Goal: Communication & Community: Answer question/provide support

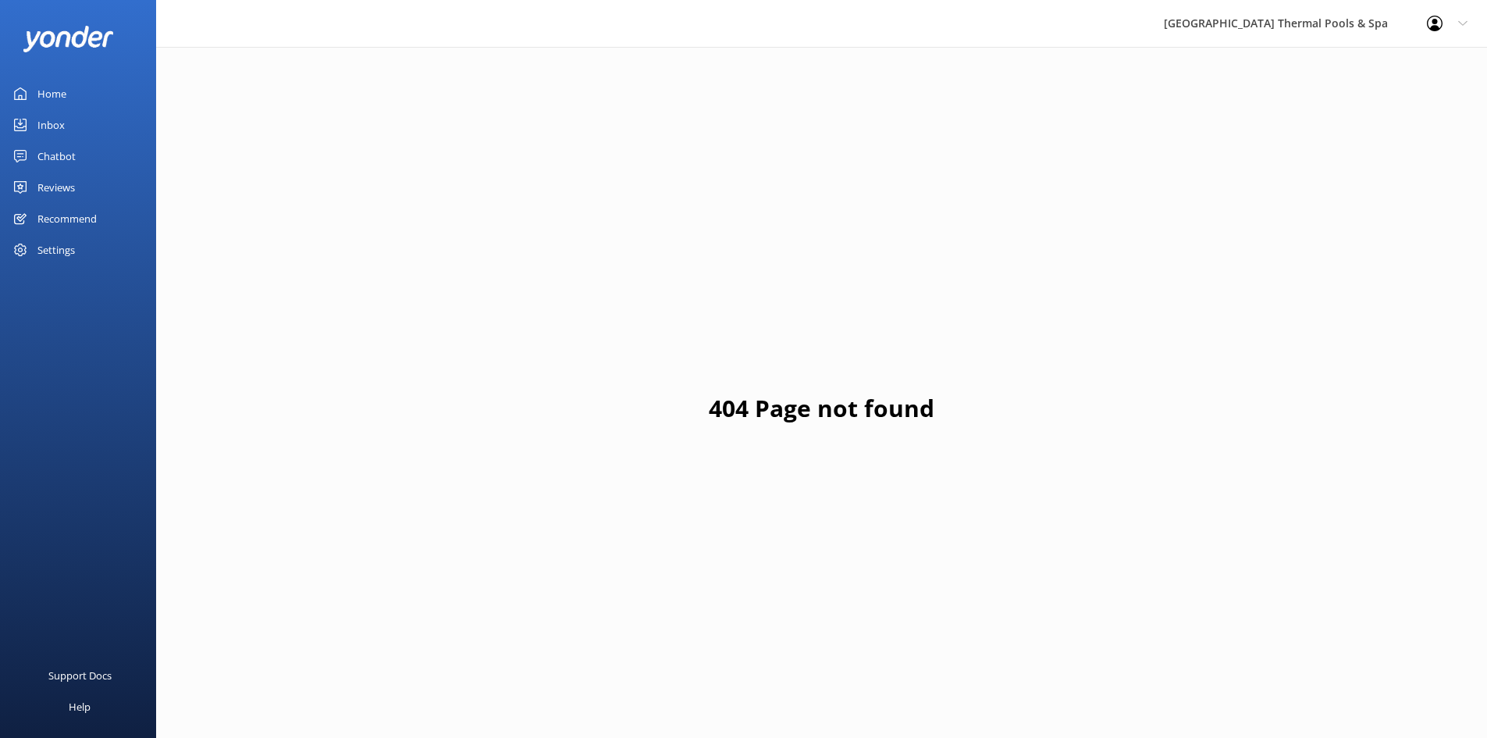
click at [37, 124] on div "Inbox" at bounding box center [50, 124] width 27 height 31
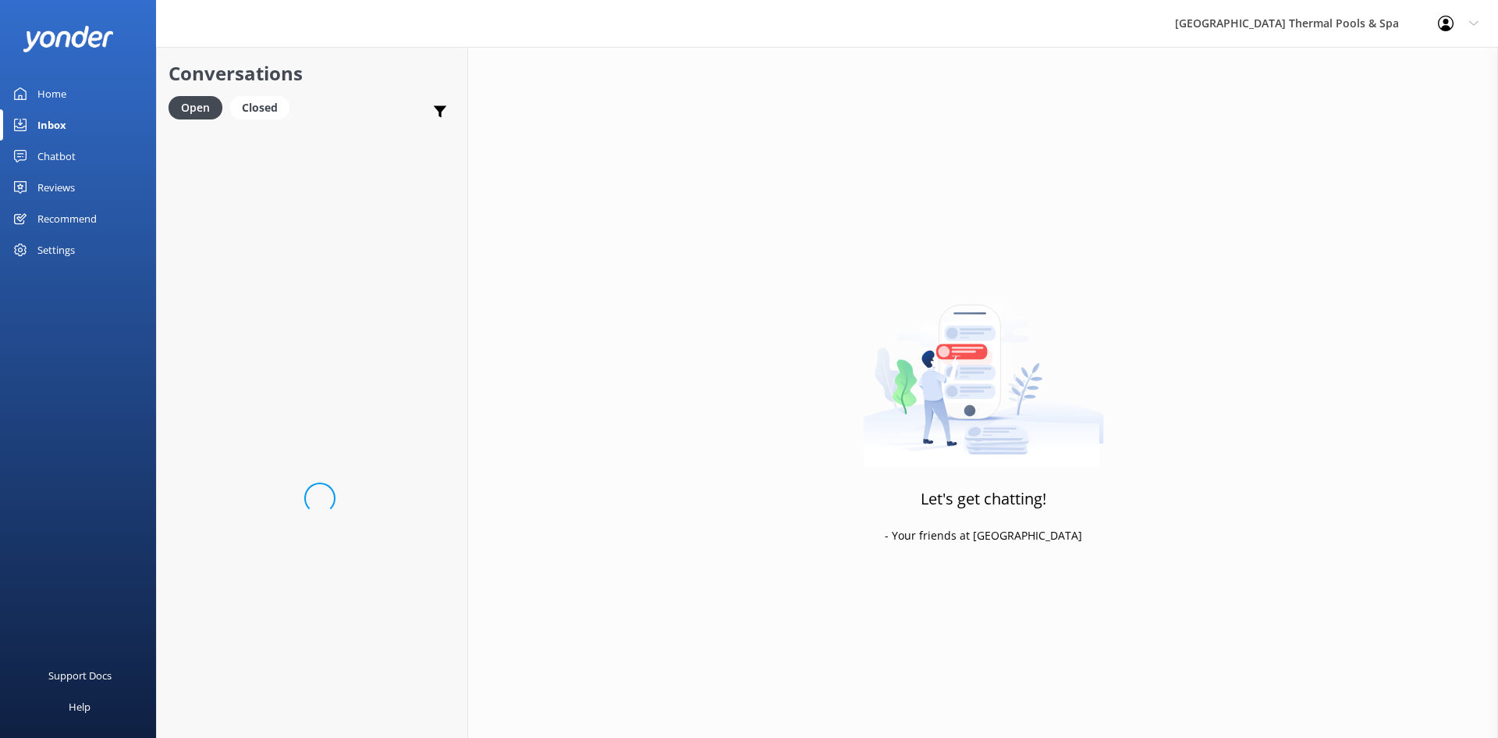
click at [48, 160] on div "Chatbot" at bounding box center [56, 155] width 38 height 31
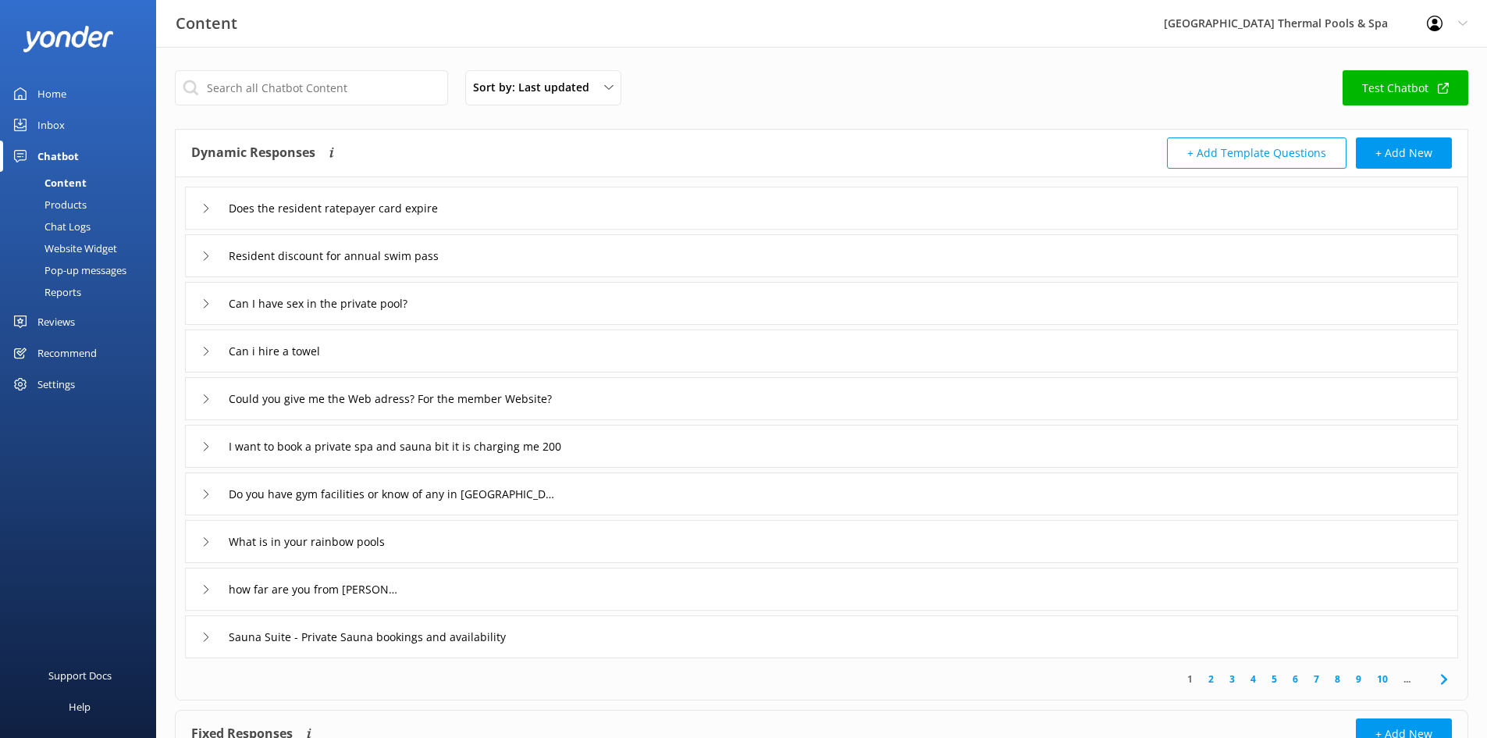
click at [66, 119] on link "Inbox" at bounding box center [78, 124] width 156 height 31
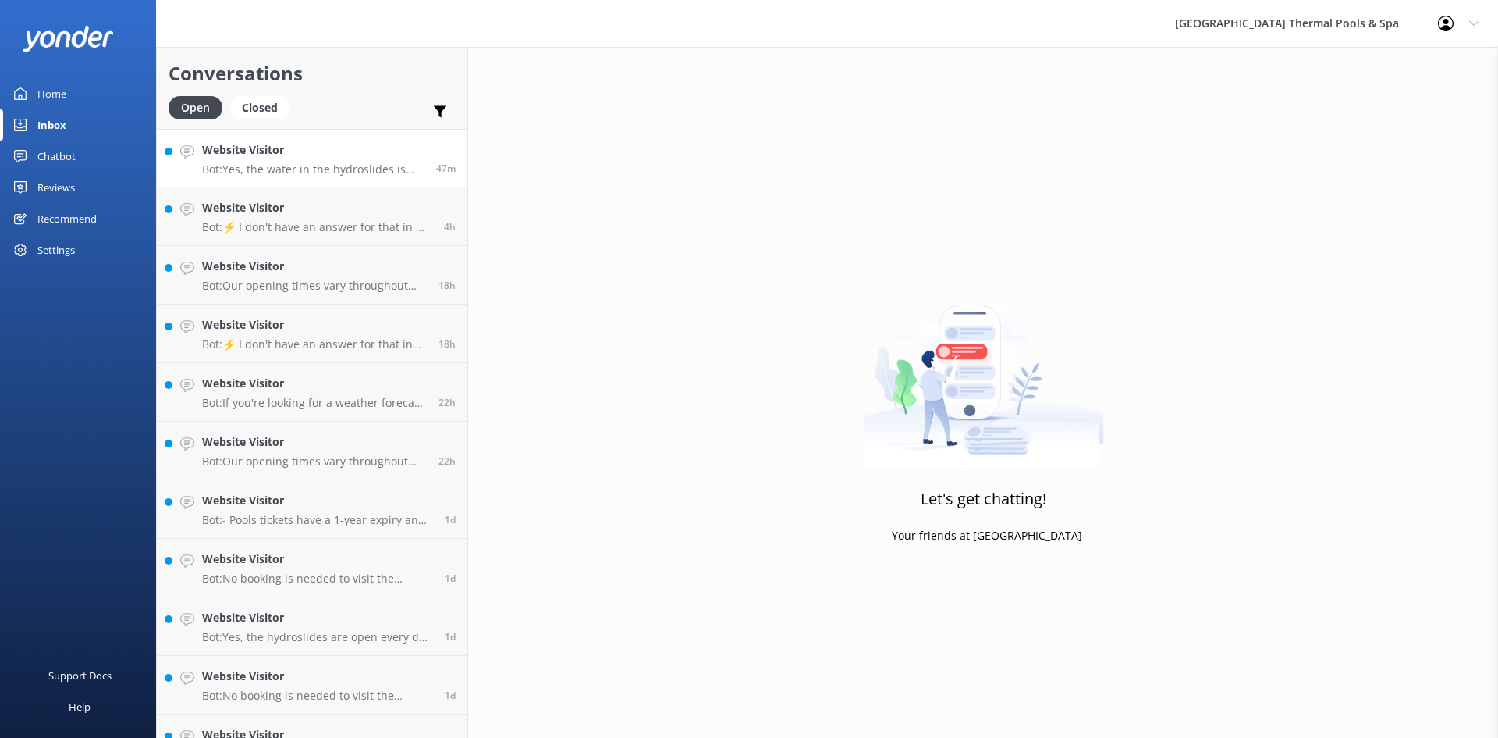
click at [271, 162] on p "Bot: Yes, the water in the hydroslides is heated to 28 degrees Celsius." at bounding box center [313, 169] width 222 height 14
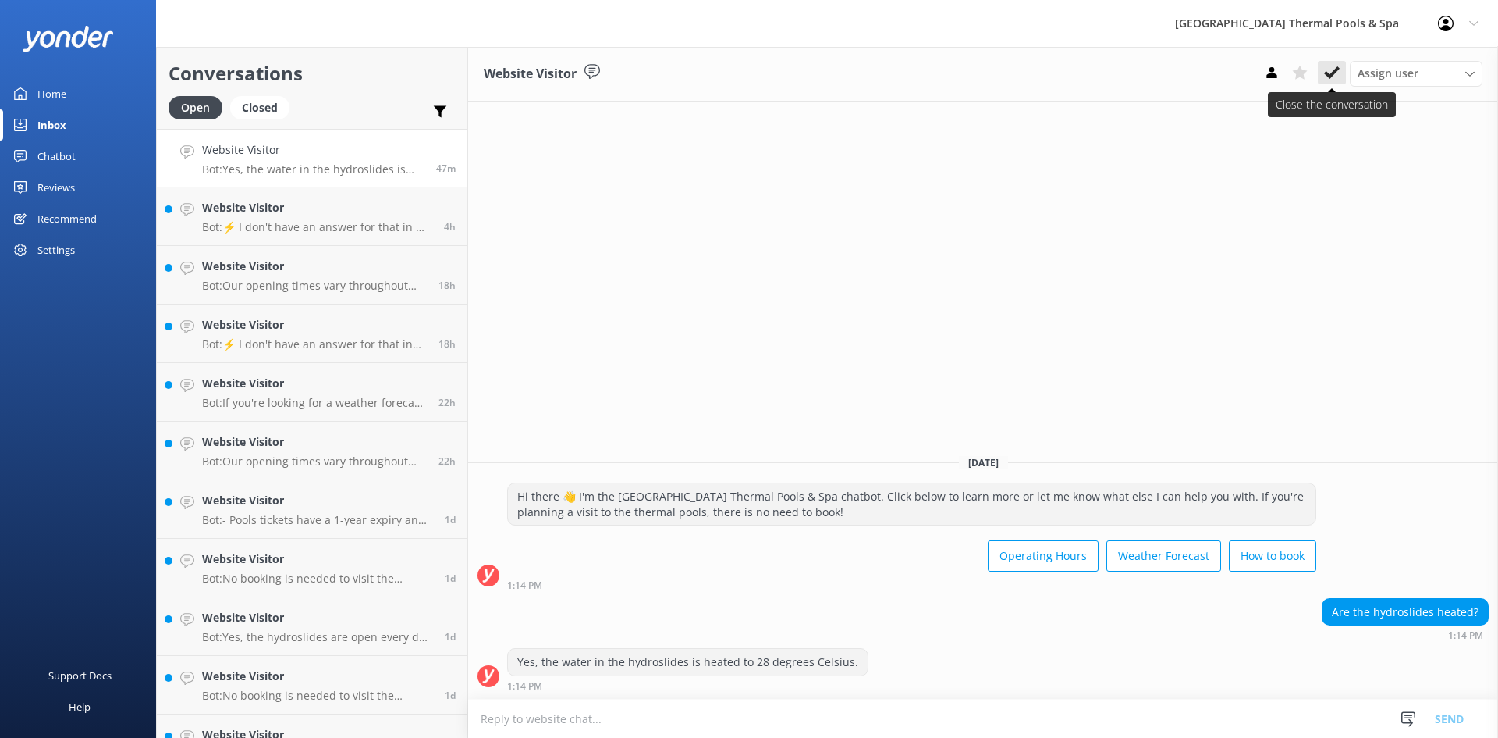
click at [1333, 73] on use at bounding box center [1332, 72] width 16 height 12
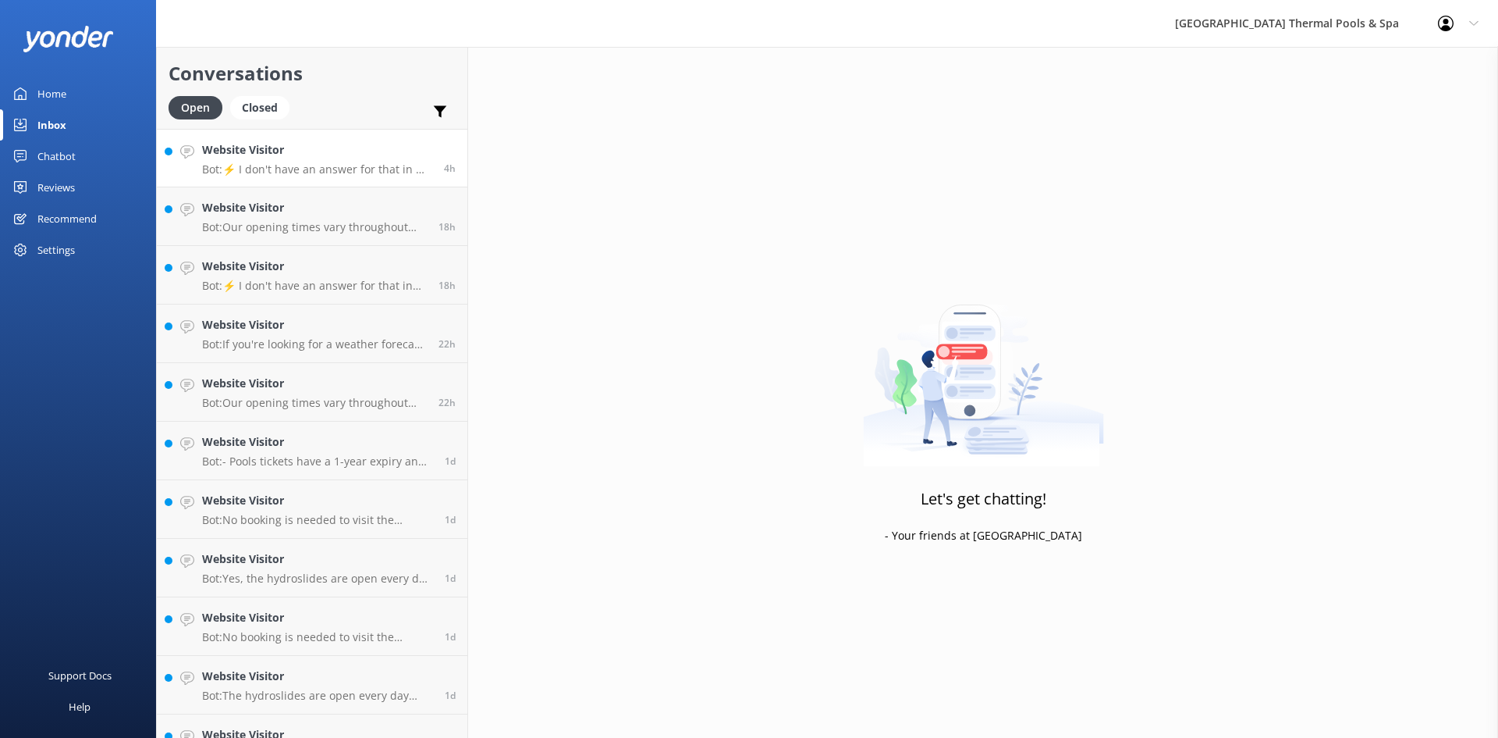
click at [300, 148] on h4 "Website Visitor" at bounding box center [317, 149] width 230 height 17
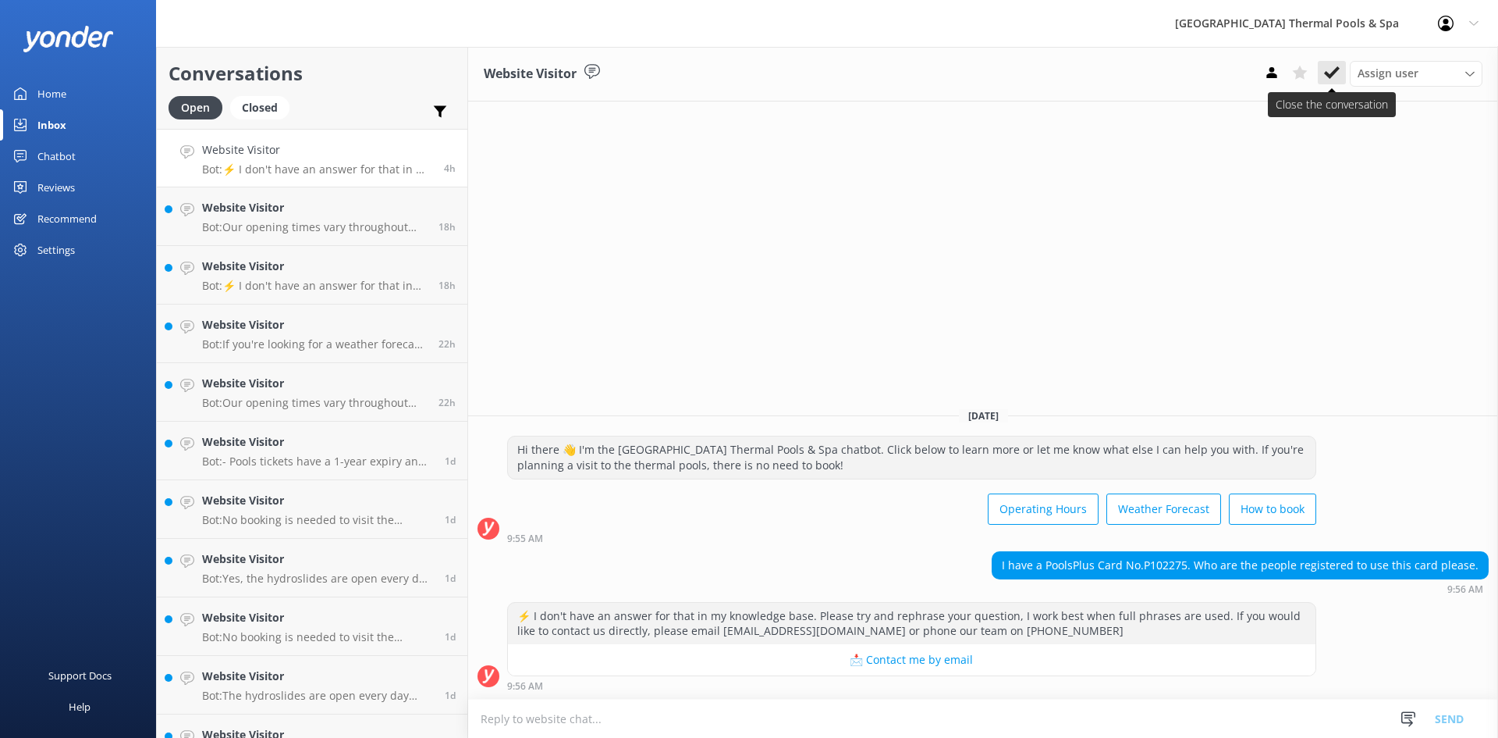
click at [1331, 73] on use at bounding box center [1332, 72] width 16 height 12
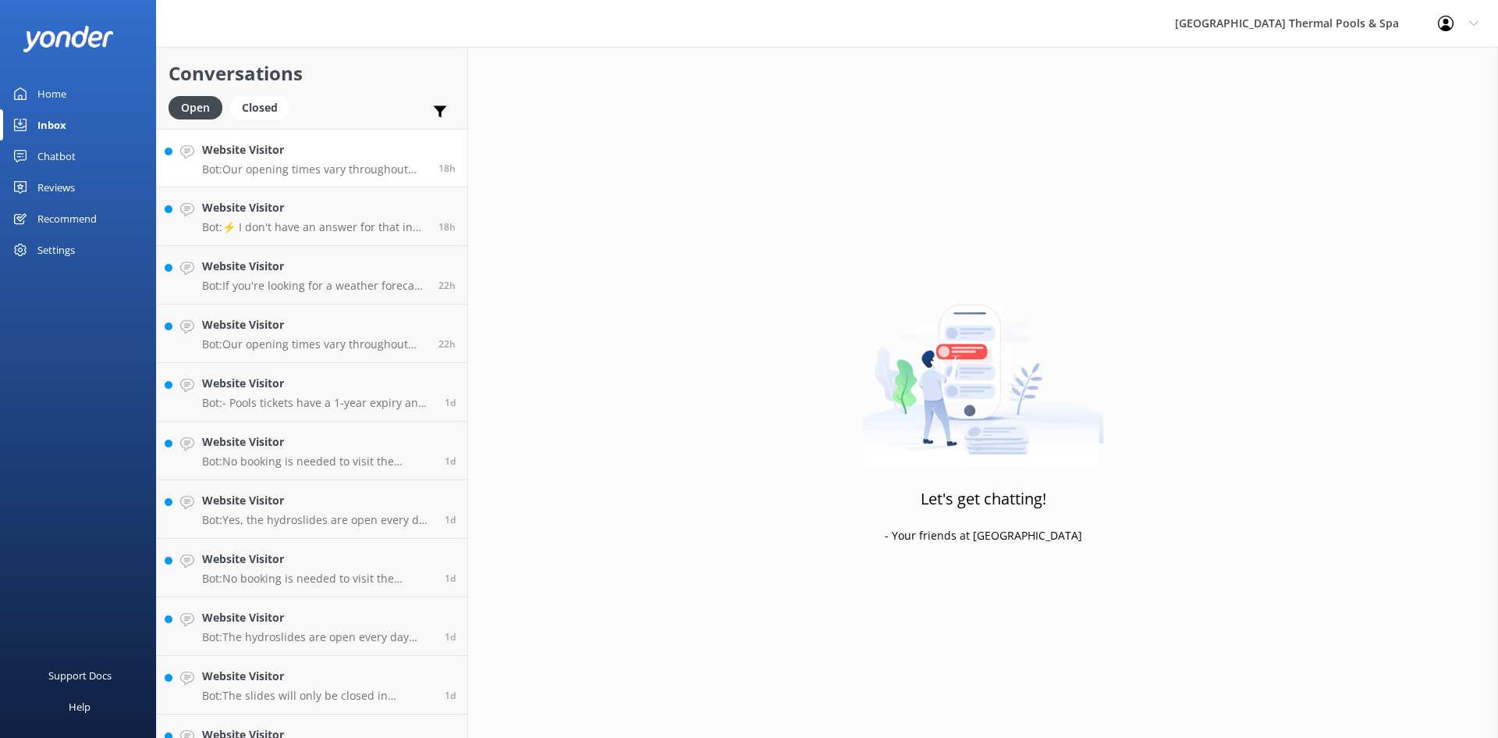
click at [333, 169] on p "Bot: Our opening times vary throughout the year. You can find our current hours…" at bounding box center [314, 169] width 225 height 14
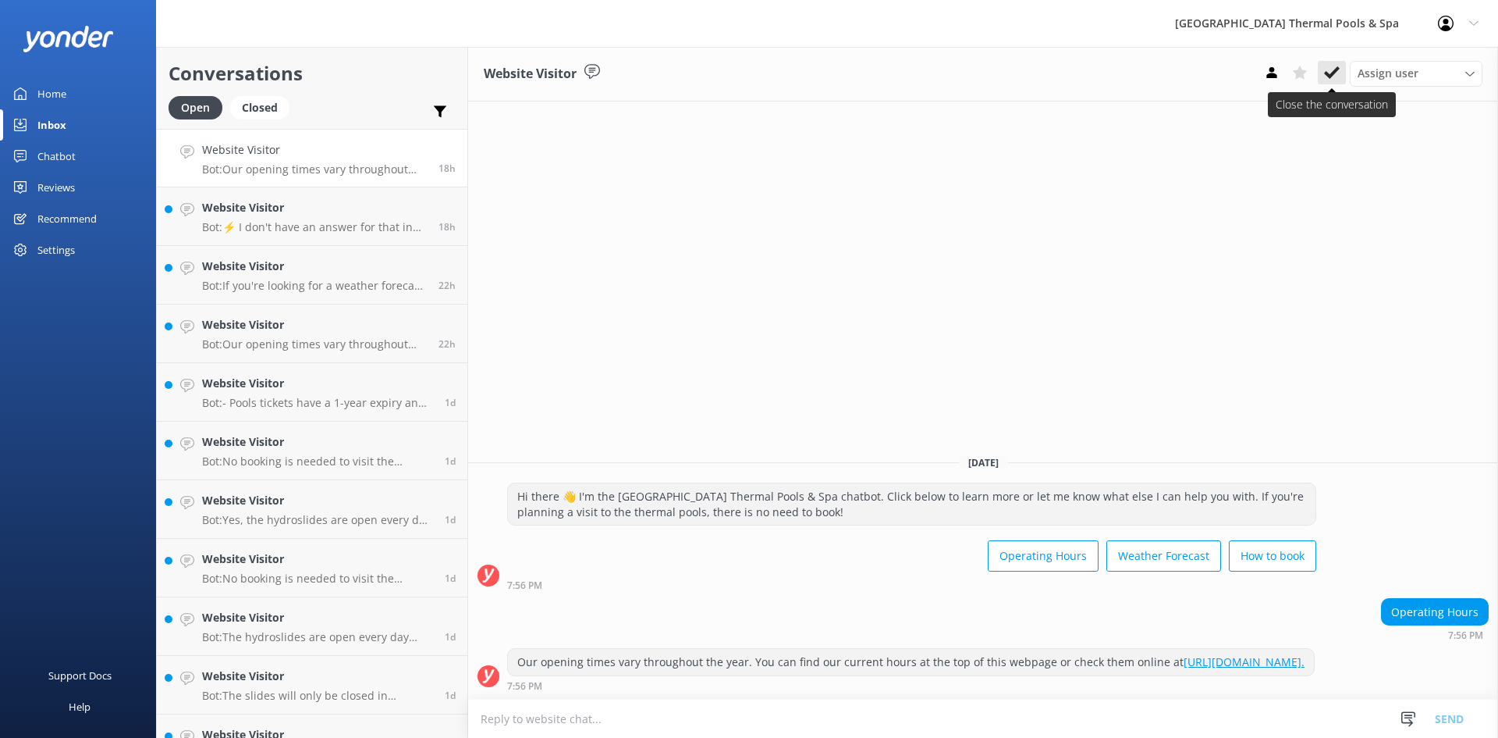
click at [1334, 73] on use at bounding box center [1332, 72] width 16 height 12
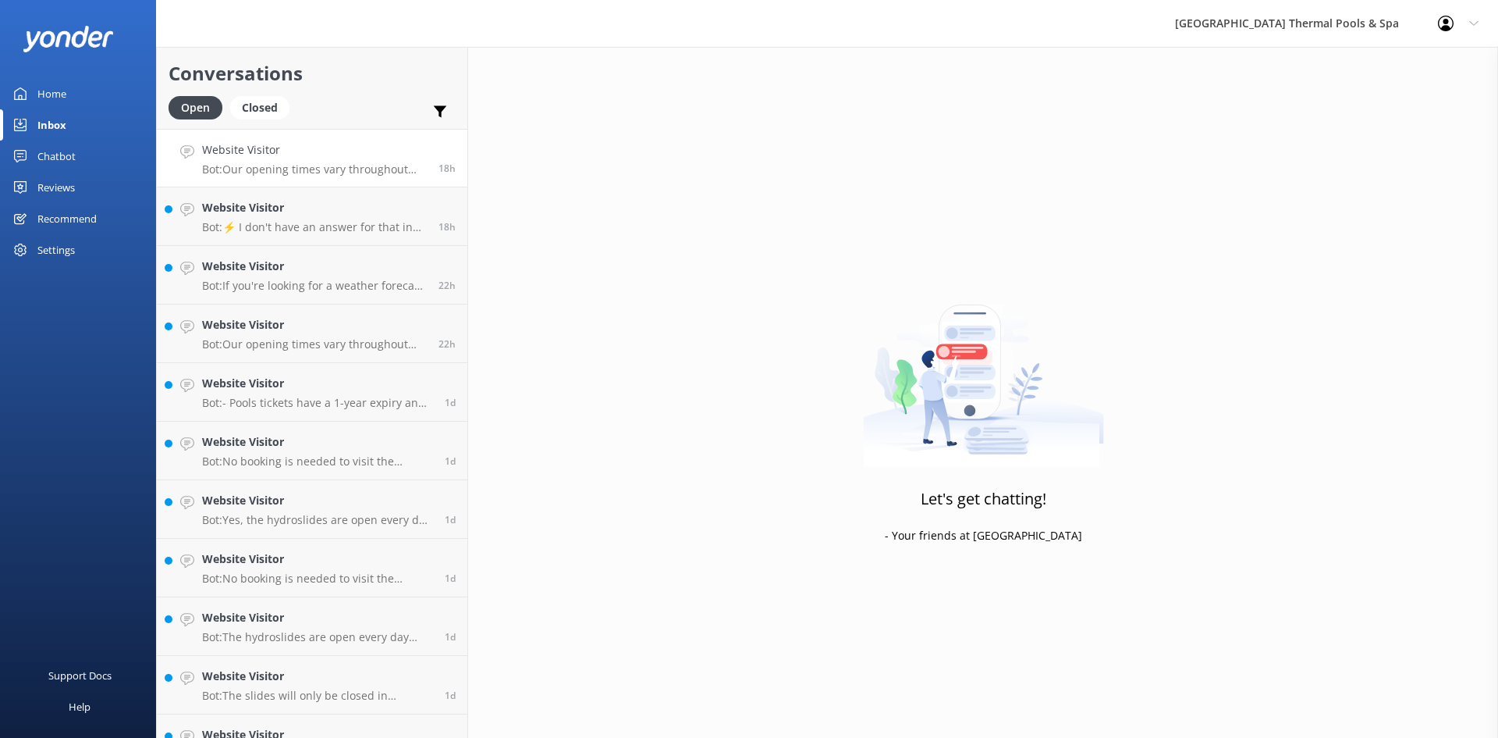
click at [391, 162] on p "Bot: Our opening times vary throughout the year. You can find our current hours…" at bounding box center [314, 169] width 225 height 14
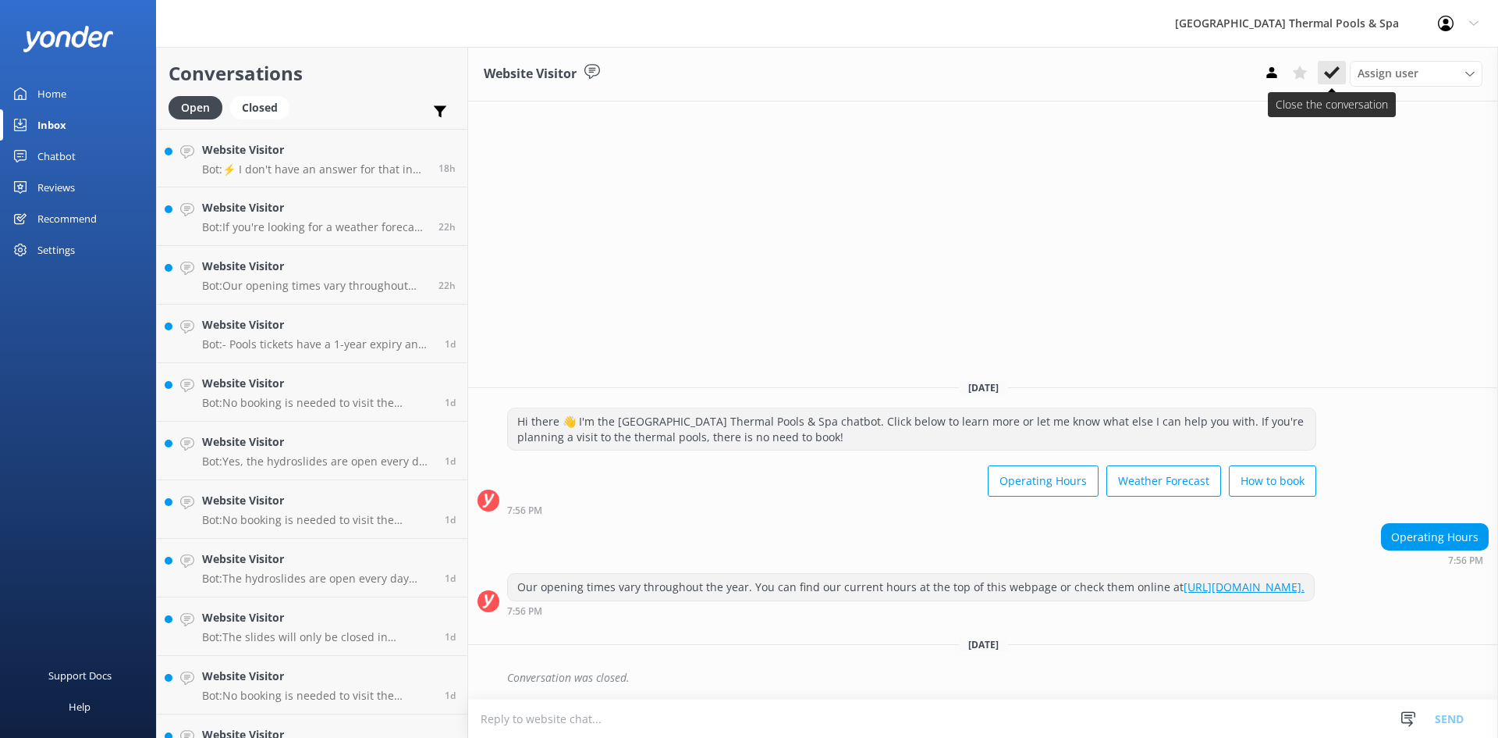
click at [1337, 73] on icon at bounding box center [1332, 73] width 16 height 16
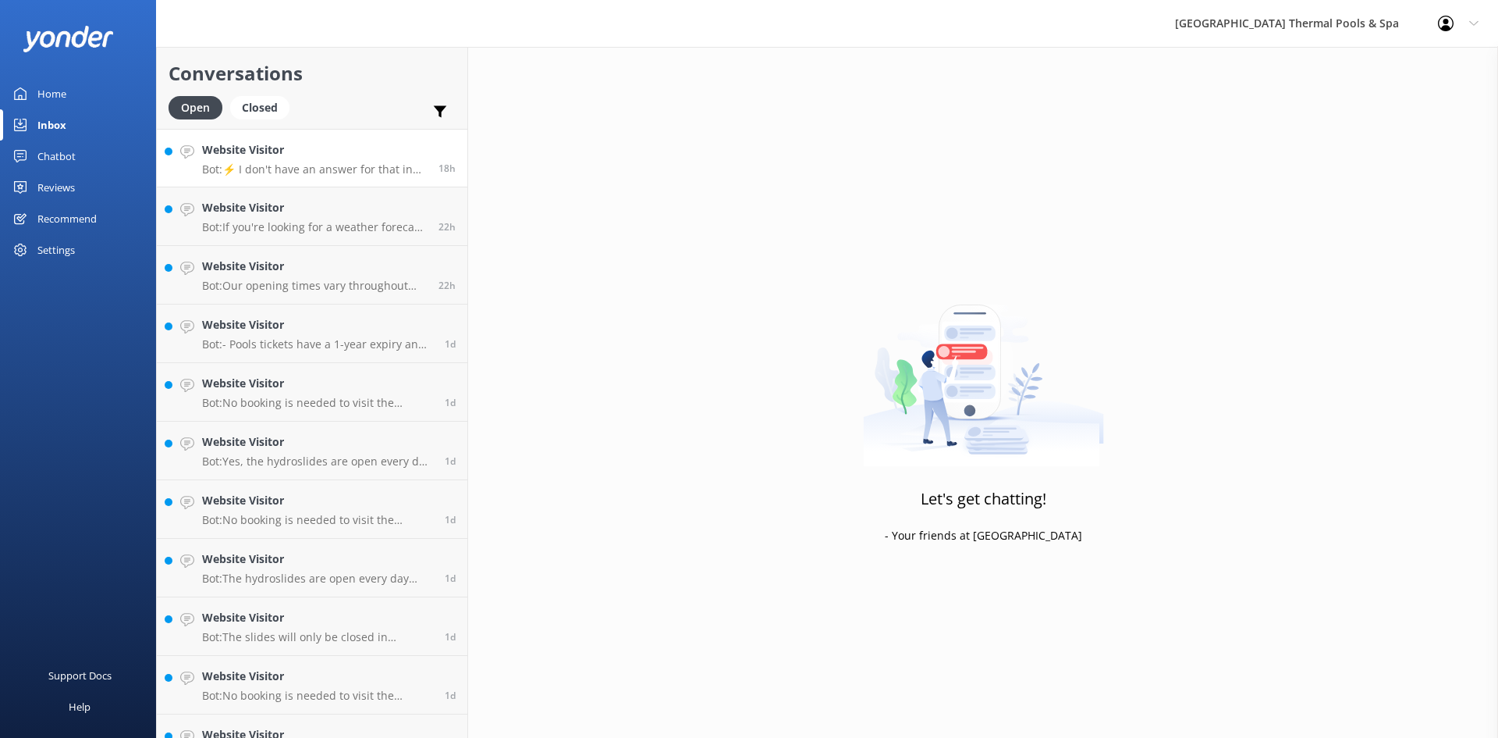
click at [350, 163] on p "Bot: ⚡ I don't have an answer for that in my knowledge base. Please try and rep…" at bounding box center [314, 169] width 225 height 14
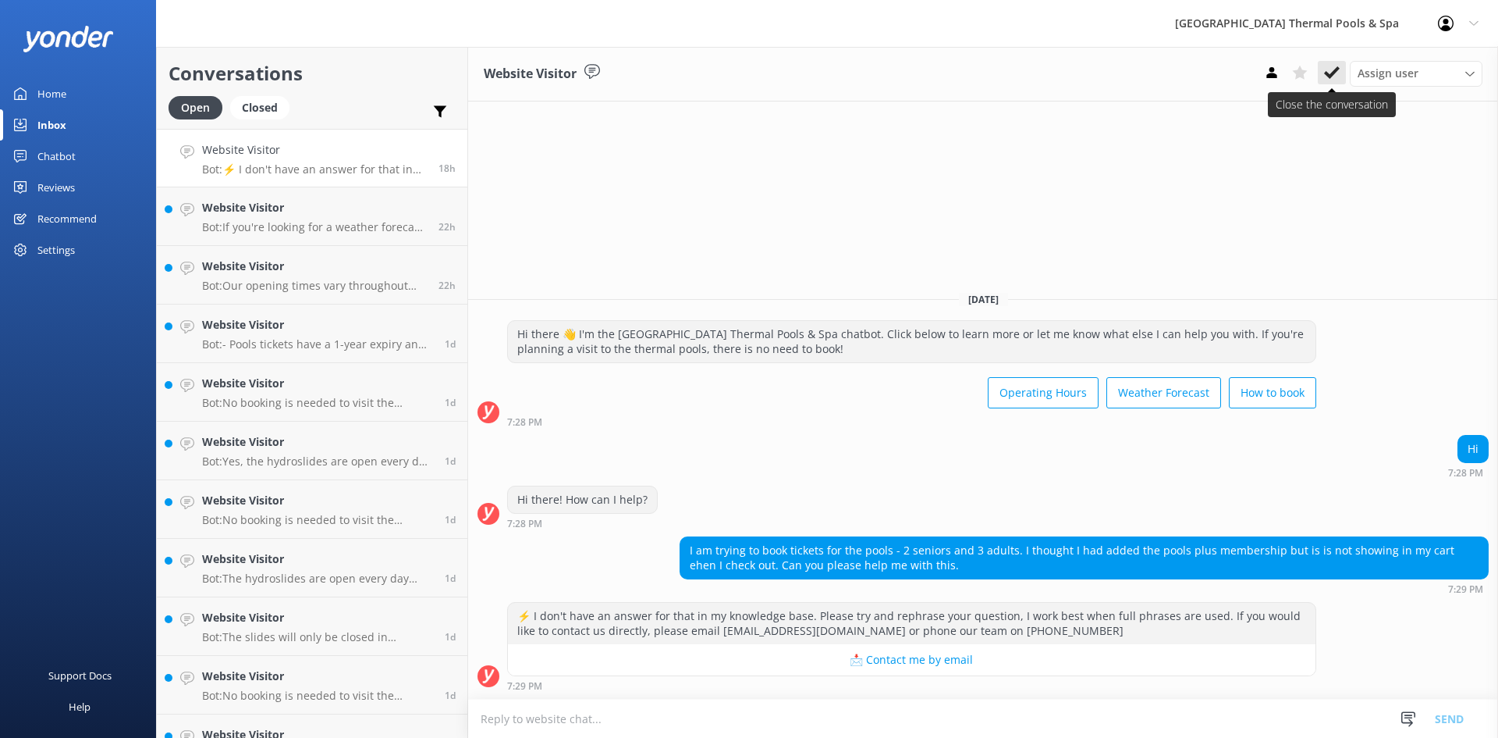
click at [1326, 78] on icon at bounding box center [1332, 73] width 16 height 16
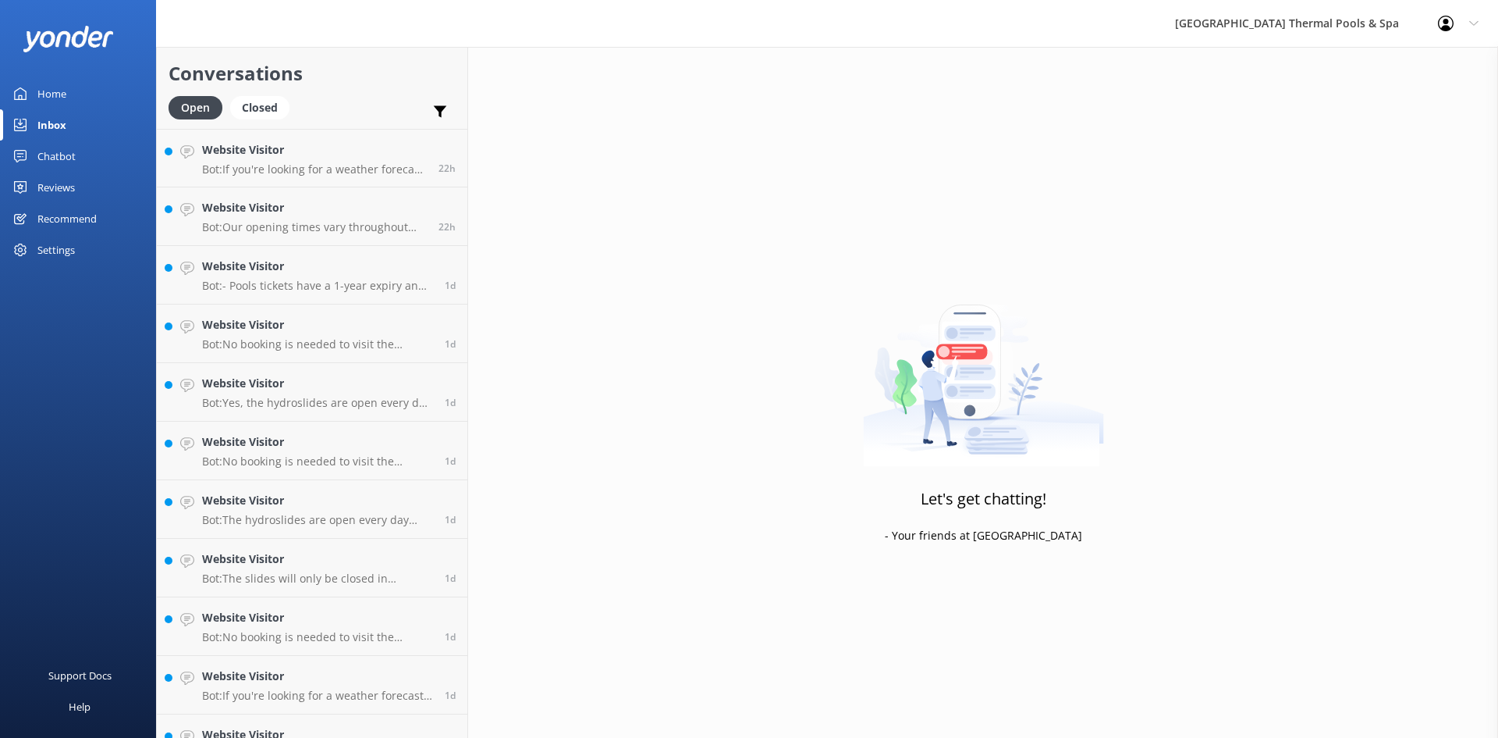
click at [315, 165] on p "Bot: If you're looking for a weather forecast, we recommend visiting [URL][DOMA…" at bounding box center [314, 169] width 225 height 14
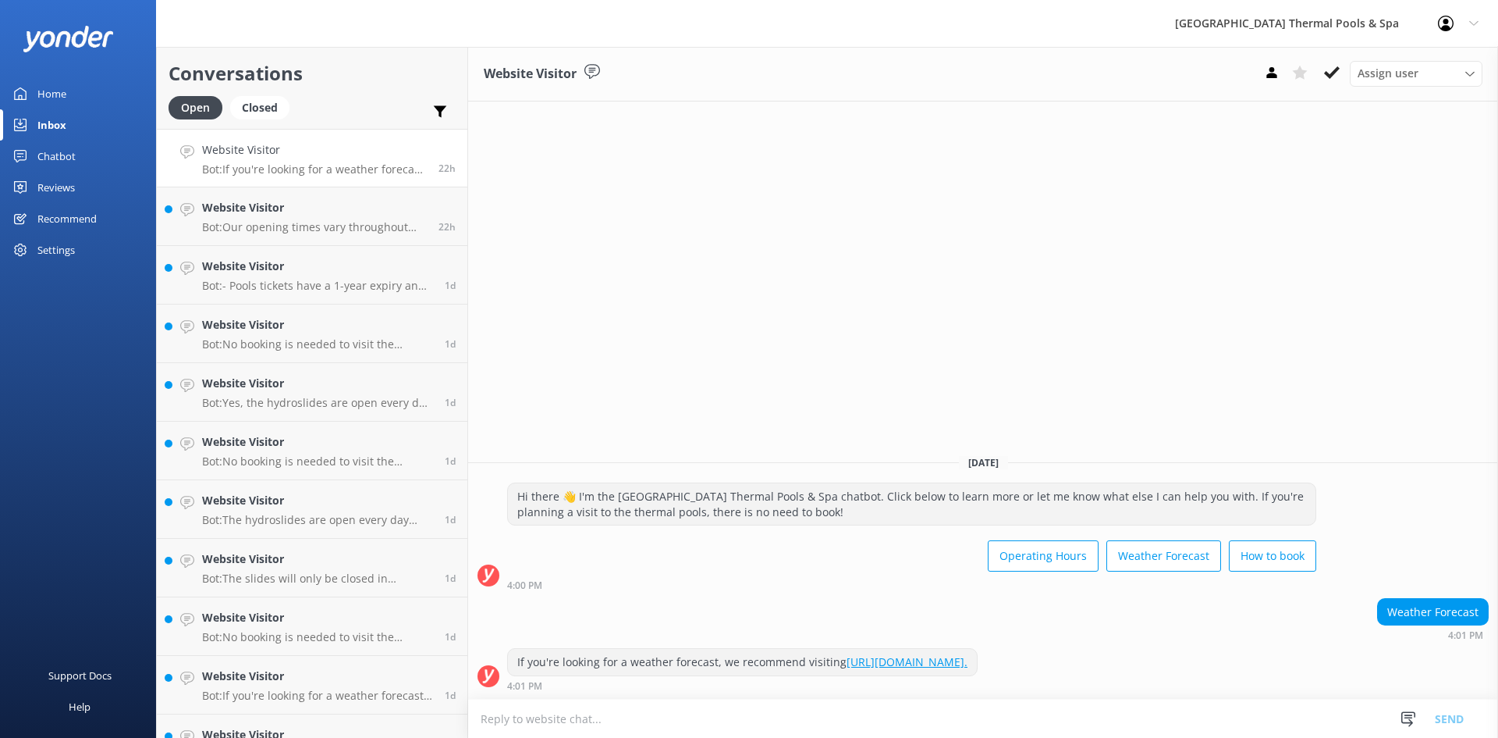
click at [1317, 76] on div "Assign user [PERSON_NAME] iSITE [PERSON_NAME] Sacha [PERSON_NAME]" at bounding box center [1370, 73] width 225 height 25
click at [1335, 70] on use at bounding box center [1332, 72] width 16 height 12
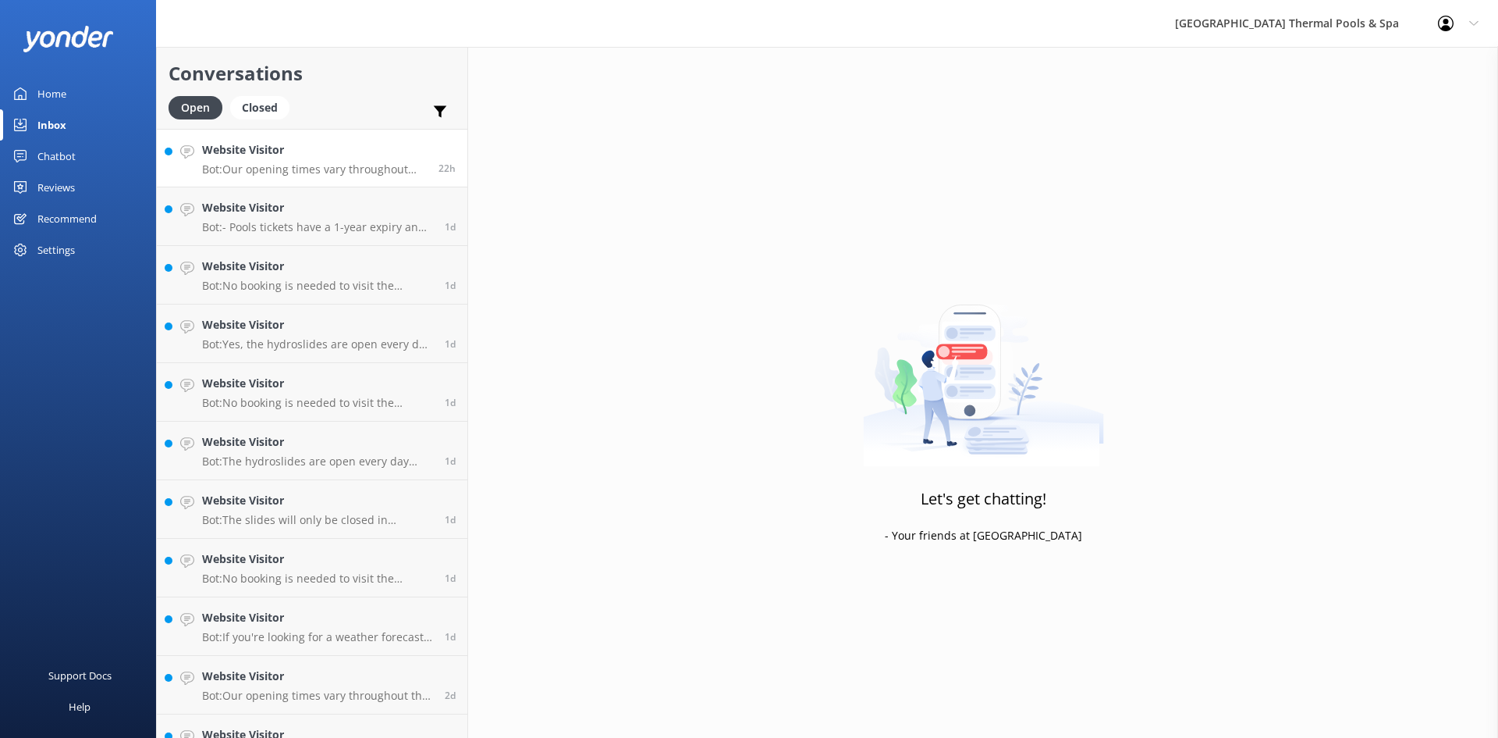
click at [336, 149] on h4 "Website Visitor" at bounding box center [314, 149] width 225 height 17
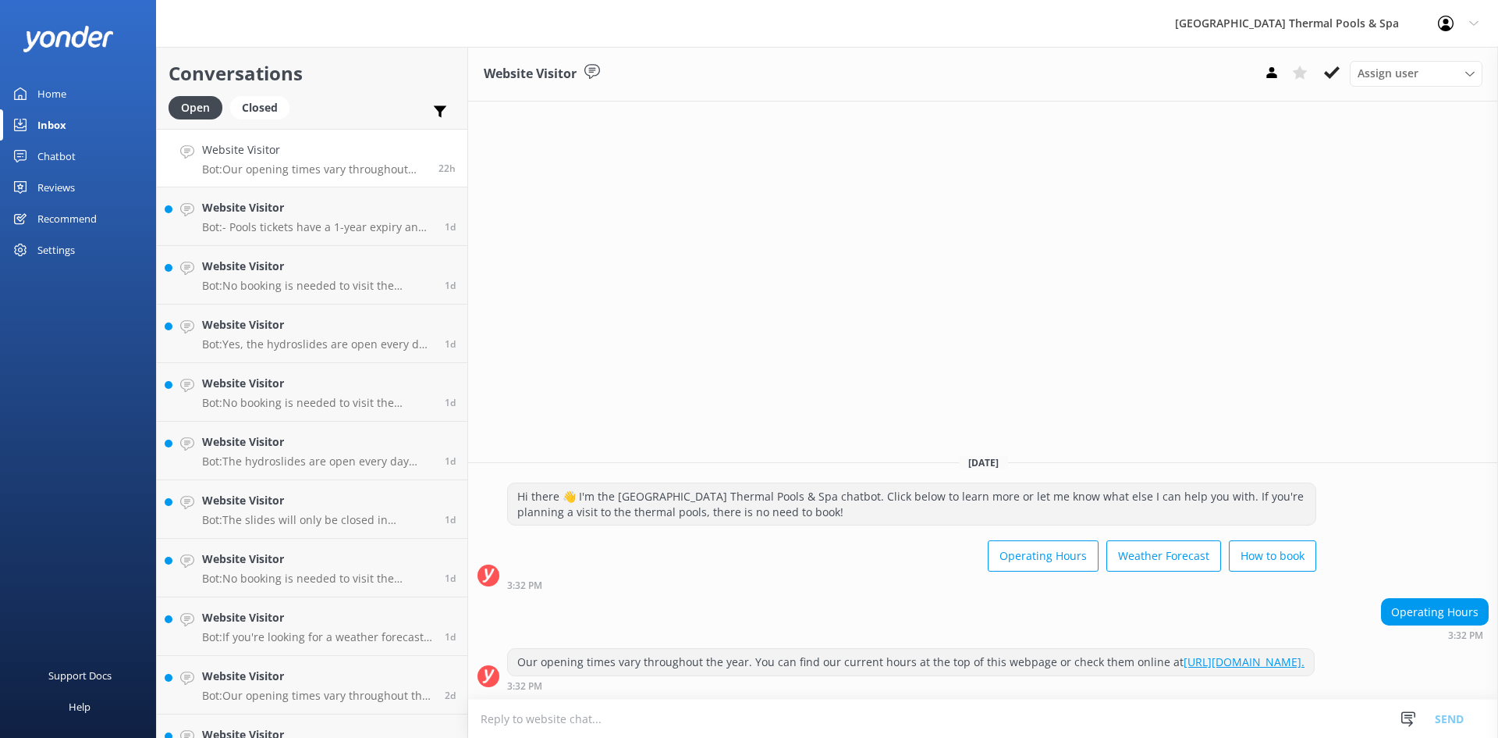
drag, startPoint x: 1331, startPoint y: 69, endPoint x: 664, endPoint y: 84, distance: 667.5
click at [1312, 75] on div "Assign user [PERSON_NAME] iSITE [PERSON_NAME] Sacha [PERSON_NAME]" at bounding box center [1370, 73] width 225 height 25
click at [1337, 68] on use at bounding box center [1332, 72] width 16 height 12
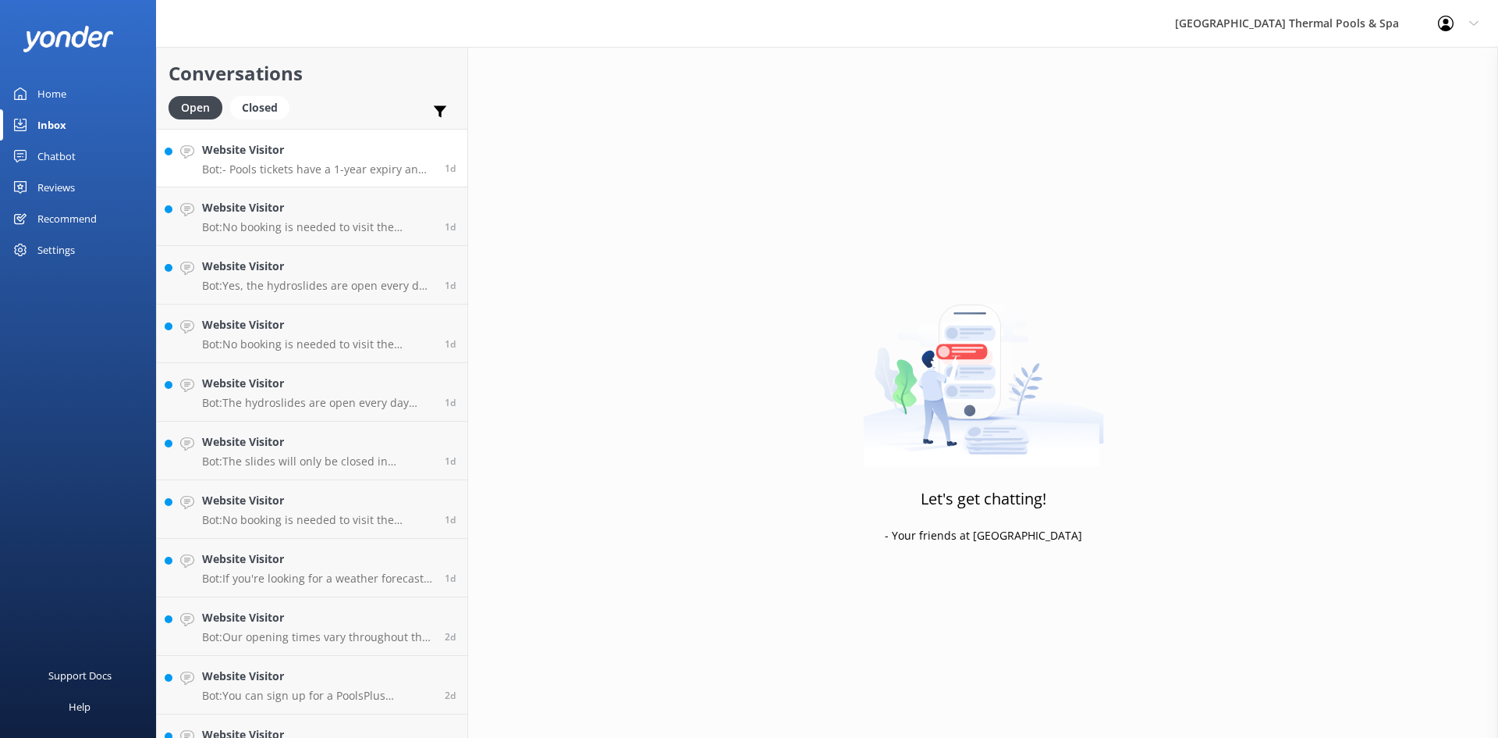
click at [302, 165] on p "Bot: - Pools tickets have a 1-year expiry and are non-refundable. They can be u…" at bounding box center [317, 169] width 231 height 14
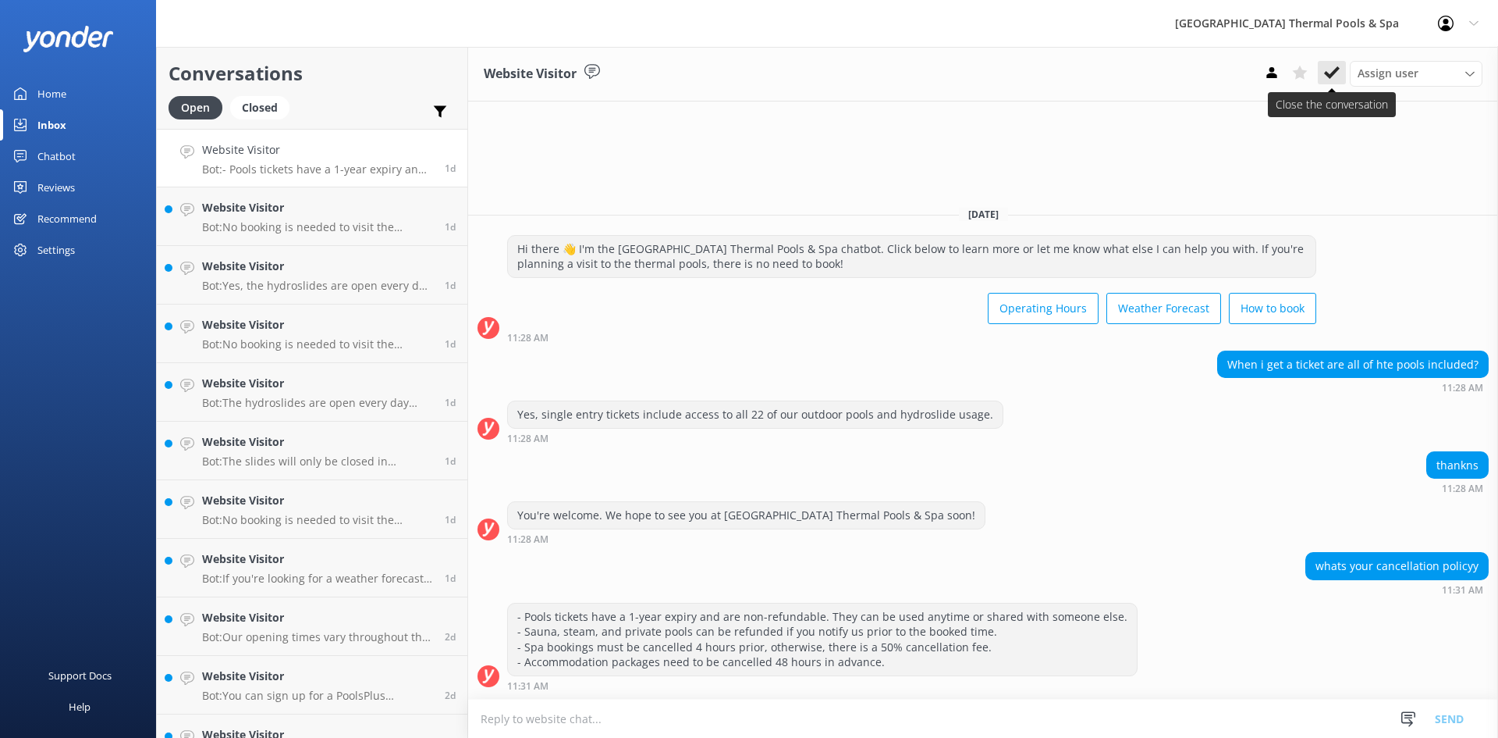
click at [1338, 74] on icon at bounding box center [1332, 73] width 16 height 16
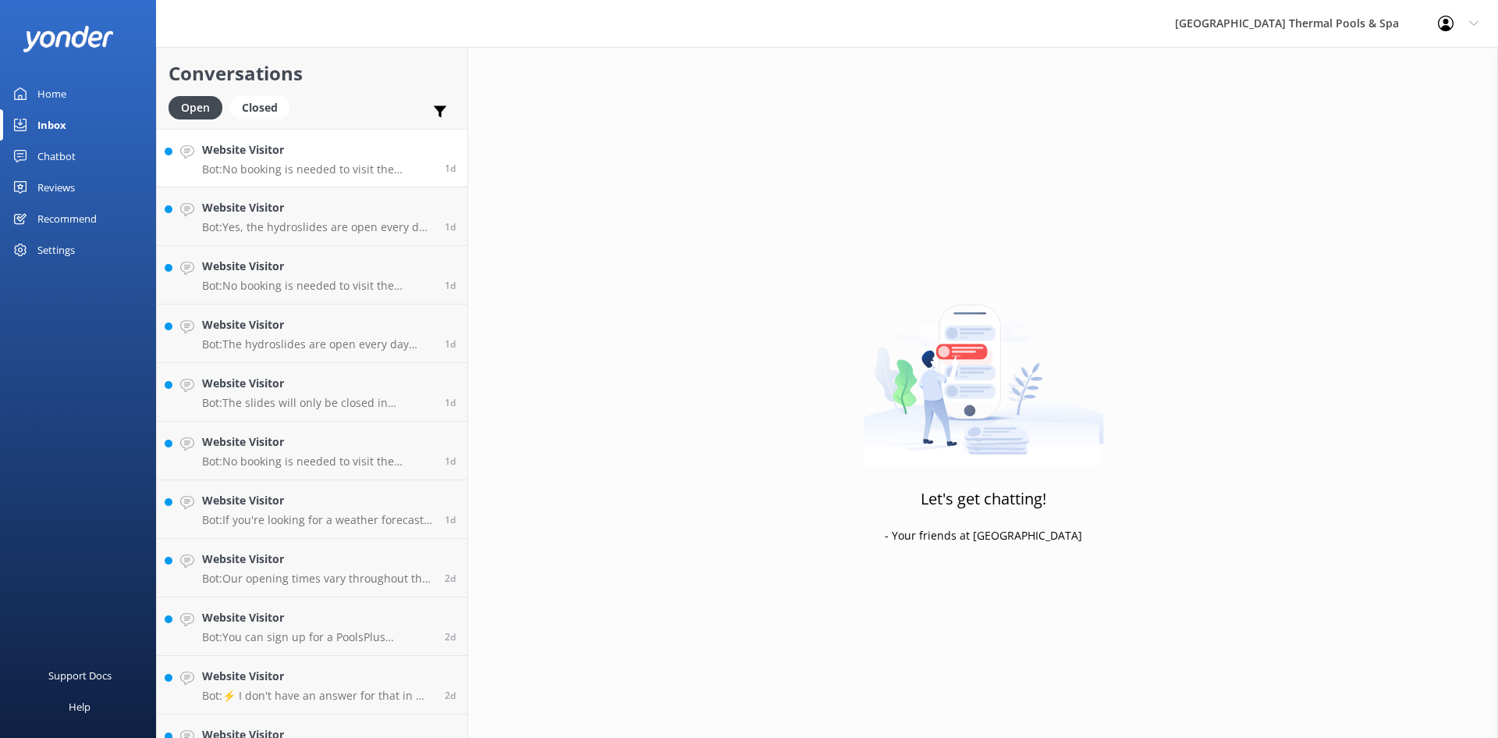
drag, startPoint x: 385, startPoint y: 145, endPoint x: 398, endPoint y: 138, distance: 15.0
click at [386, 145] on h4 "Website Visitor" at bounding box center [317, 149] width 231 height 17
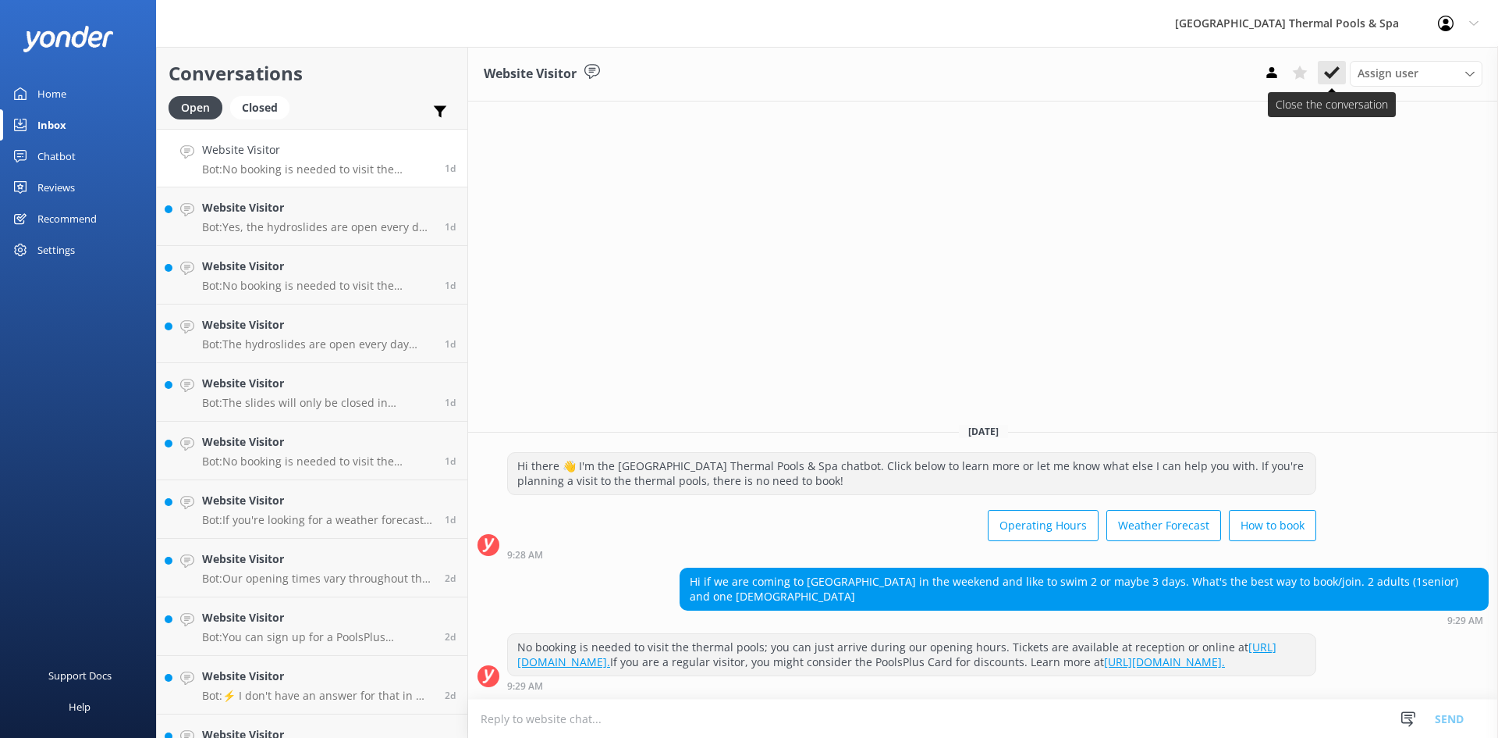
click at [1339, 70] on use at bounding box center [1332, 72] width 16 height 12
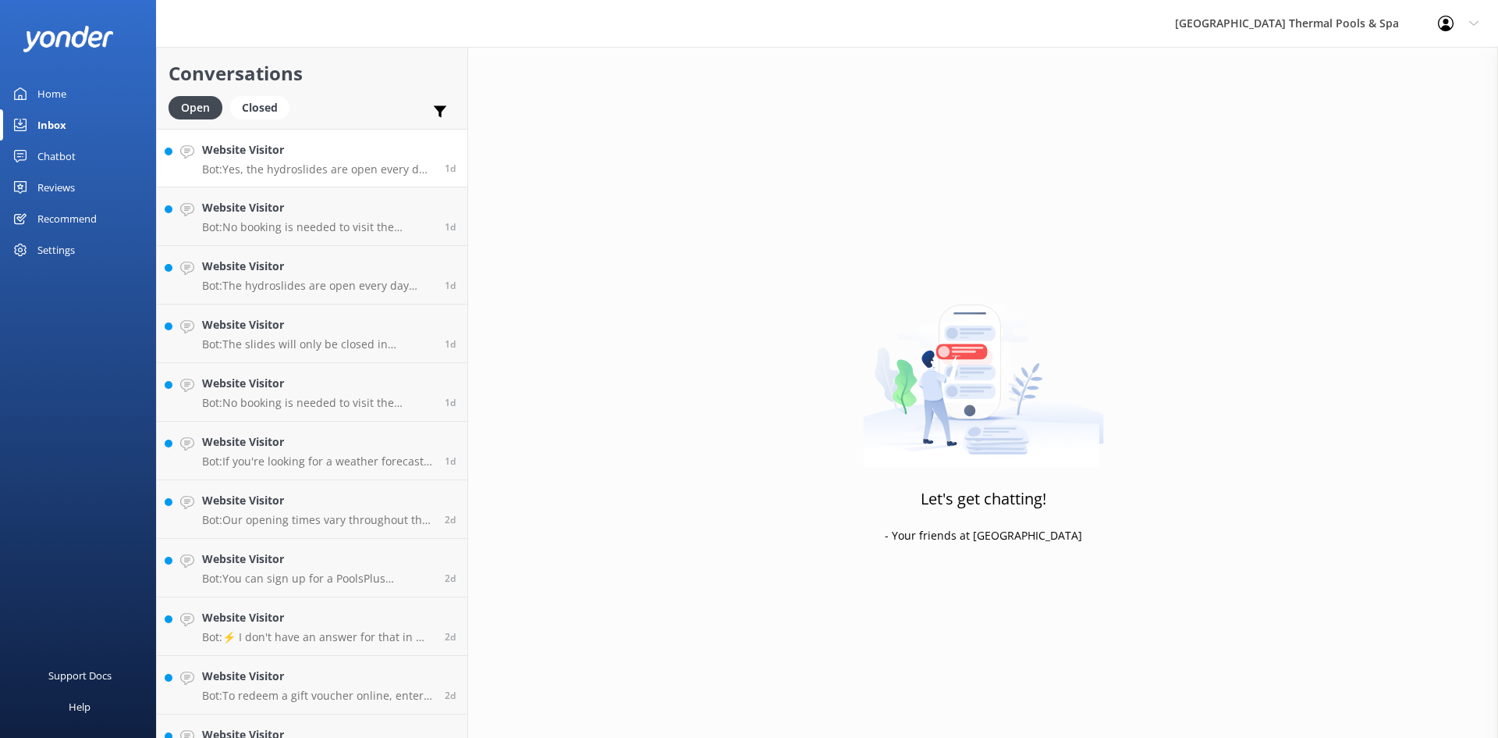
click at [360, 171] on p "Bot: Yes, the hydroslides are open every day except [DATE]. They may close in e…" at bounding box center [317, 169] width 231 height 14
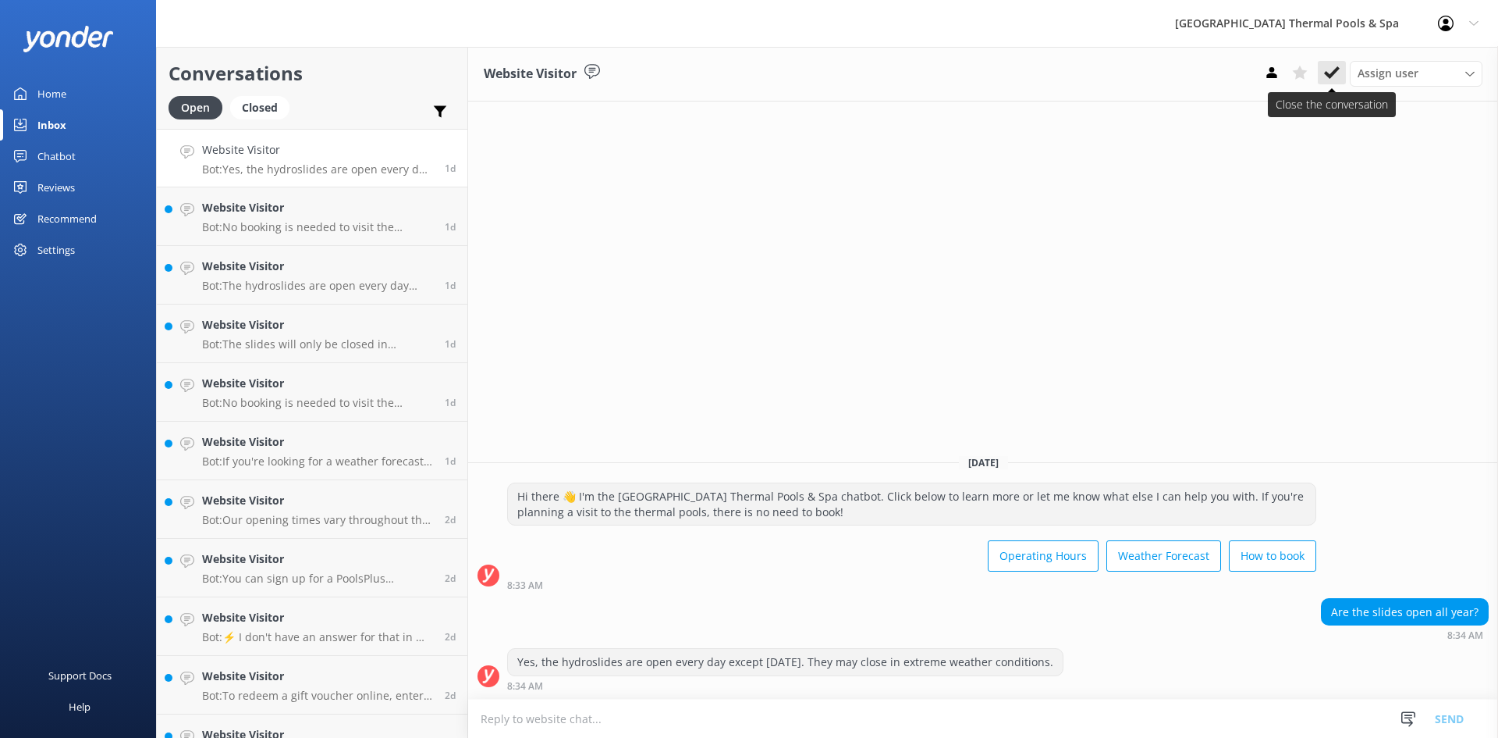
click at [1319, 70] on button at bounding box center [1332, 72] width 28 height 23
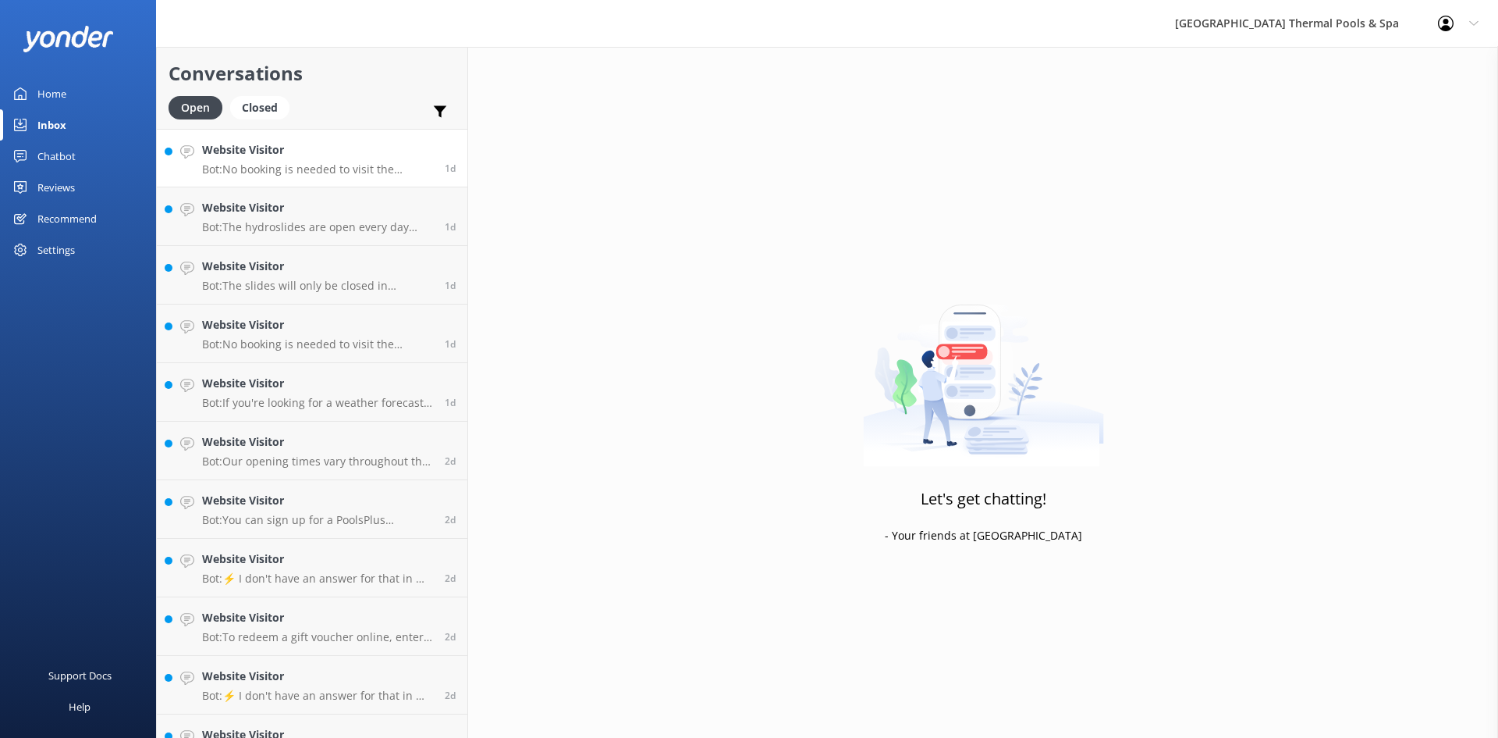
drag, startPoint x: 409, startPoint y: 161, endPoint x: 451, endPoint y: 161, distance: 42.1
click at [410, 161] on div "Website Visitor Bot: No booking is needed to visit the thermal pools. You can p…" at bounding box center [317, 158] width 231 height 34
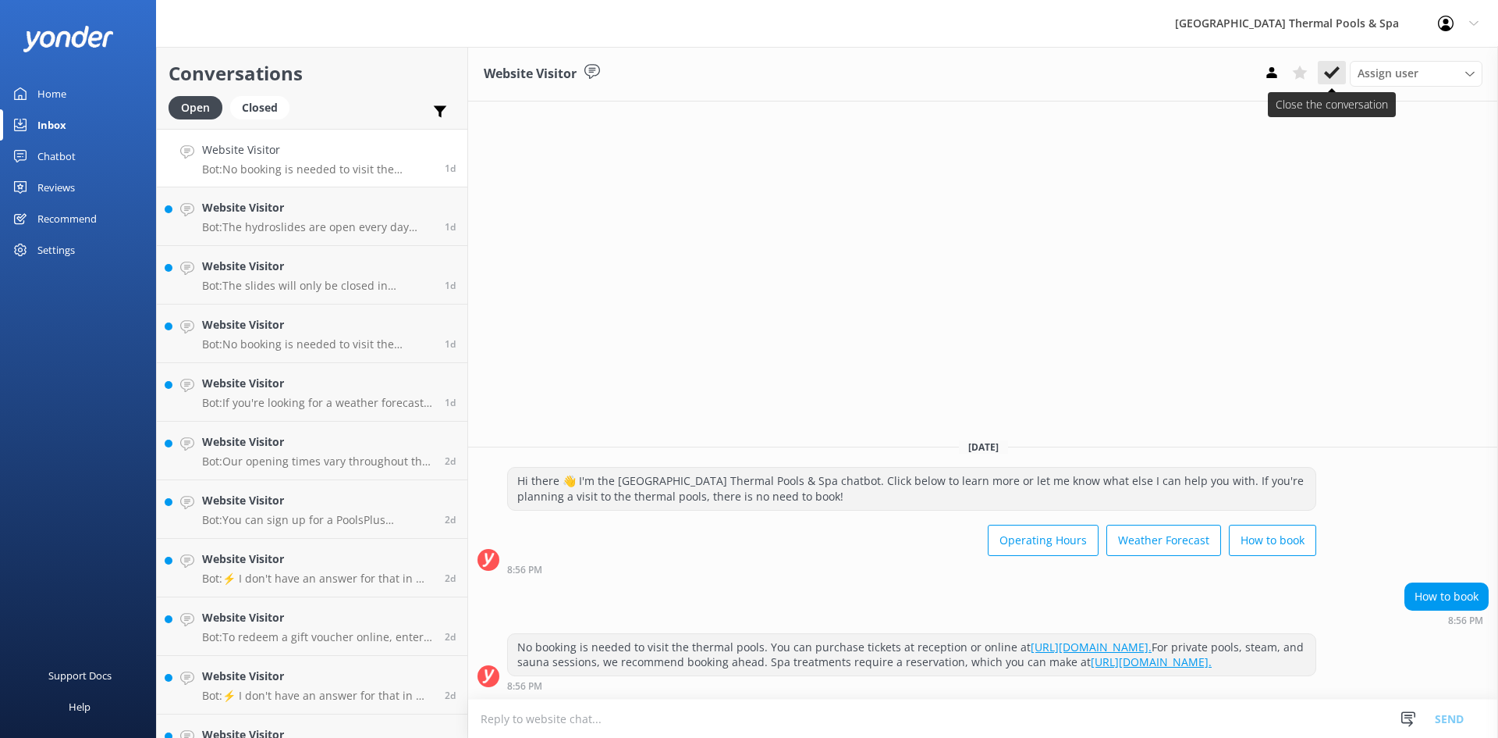
click at [1333, 83] on button at bounding box center [1332, 72] width 28 height 23
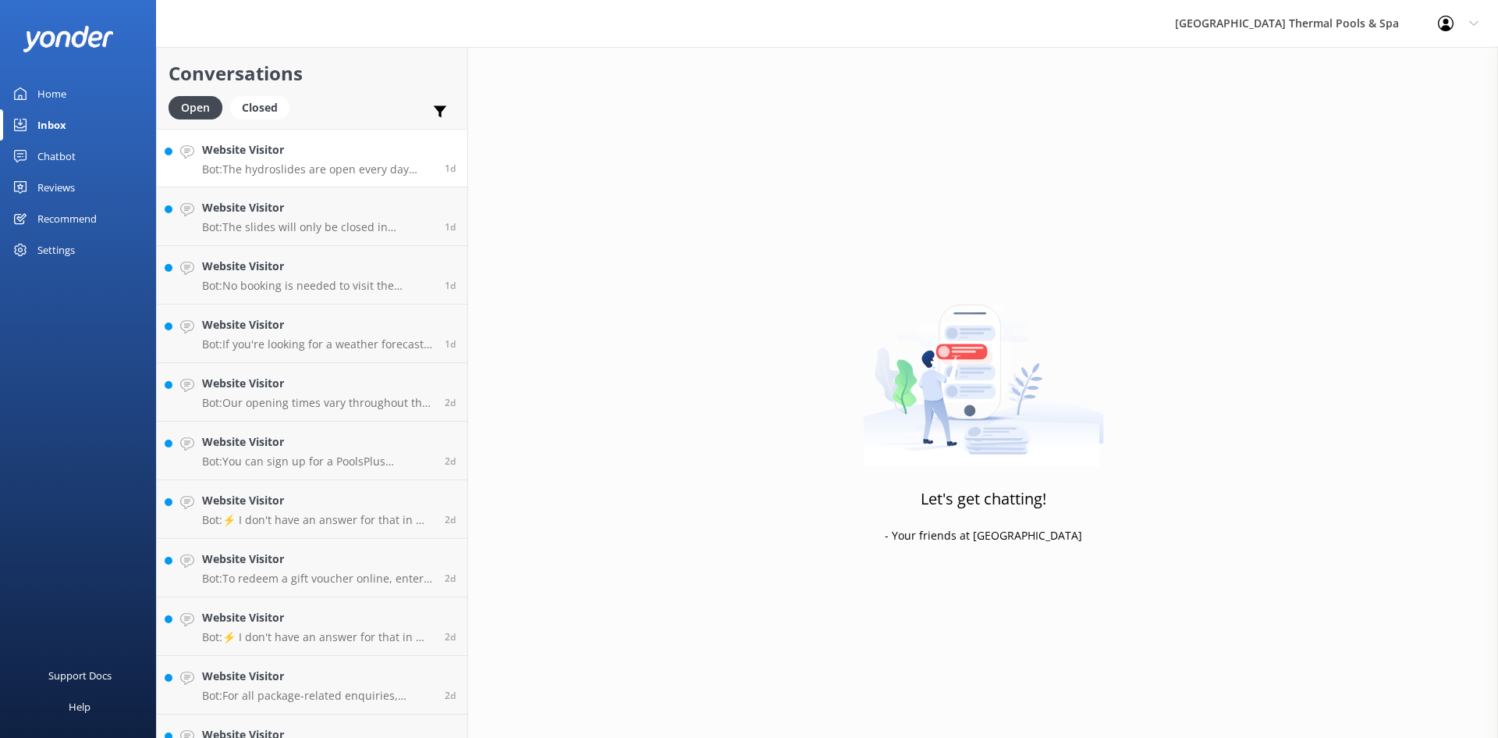
click at [351, 152] on h4 "Website Visitor" at bounding box center [317, 149] width 231 height 17
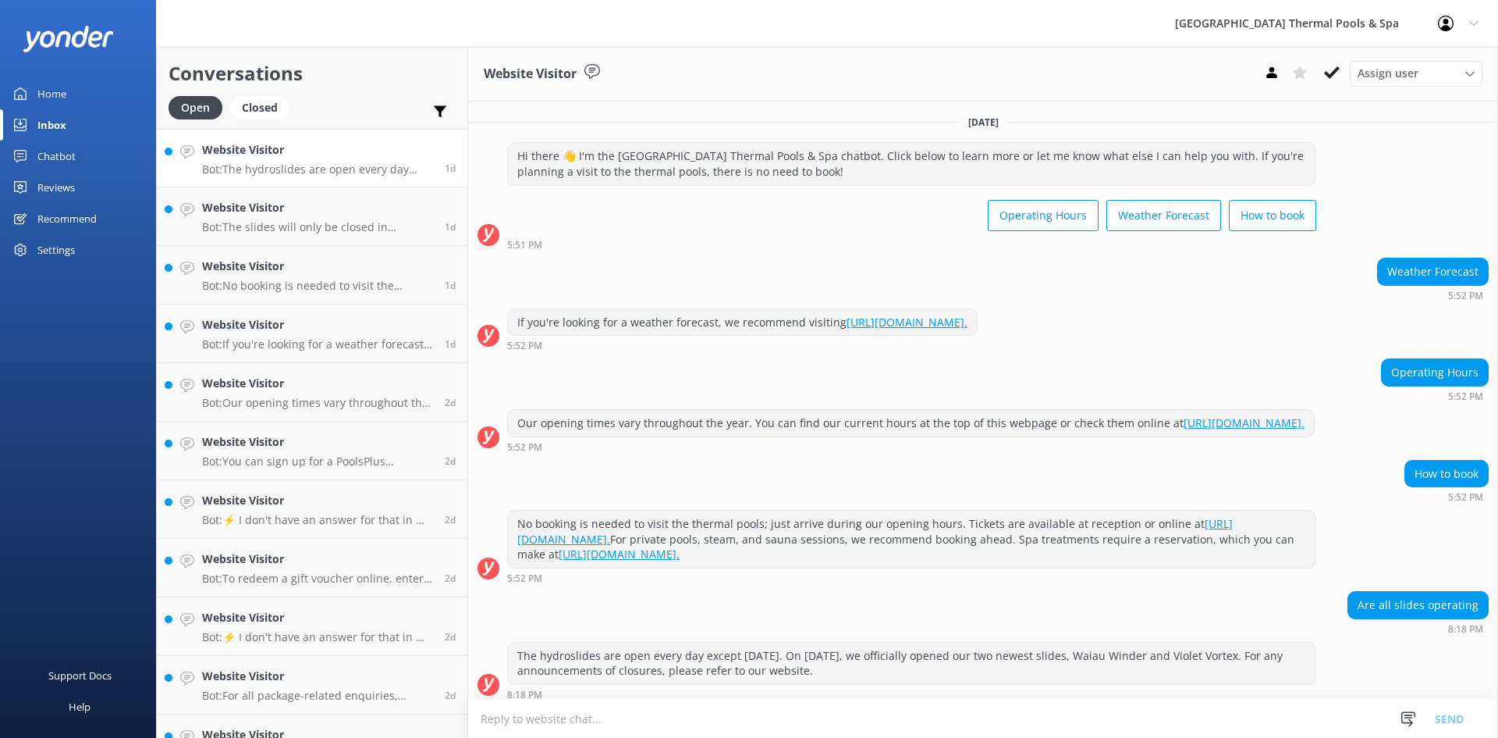
scroll to position [23, 0]
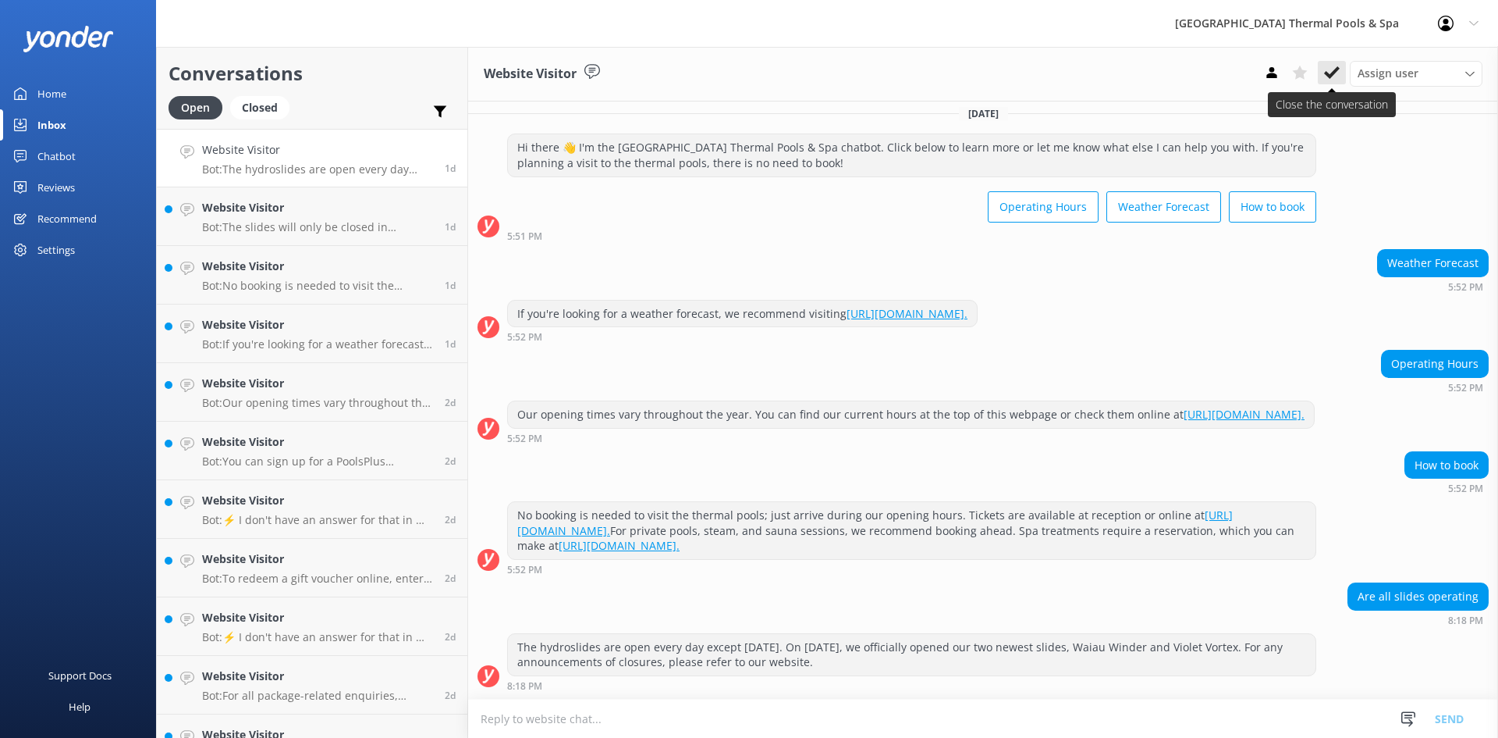
click at [1320, 80] on button at bounding box center [1332, 72] width 28 height 23
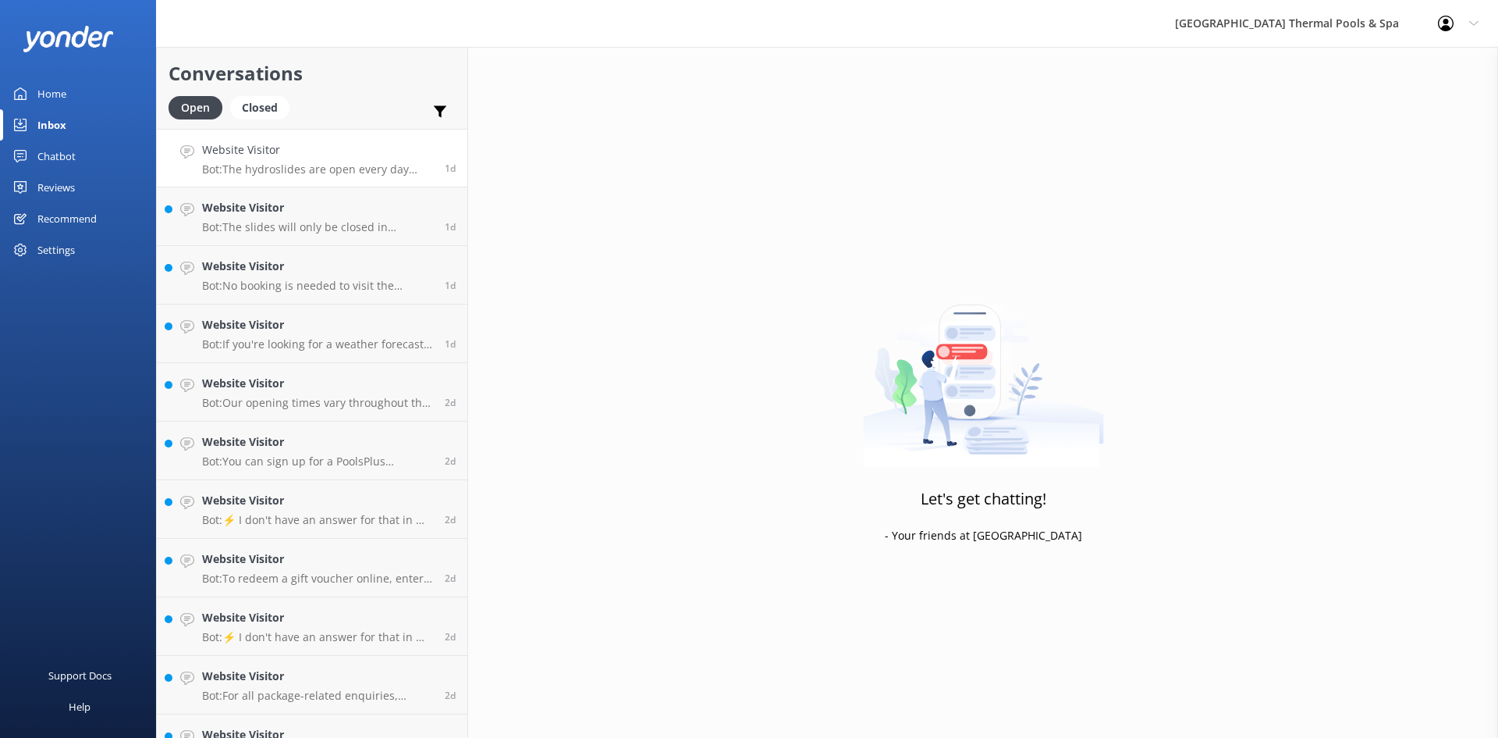
click at [344, 162] on p "Bot: The hydroslides are open every day except [DATE]. On [DATE], we officially…" at bounding box center [317, 169] width 231 height 14
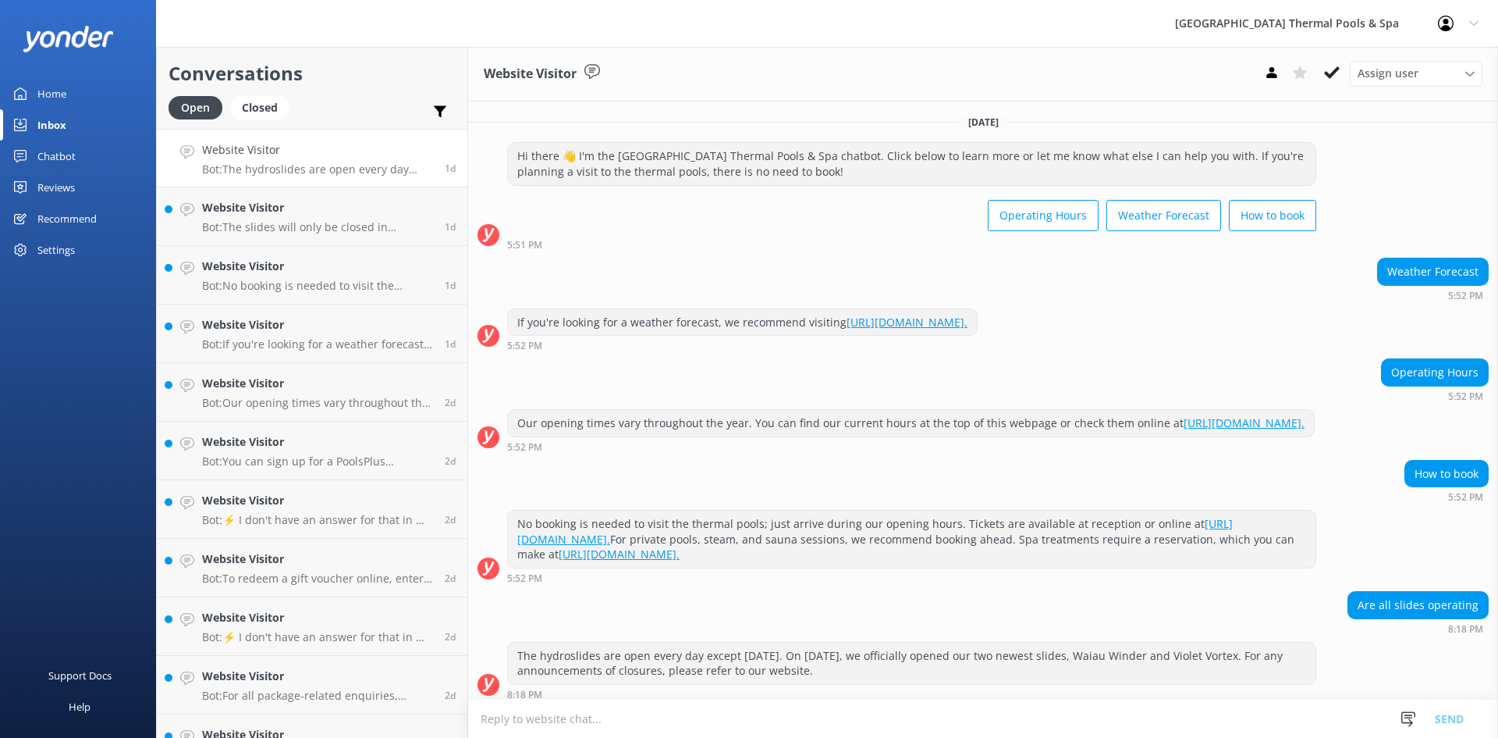
scroll to position [23, 0]
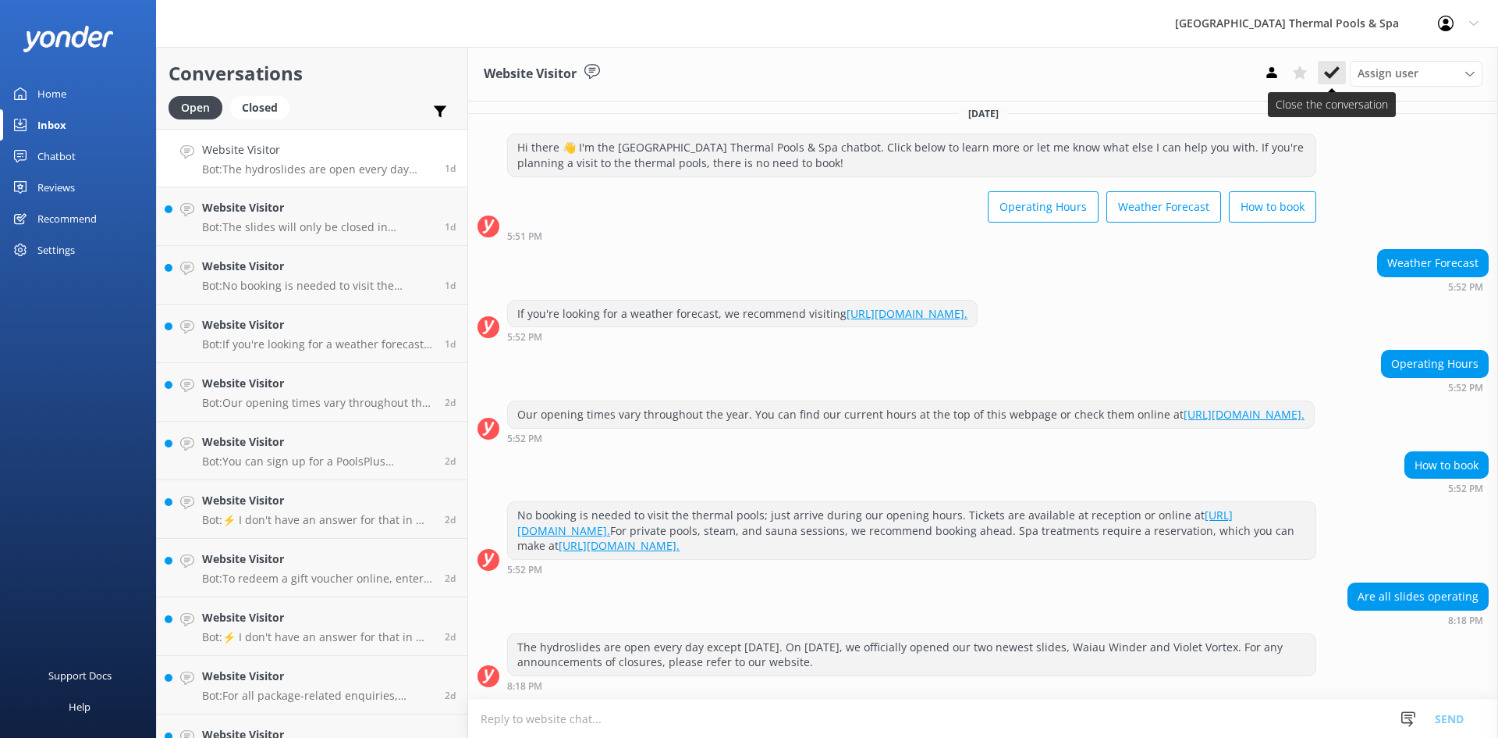
click at [1335, 70] on use at bounding box center [1332, 72] width 16 height 12
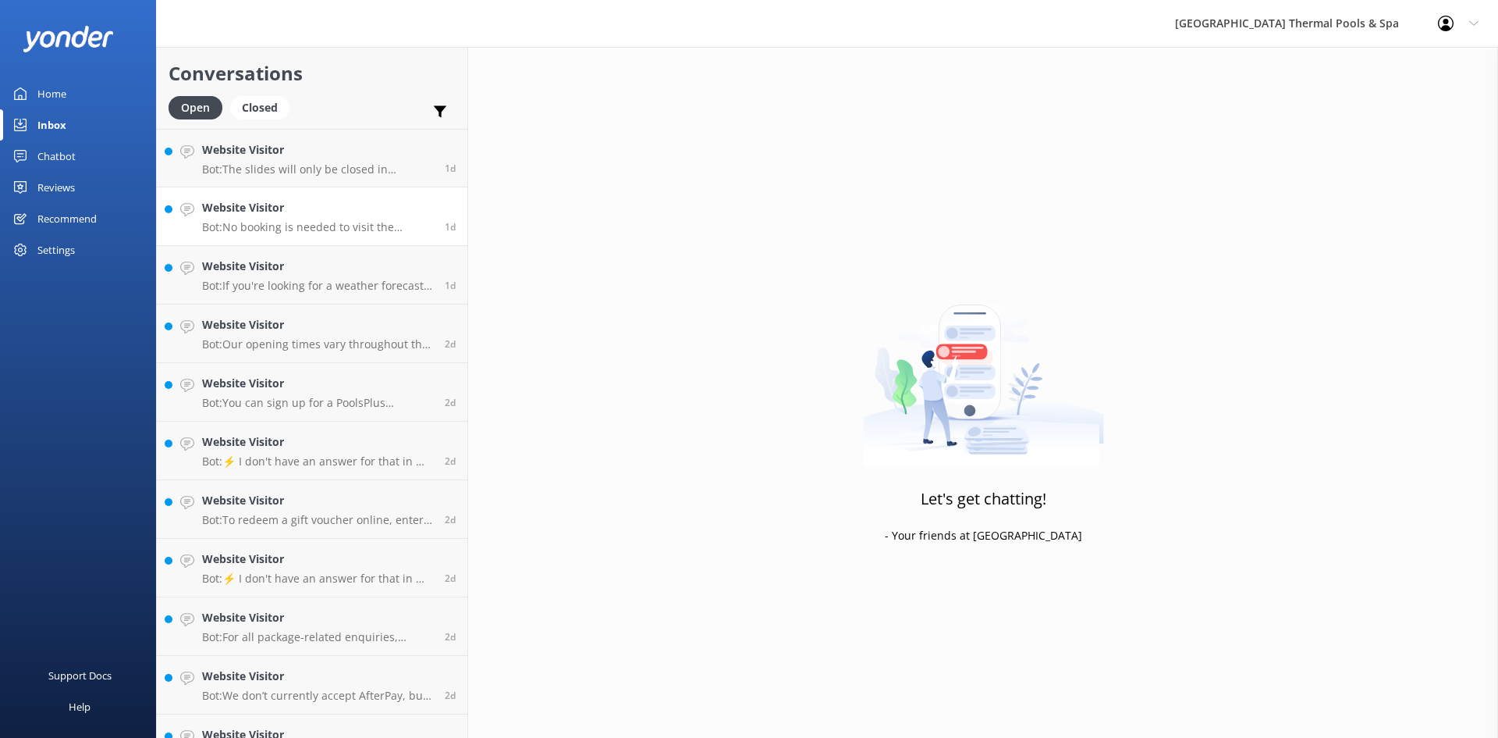
click at [328, 193] on link "Website Visitor Bot: No booking is needed to visit the thermal pools; just arri…" at bounding box center [312, 216] width 311 height 59
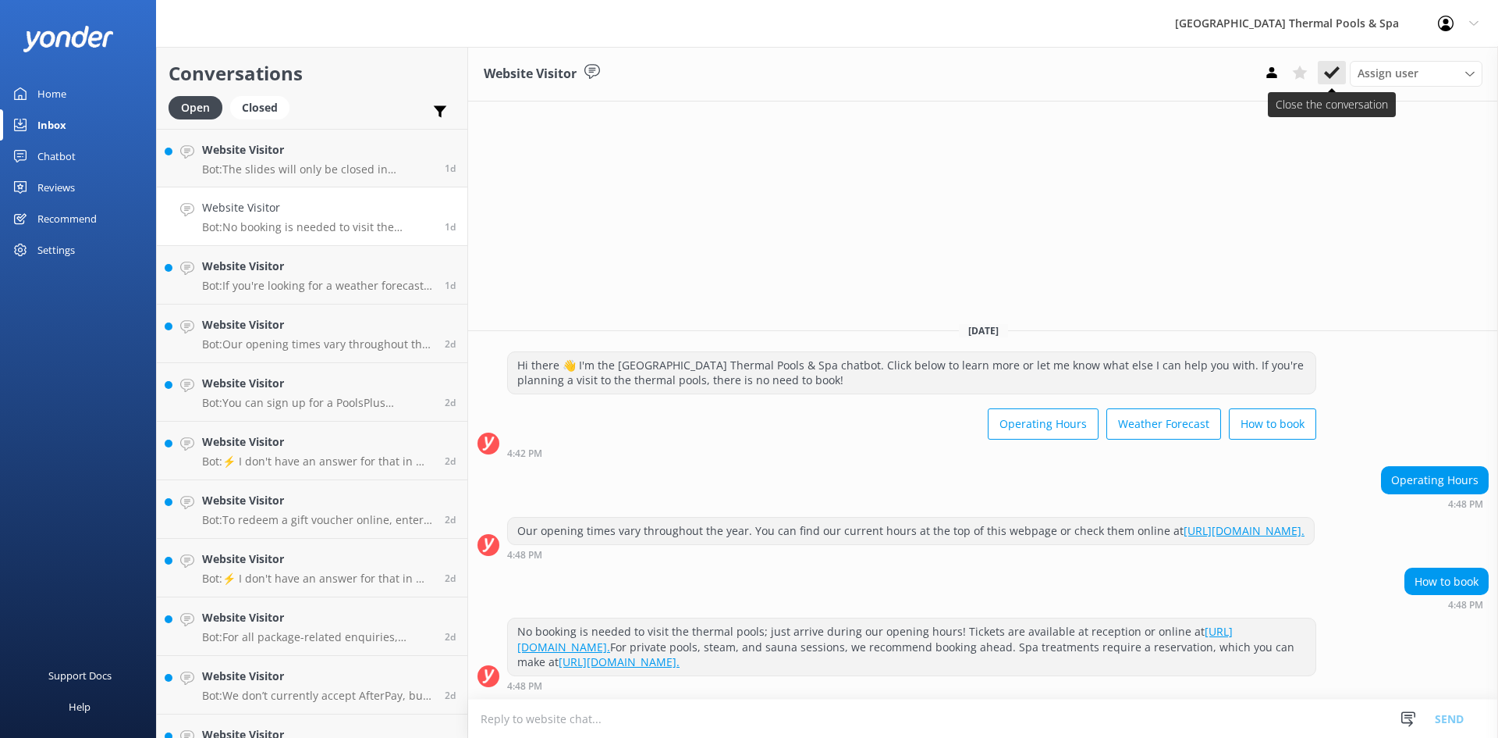
click at [1335, 74] on use at bounding box center [1332, 72] width 16 height 12
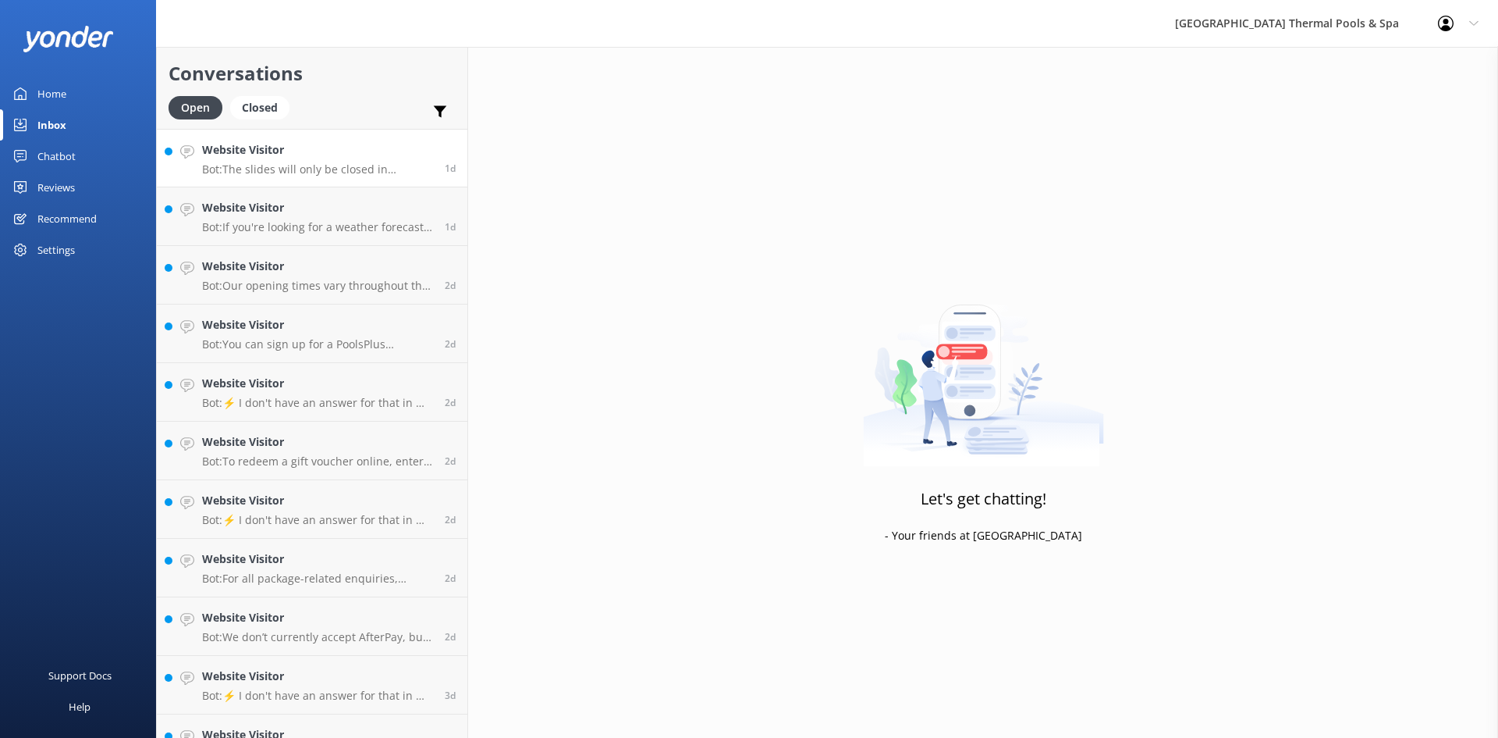
drag, startPoint x: 340, startPoint y: 167, endPoint x: 279, endPoint y: 199, distance: 68.8
click at [337, 168] on p "Bot: The slides will only be closed in extreme weather conditions, not specific…" at bounding box center [317, 169] width 231 height 14
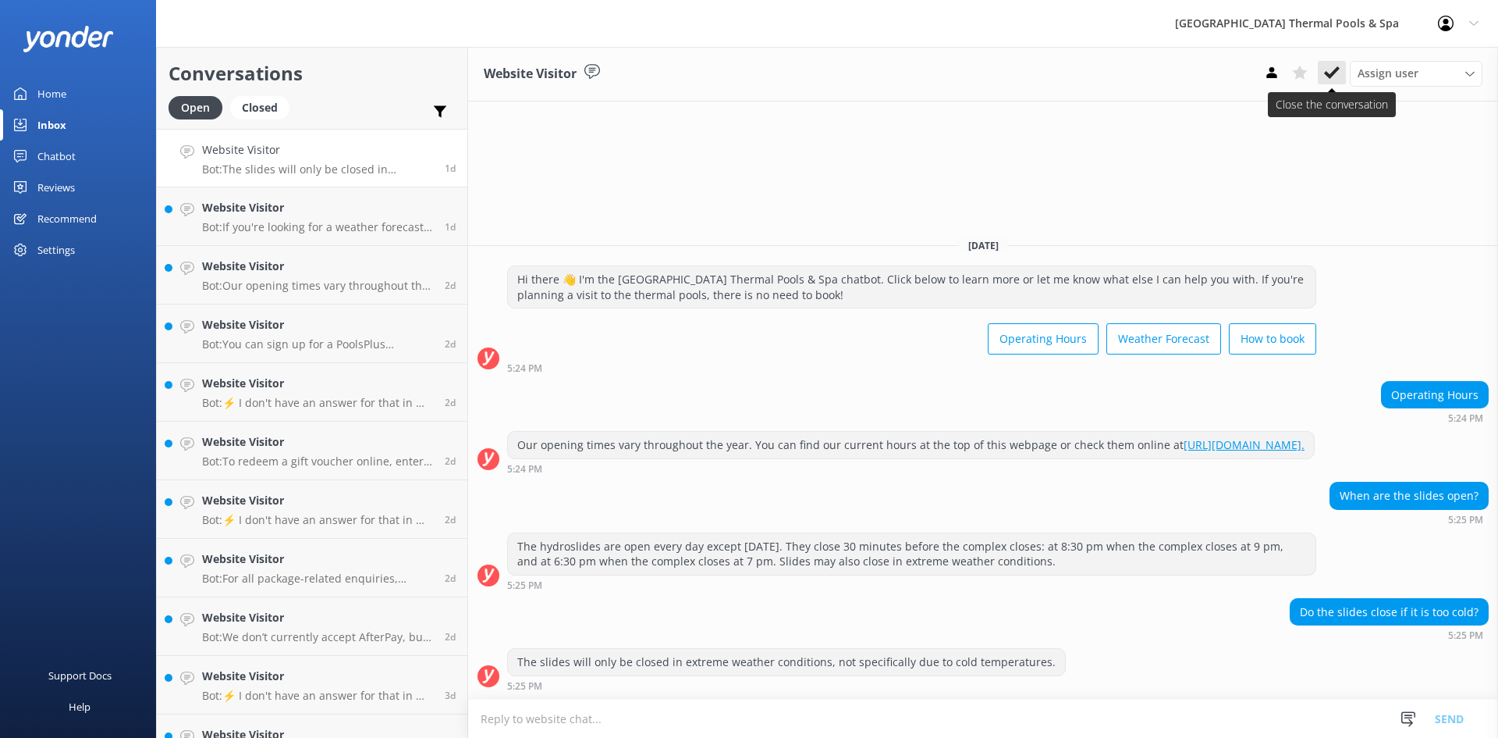
click at [1331, 66] on icon at bounding box center [1332, 73] width 16 height 16
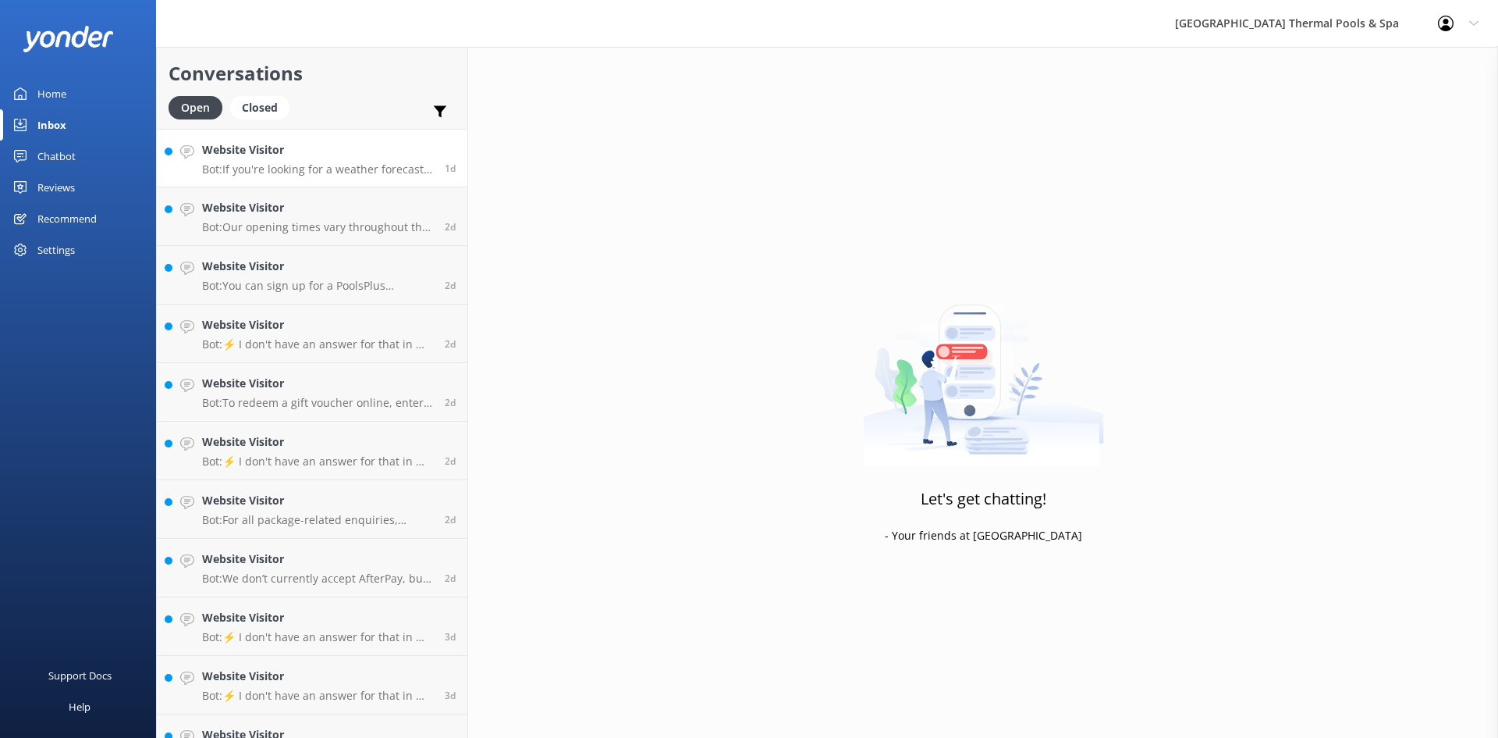
click at [335, 172] on p "Bot: If you're looking for a weather forecast, we recommend visiting [URL][DOMA…" at bounding box center [317, 169] width 231 height 14
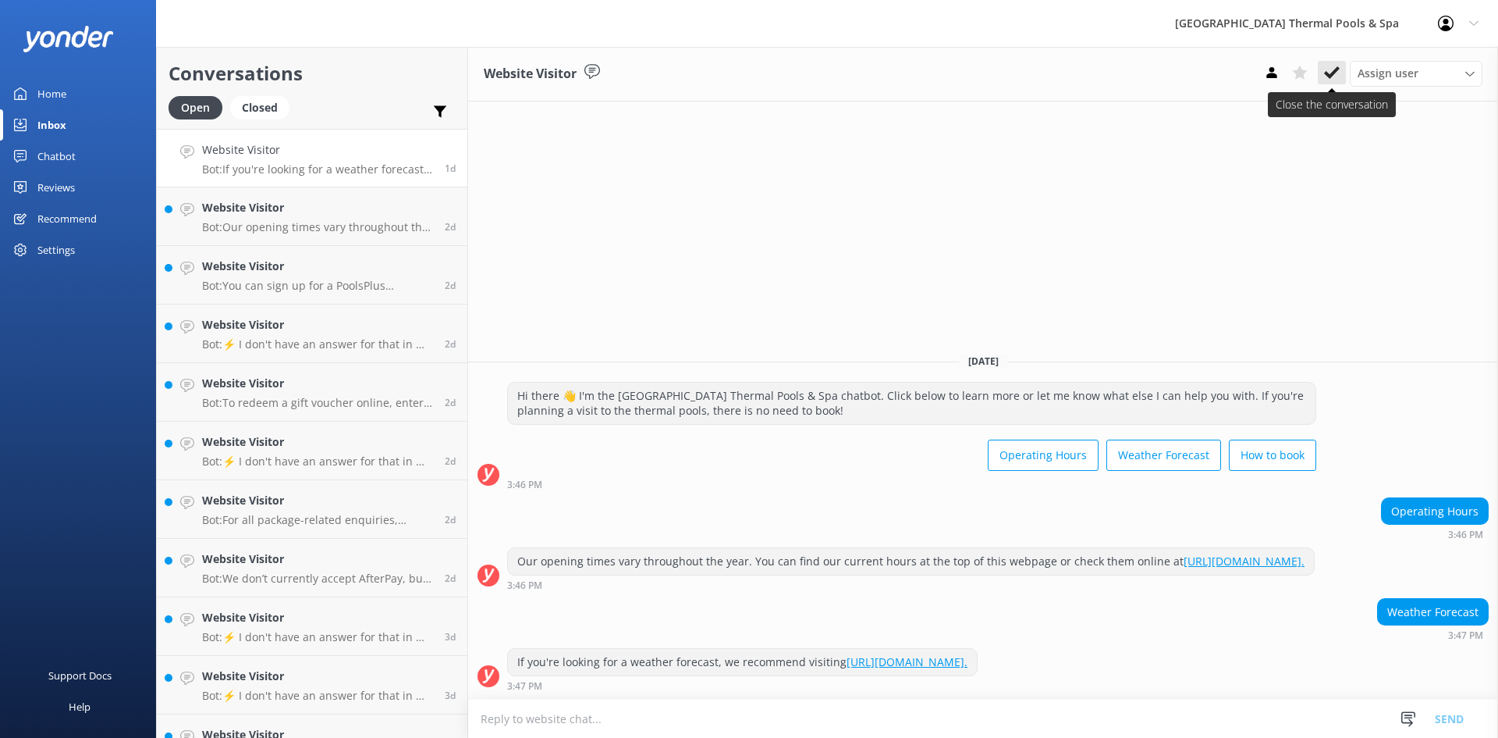
click at [1342, 70] on button at bounding box center [1332, 72] width 28 height 23
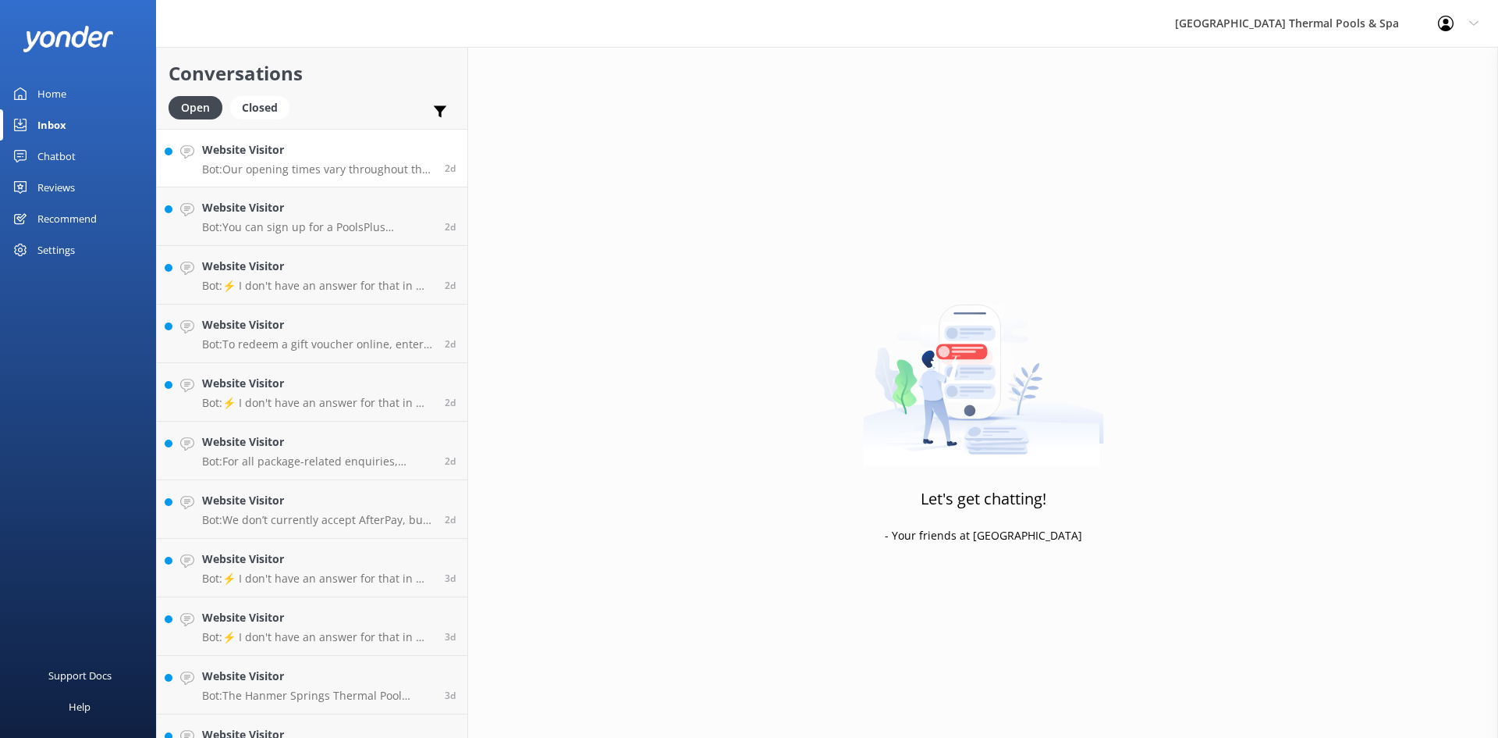
click at [341, 150] on h4 "Website Visitor" at bounding box center [317, 149] width 231 height 17
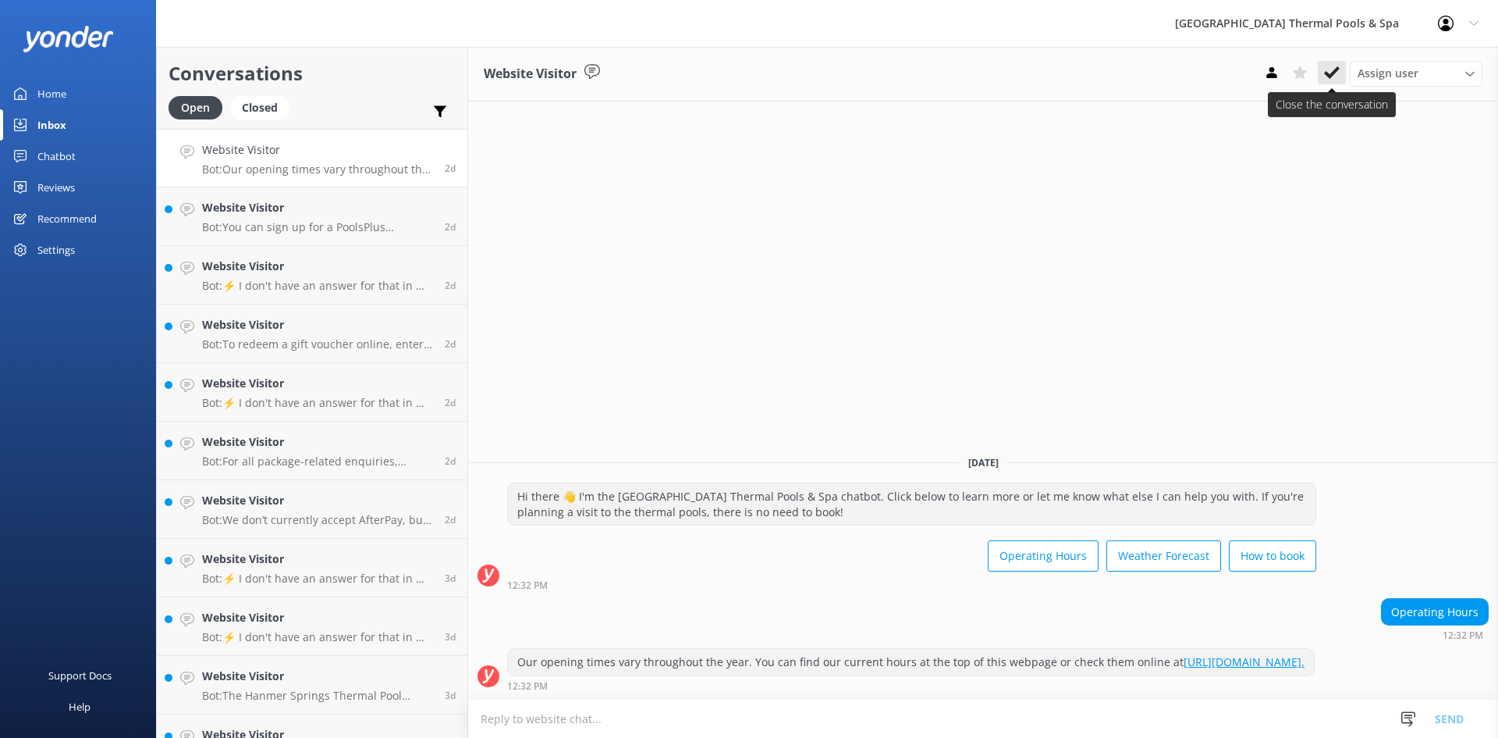
click at [1326, 78] on icon at bounding box center [1332, 73] width 16 height 16
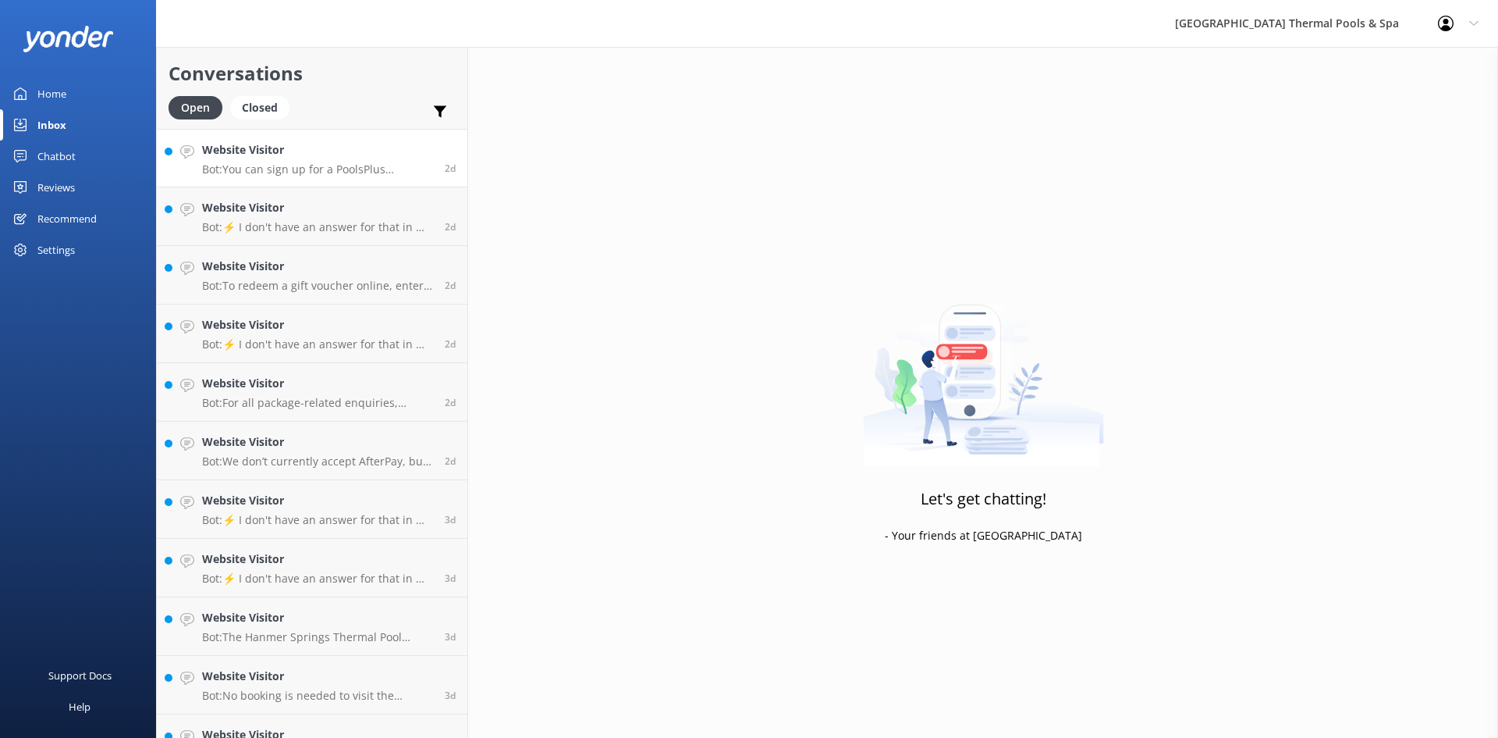
click at [349, 163] on p "Bot: You can sign up for a PoolsPlus membership online at [URL][DOMAIN_NAME]. I…" at bounding box center [317, 169] width 231 height 14
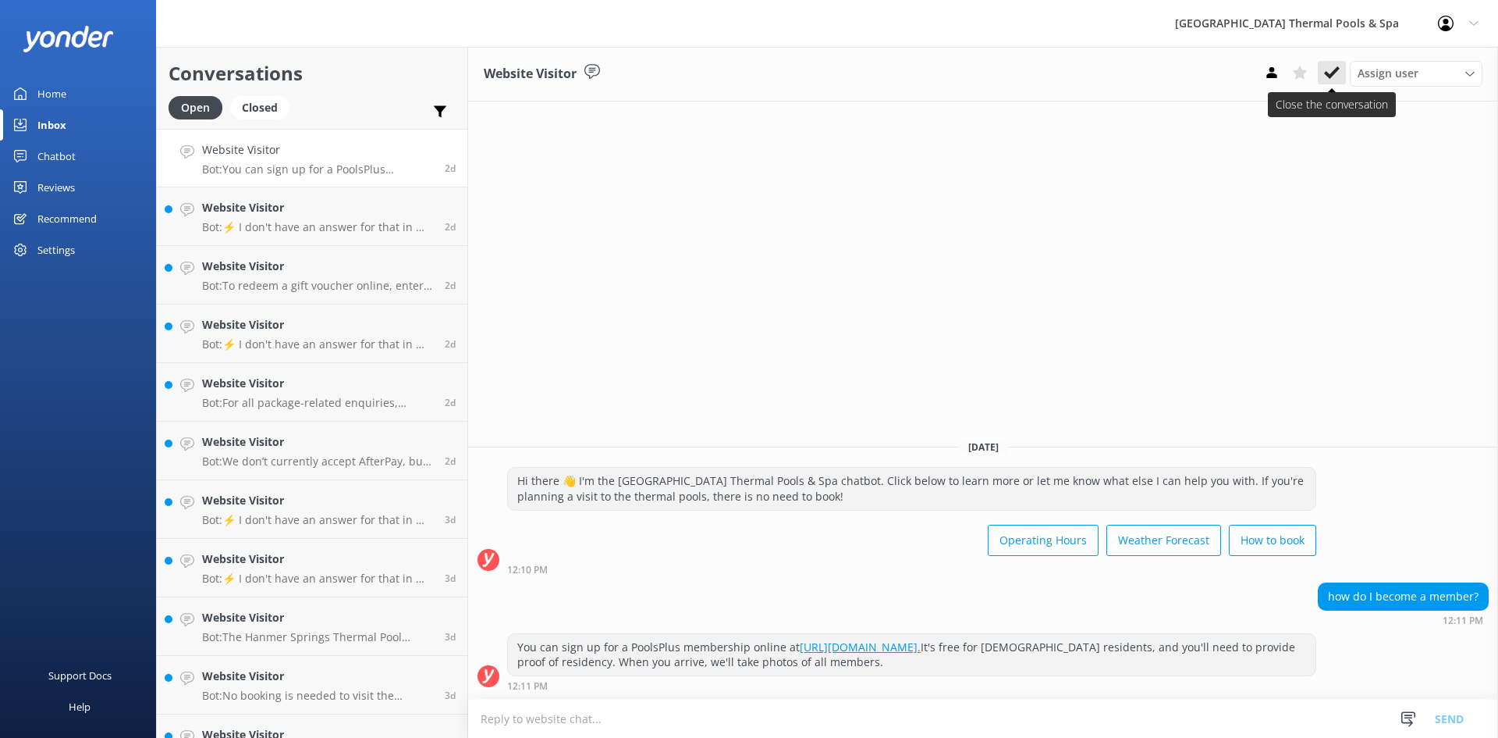
click at [1335, 76] on icon at bounding box center [1332, 73] width 16 height 16
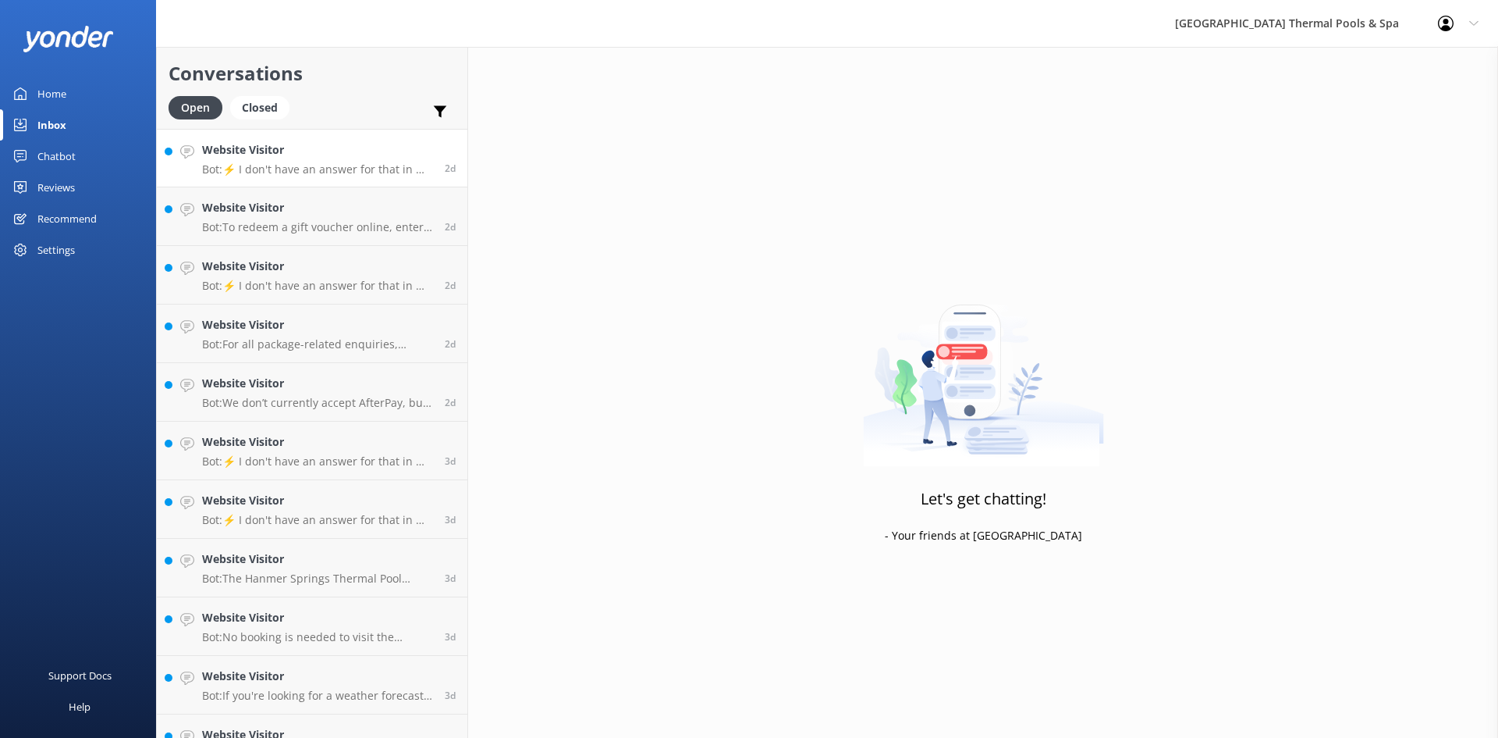
click at [317, 159] on div "Website Visitor Bot: ⚡ I don't have an answer for that in my knowledge base. Pl…" at bounding box center [317, 158] width 231 height 34
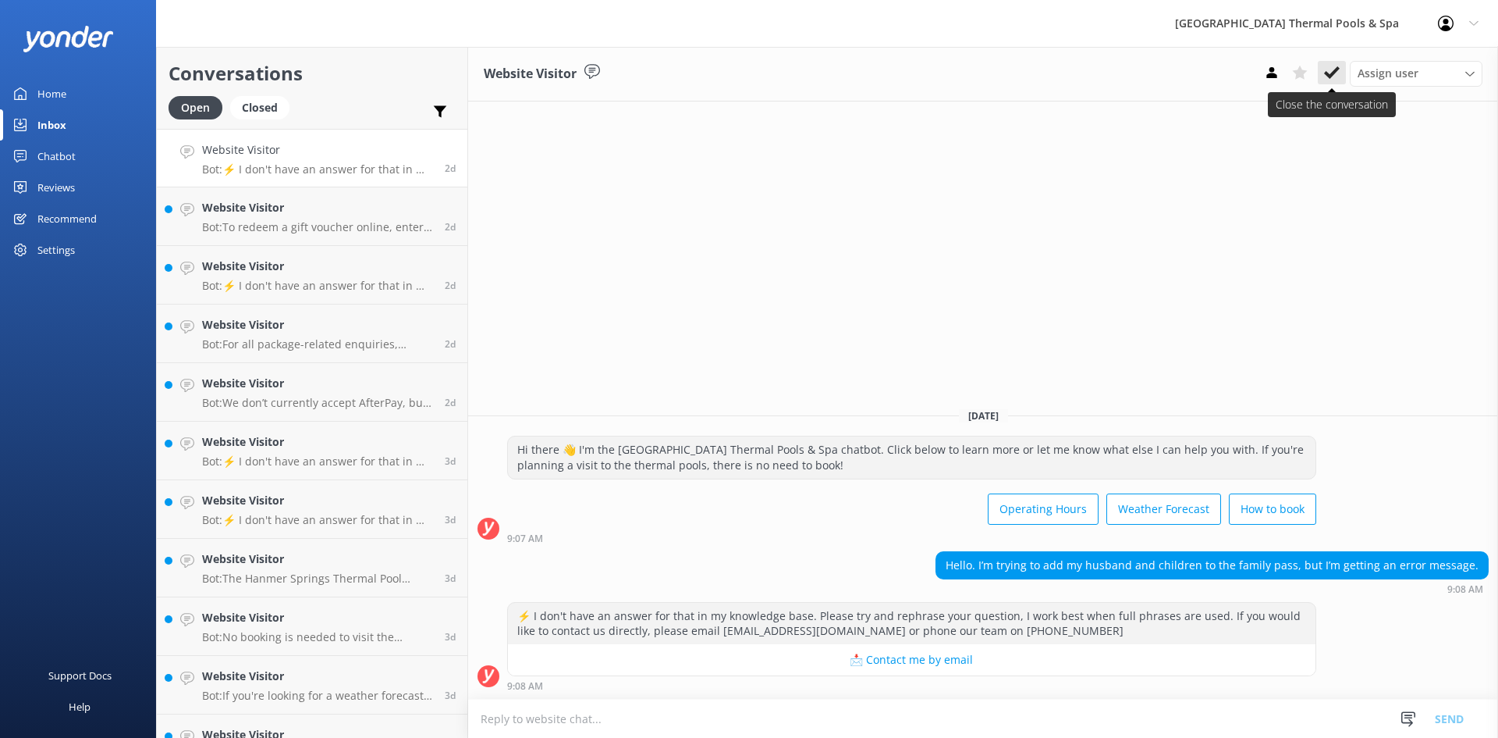
click at [1331, 70] on icon at bounding box center [1332, 73] width 16 height 16
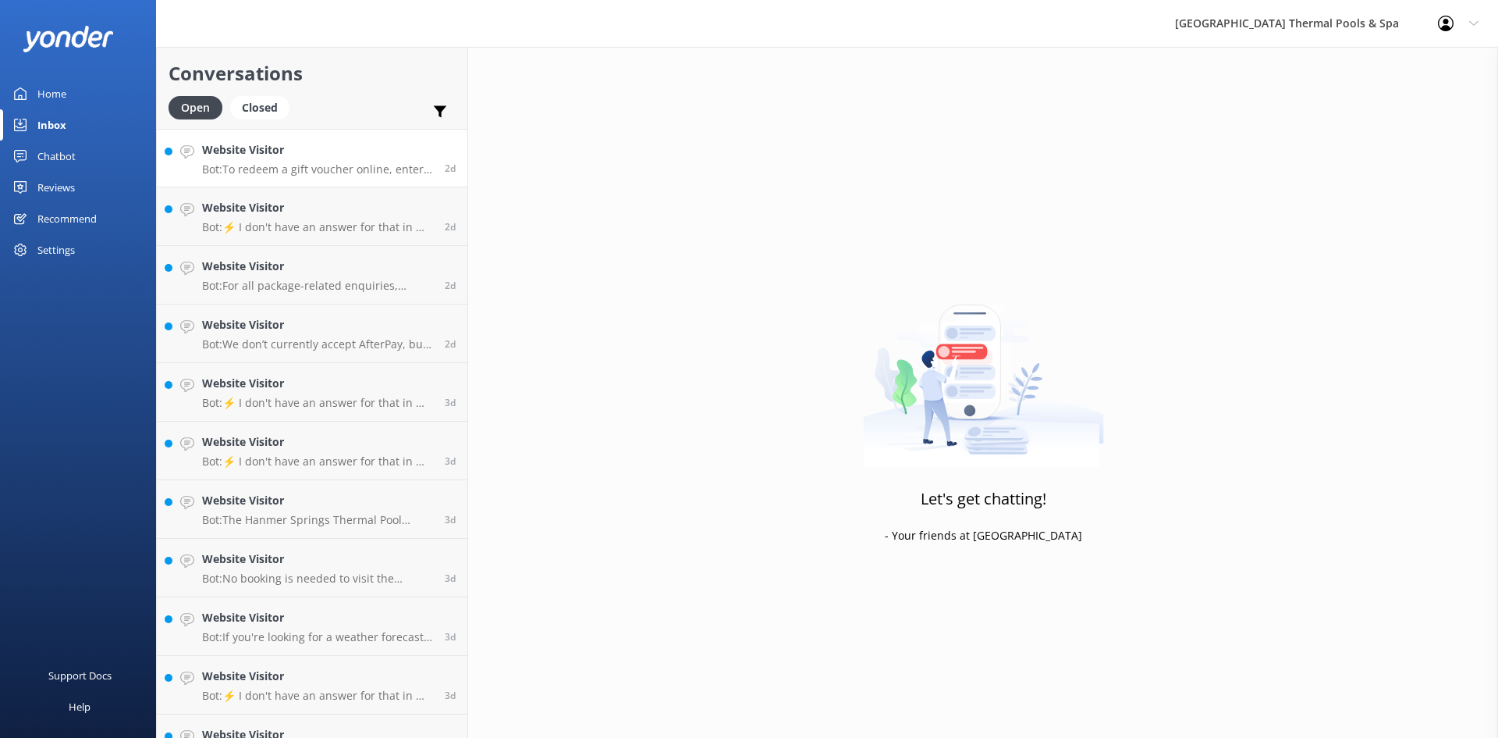
click at [332, 151] on h4 "Website Visitor" at bounding box center [317, 149] width 231 height 17
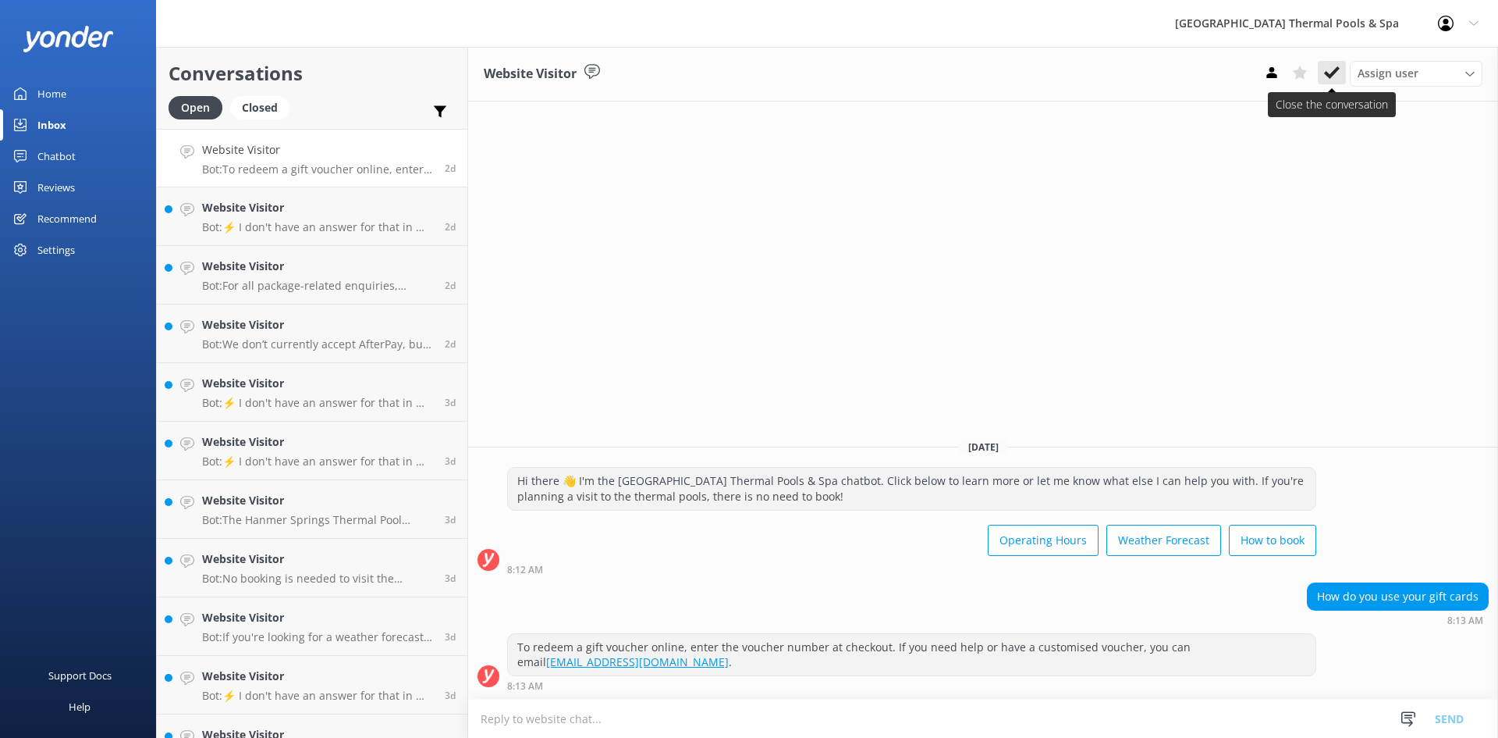
click at [1337, 75] on icon at bounding box center [1332, 73] width 16 height 16
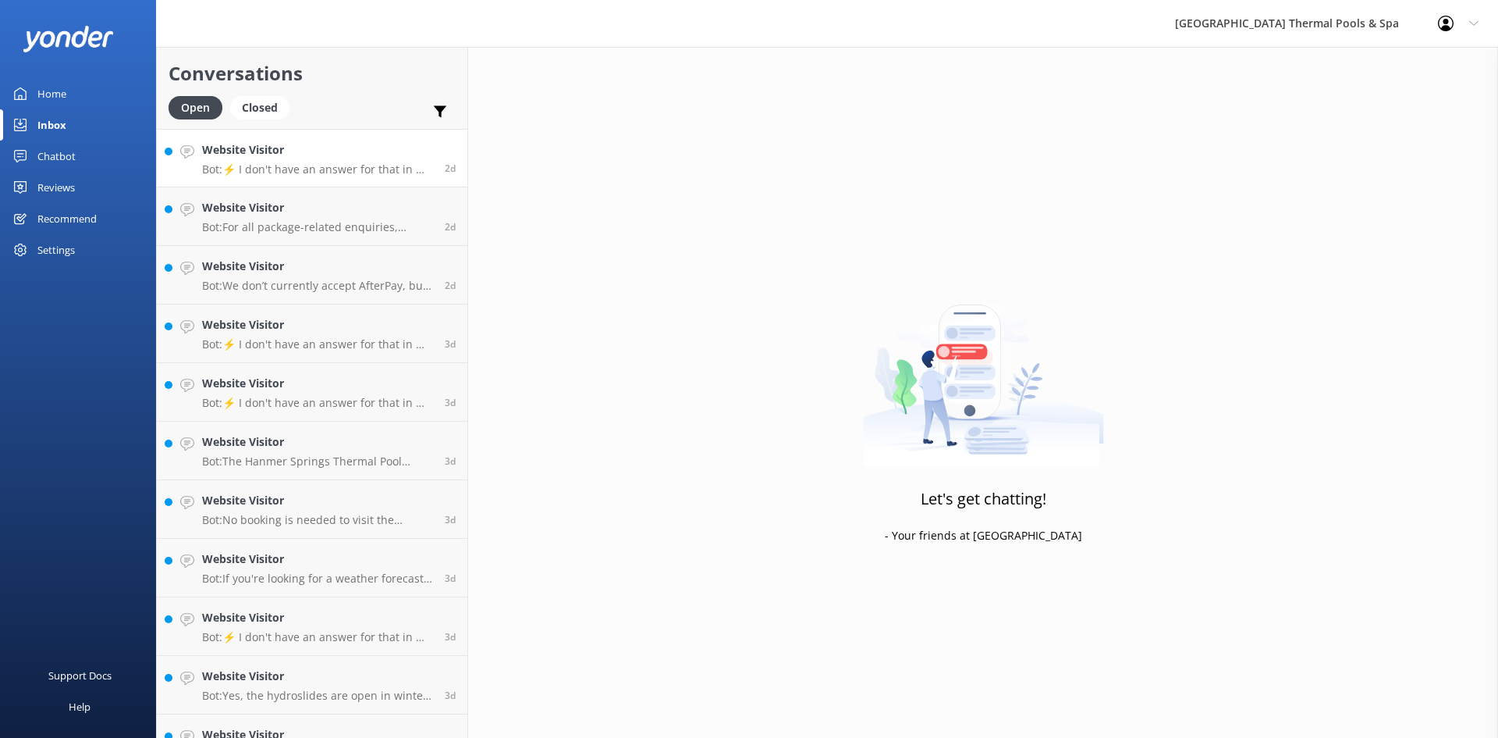
click at [399, 164] on p "Bot: ⚡ I don't have an answer for that in my knowledge base. Please try and rep…" at bounding box center [317, 169] width 231 height 14
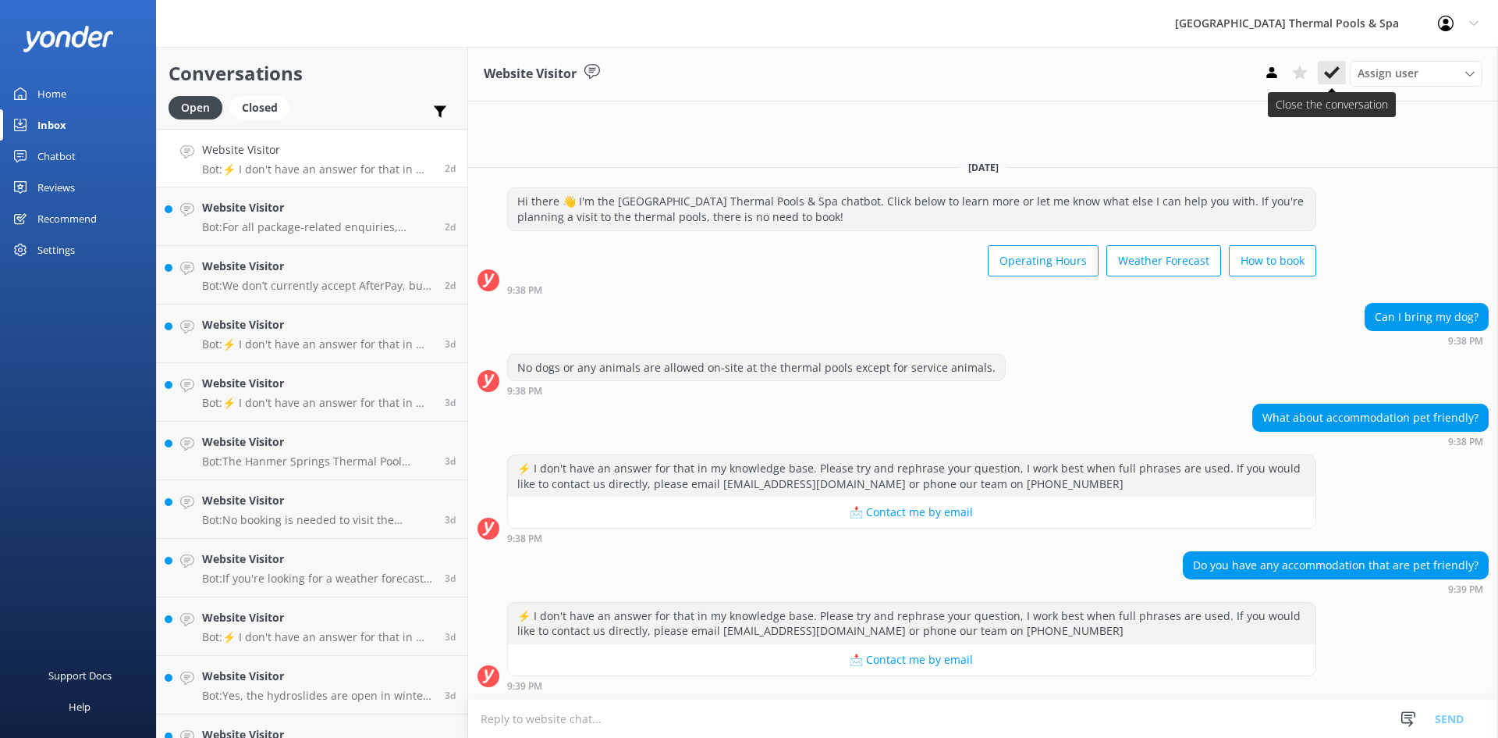
click at [1325, 73] on use at bounding box center [1332, 72] width 16 height 12
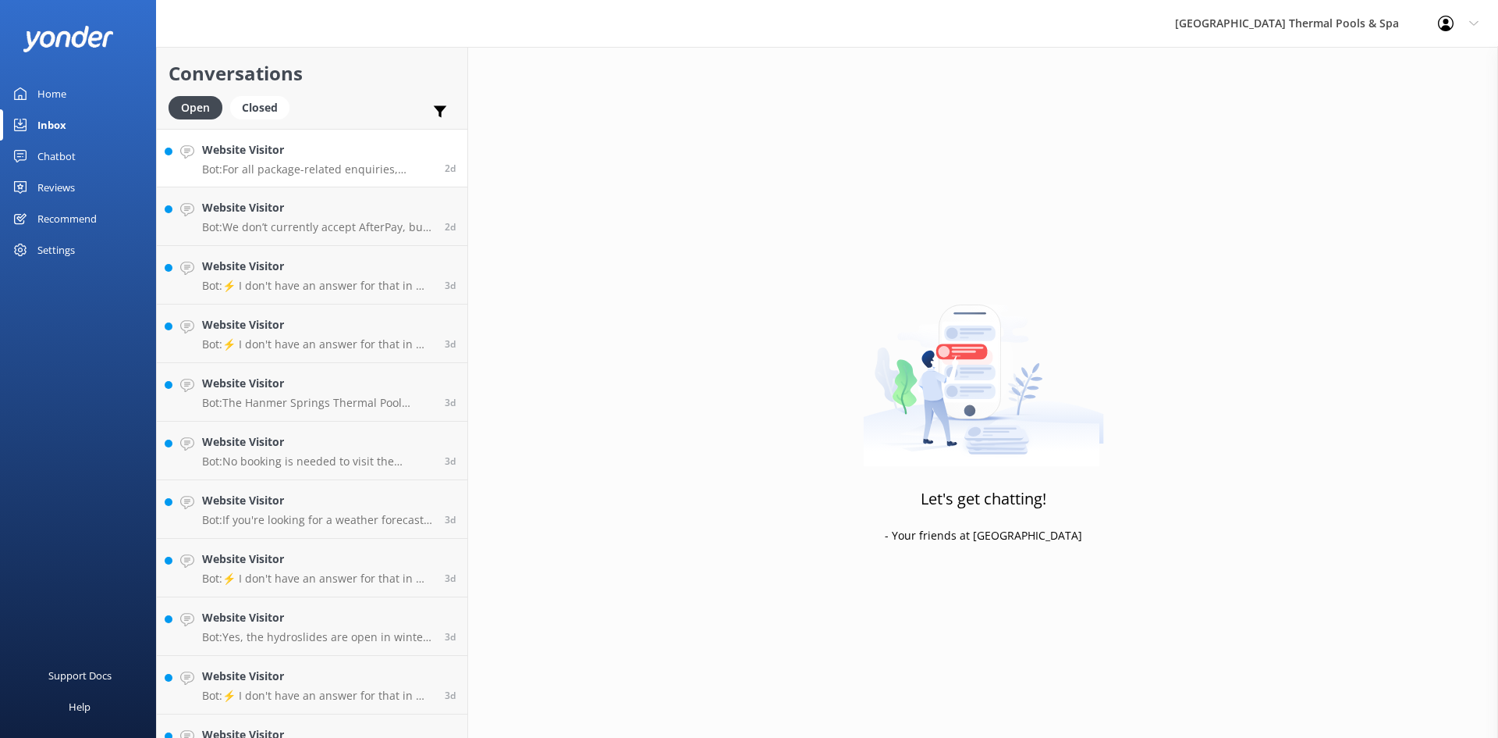
click at [375, 170] on p "Bot: For all package-related enquiries, including accommodation details, please…" at bounding box center [317, 169] width 231 height 14
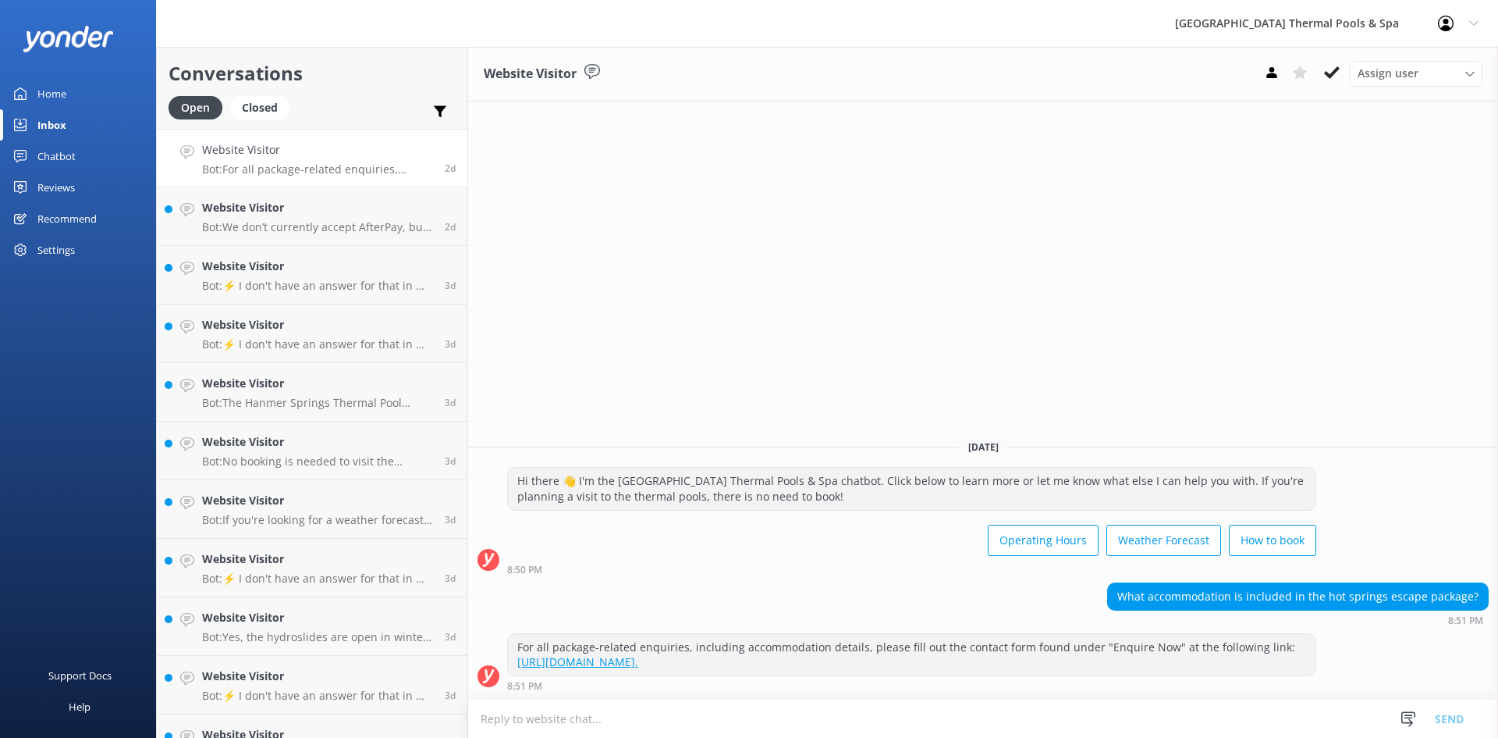
click at [1324, 76] on icon at bounding box center [1332, 73] width 16 height 16
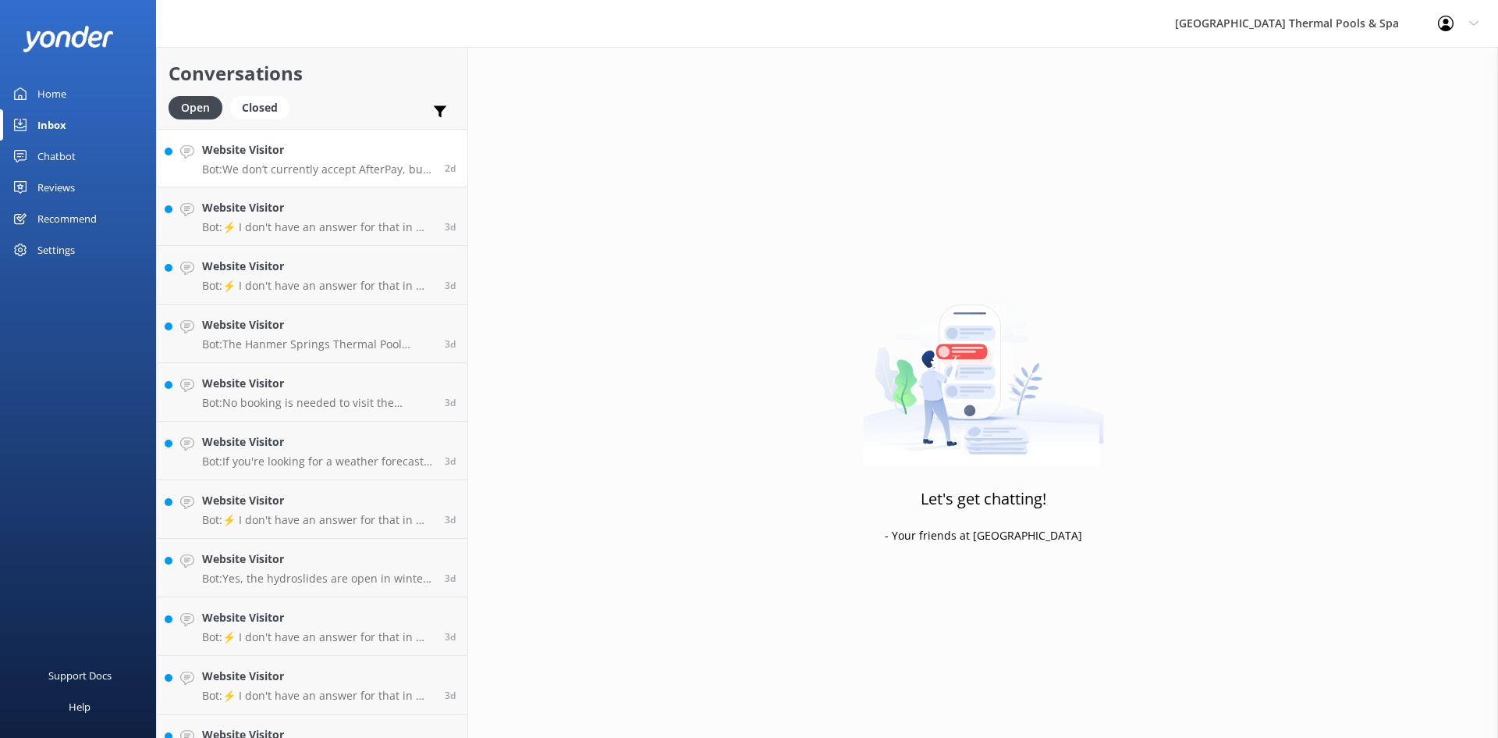
drag, startPoint x: 247, startPoint y: 176, endPoint x: 254, endPoint y: 169, distance: 9.9
click at [248, 176] on link "Website Visitor Bot: We don’t currently accept AfterPay, but stay tuned for upd…" at bounding box center [312, 158] width 311 height 59
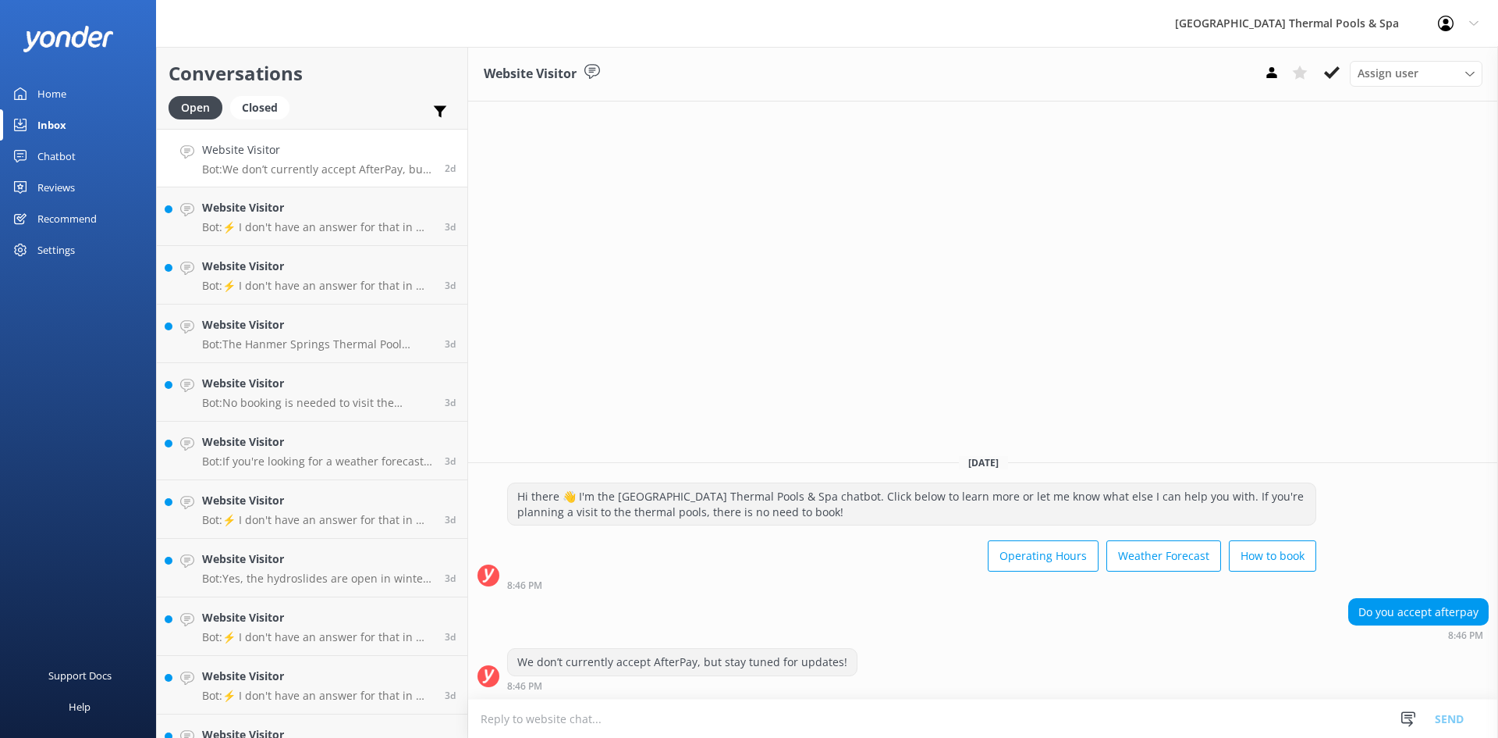
click at [379, 157] on h4 "Website Visitor" at bounding box center [317, 149] width 231 height 17
click at [1340, 73] on button at bounding box center [1332, 72] width 28 height 23
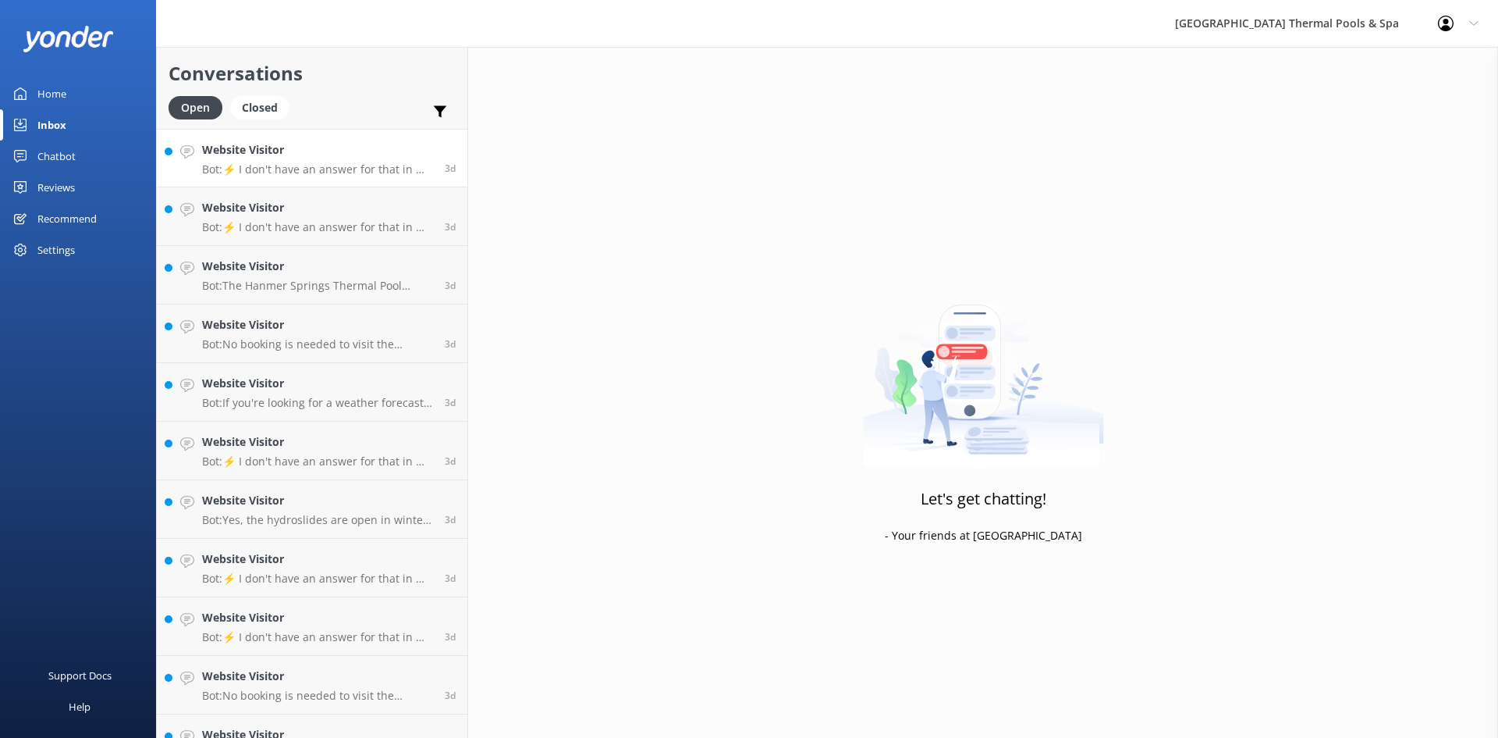
click at [368, 155] on h4 "Website Visitor" at bounding box center [317, 149] width 231 height 17
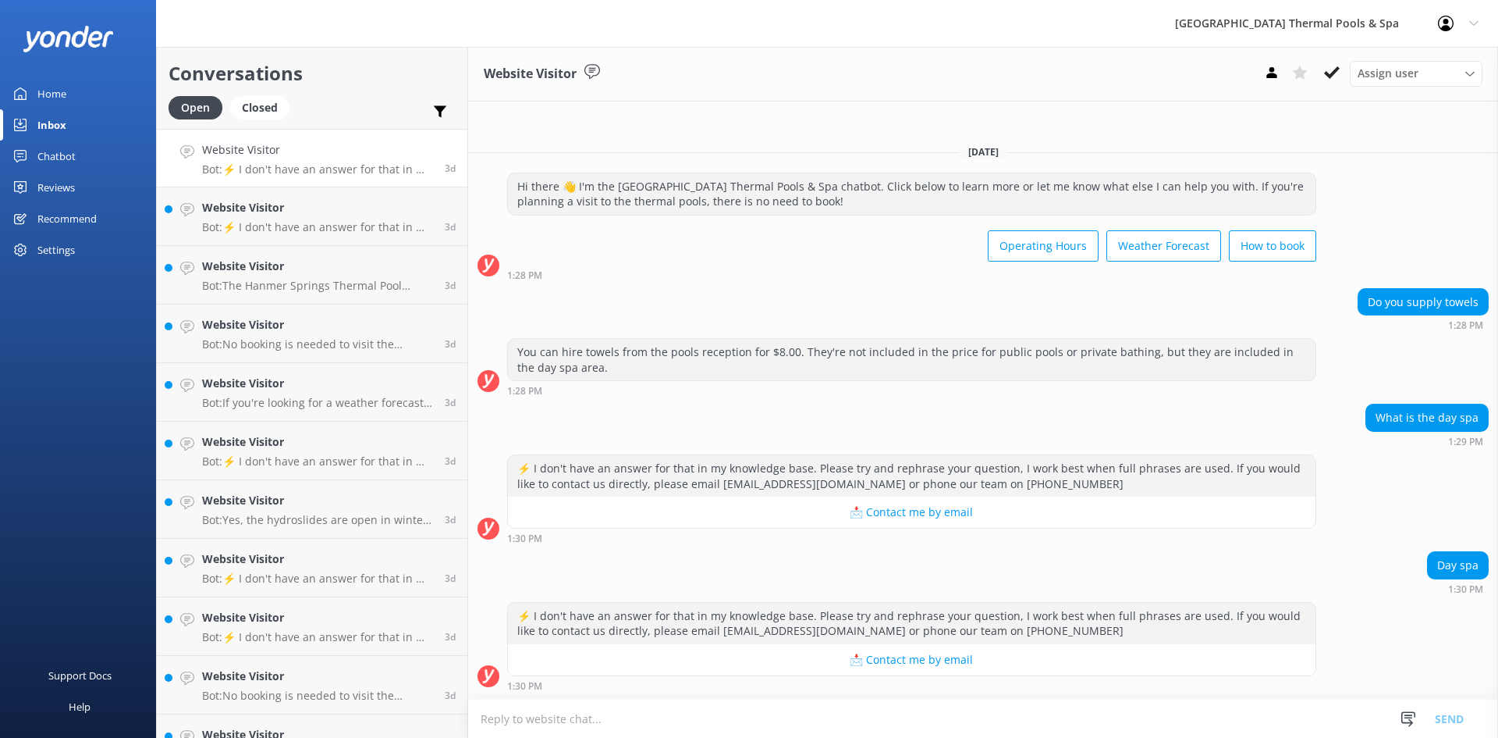
click at [1324, 74] on button at bounding box center [1332, 72] width 28 height 23
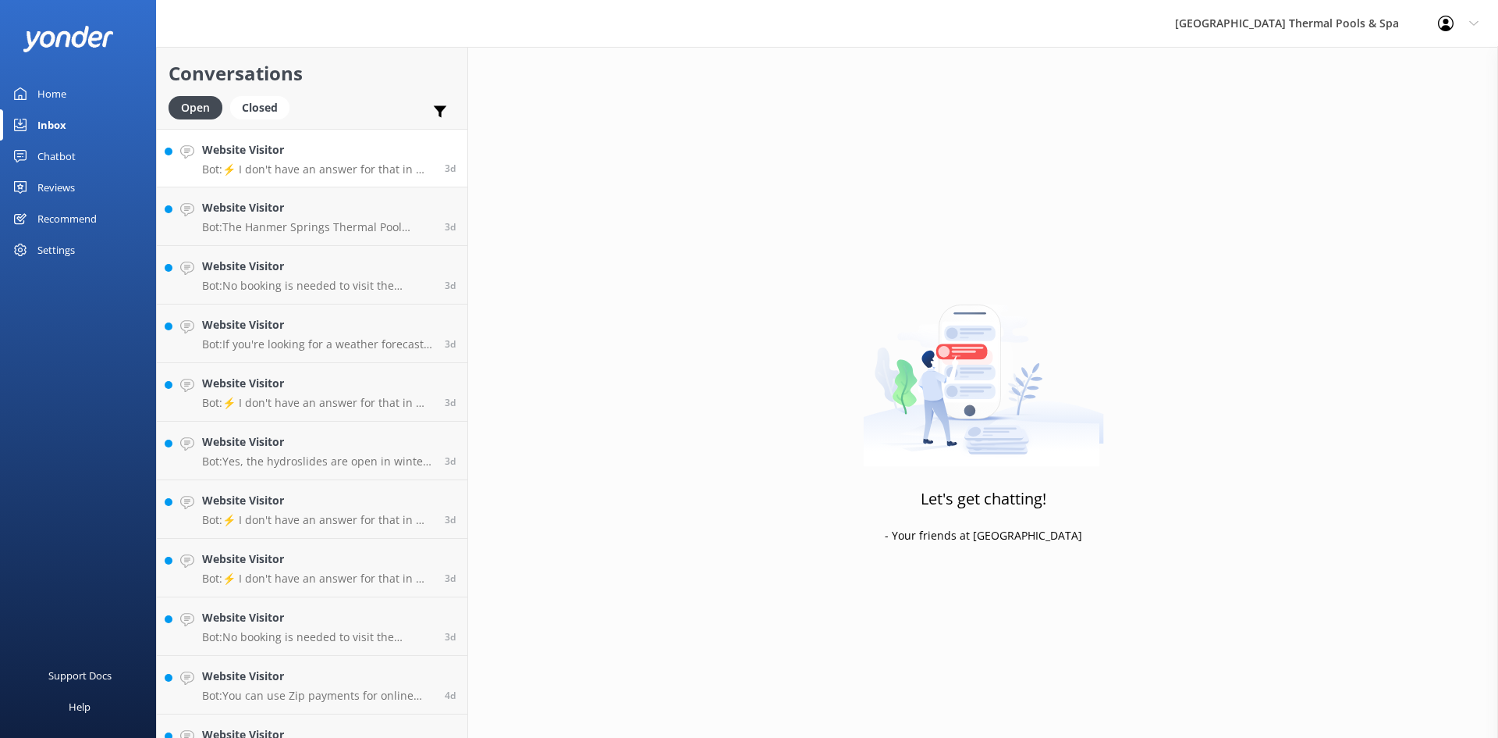
click at [433, 164] on div "3d" at bounding box center [444, 158] width 23 height 34
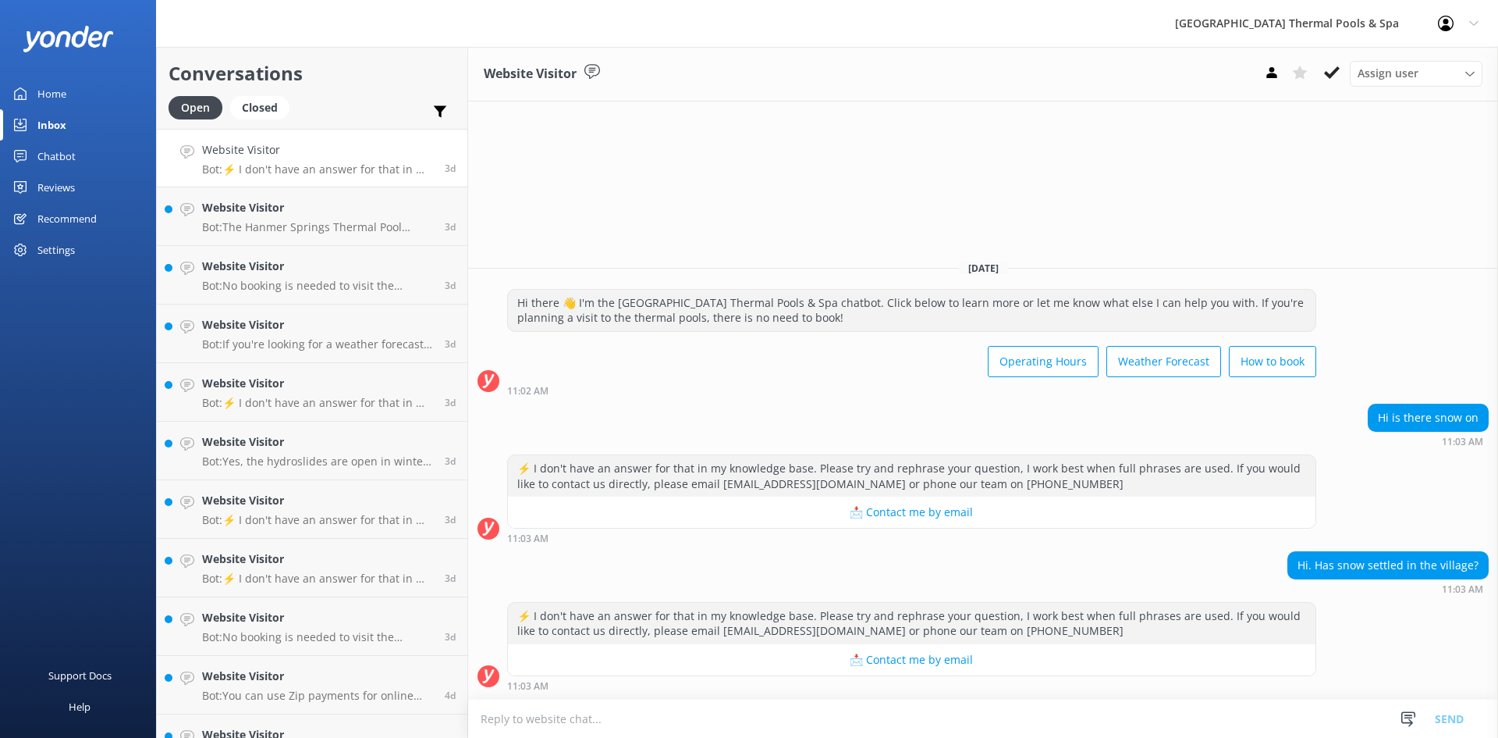
click at [1321, 84] on button at bounding box center [1332, 72] width 28 height 23
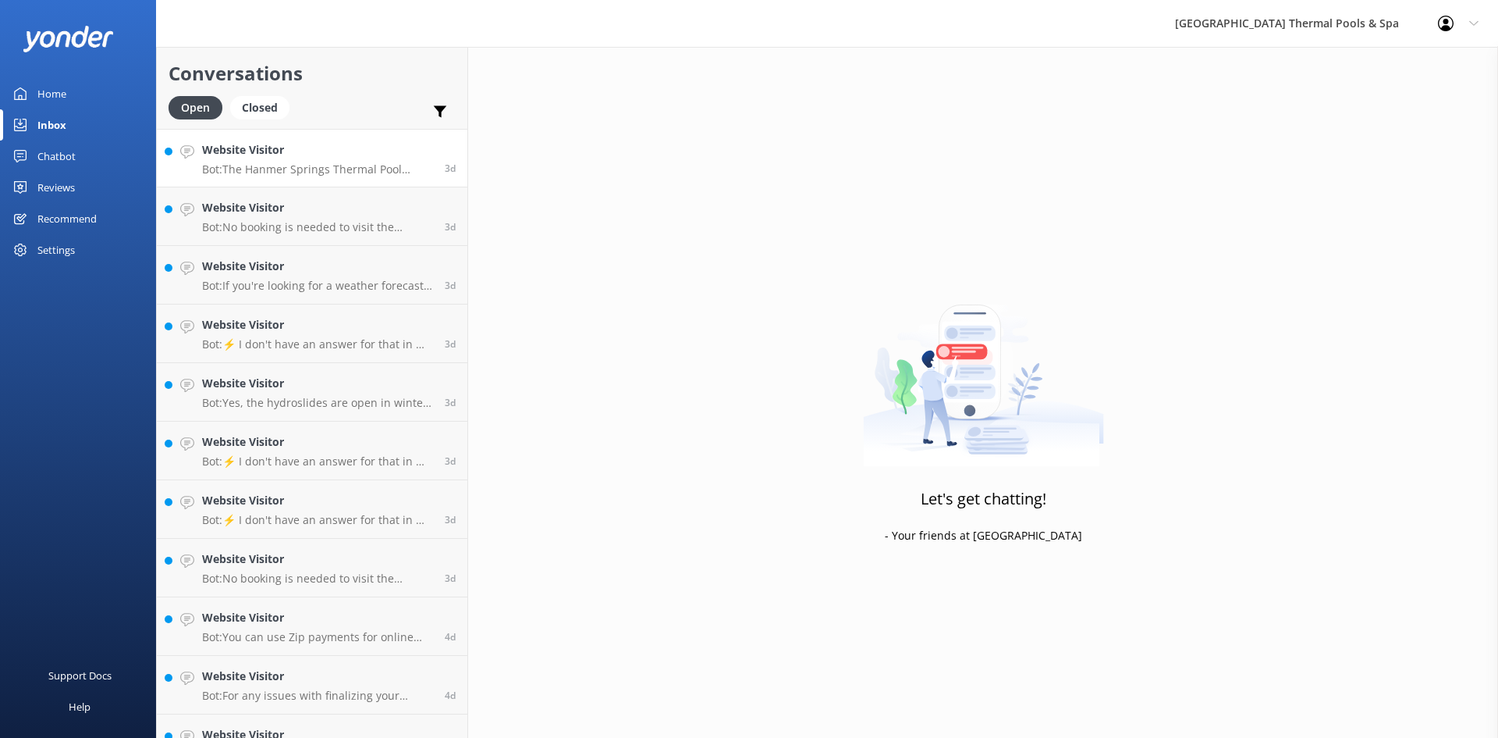
click at [374, 172] on p "Bot: The Hanmer Springs Thermal Pool single entry prices start at $40 per adult…" at bounding box center [317, 169] width 231 height 14
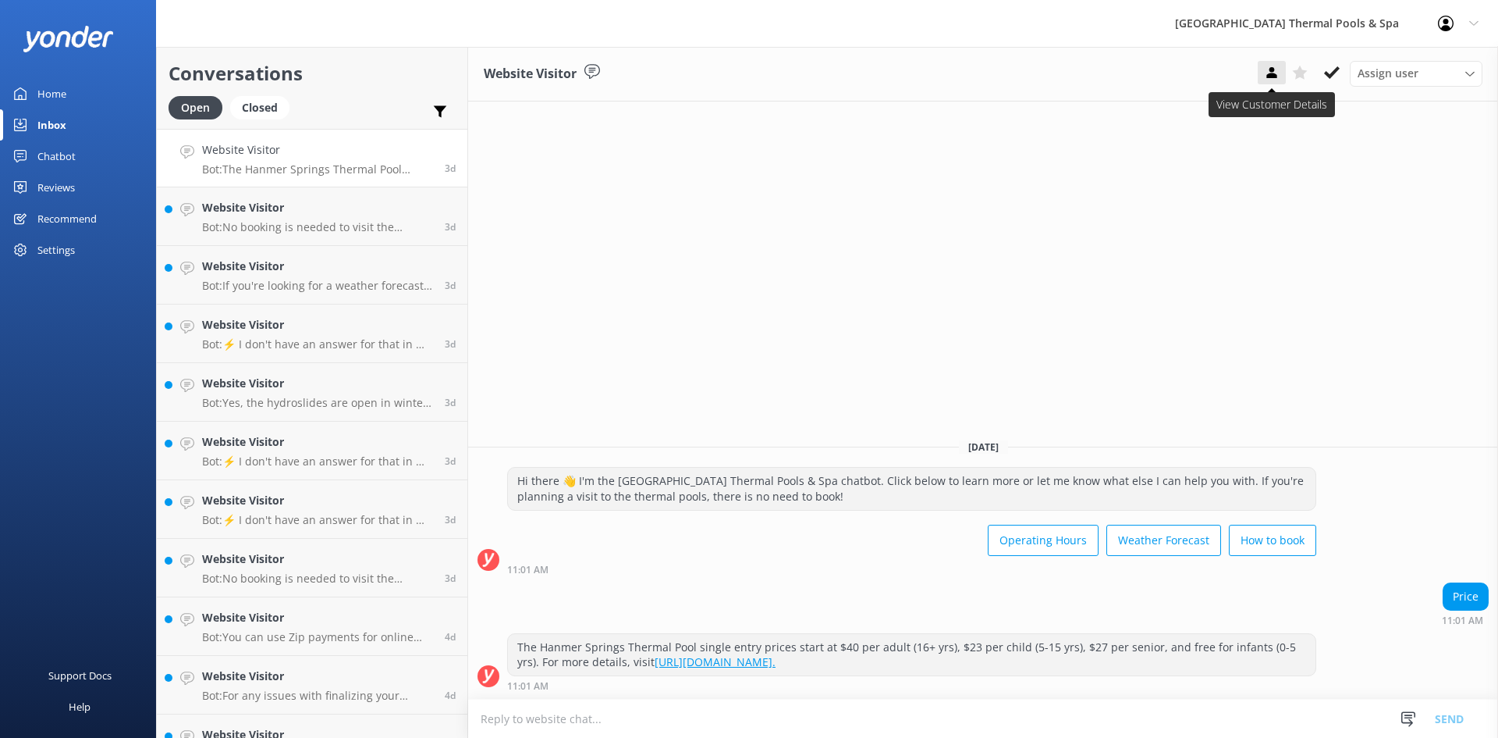
drag, startPoint x: 1336, startPoint y: 74, endPoint x: 1261, endPoint y: 81, distance: 75.3
click at [1335, 74] on icon at bounding box center [1332, 73] width 16 height 16
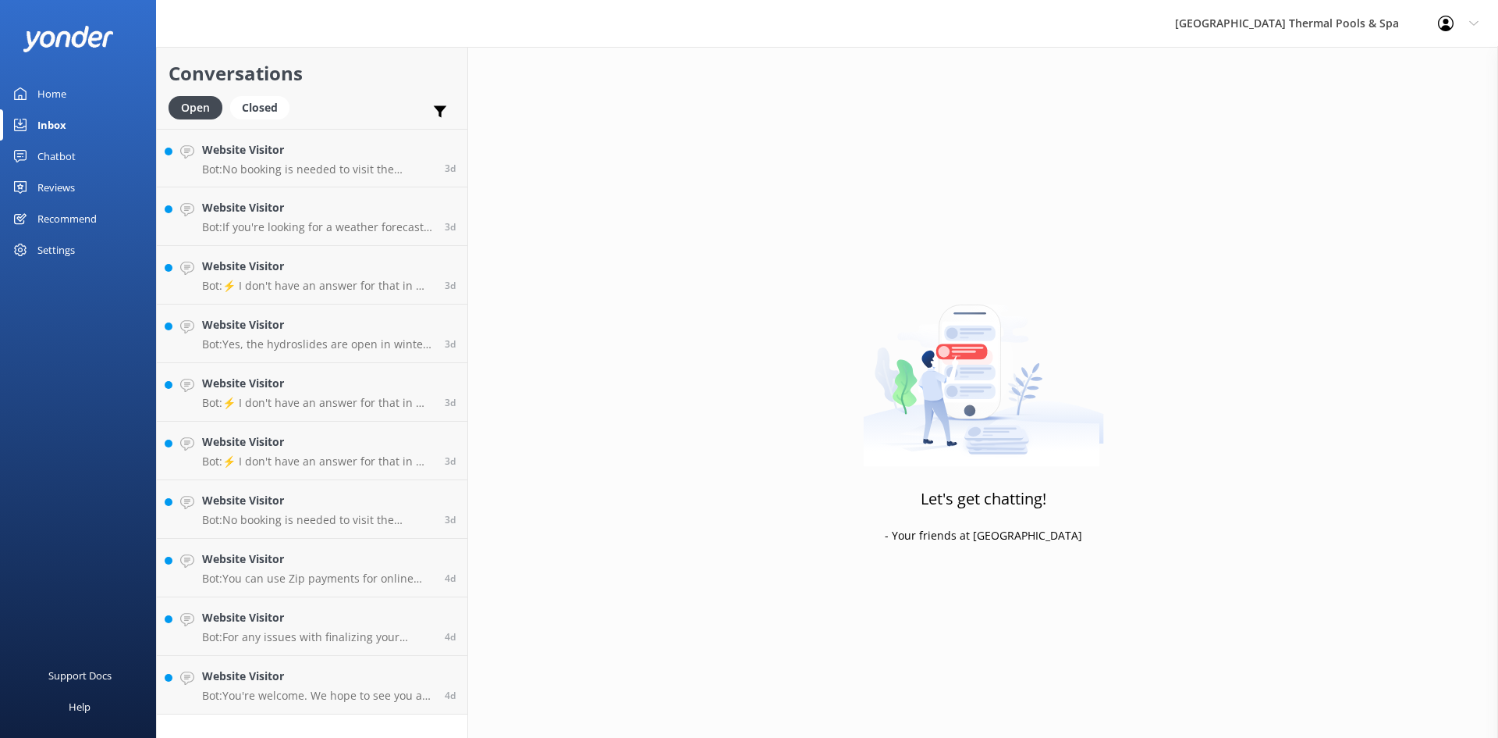
click at [439, 155] on div "3d" at bounding box center [444, 158] width 23 height 34
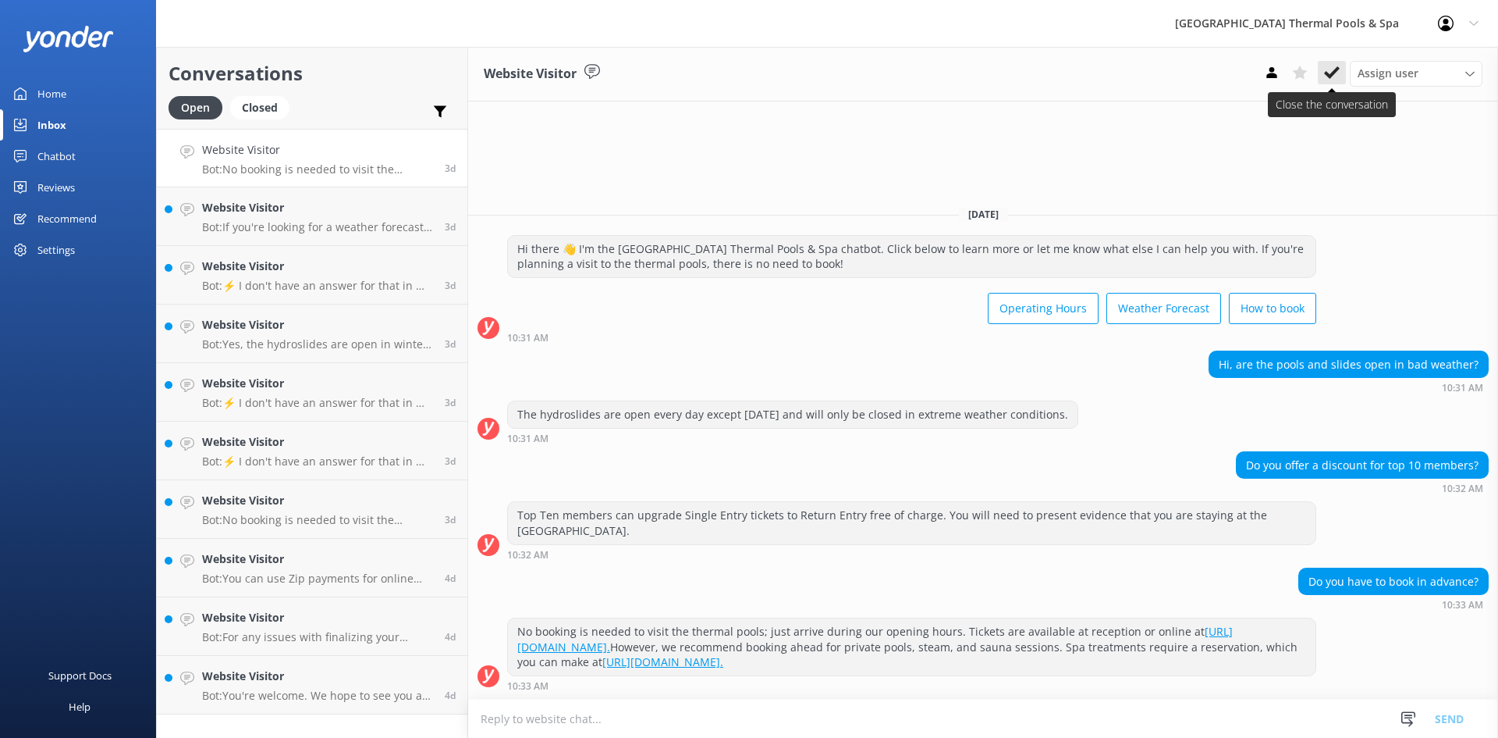
click at [1321, 76] on button at bounding box center [1332, 72] width 28 height 23
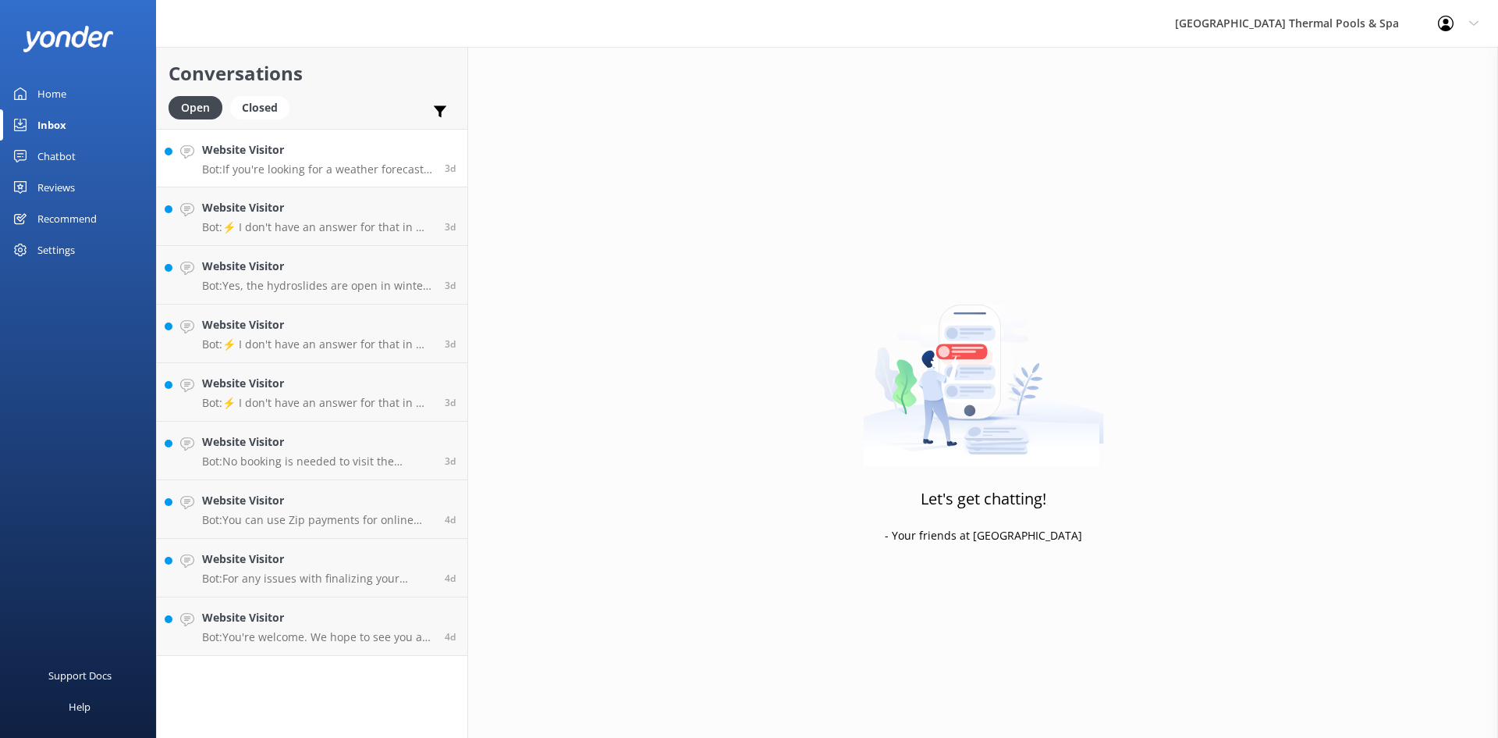
click at [351, 157] on h4 "Website Visitor" at bounding box center [317, 149] width 231 height 17
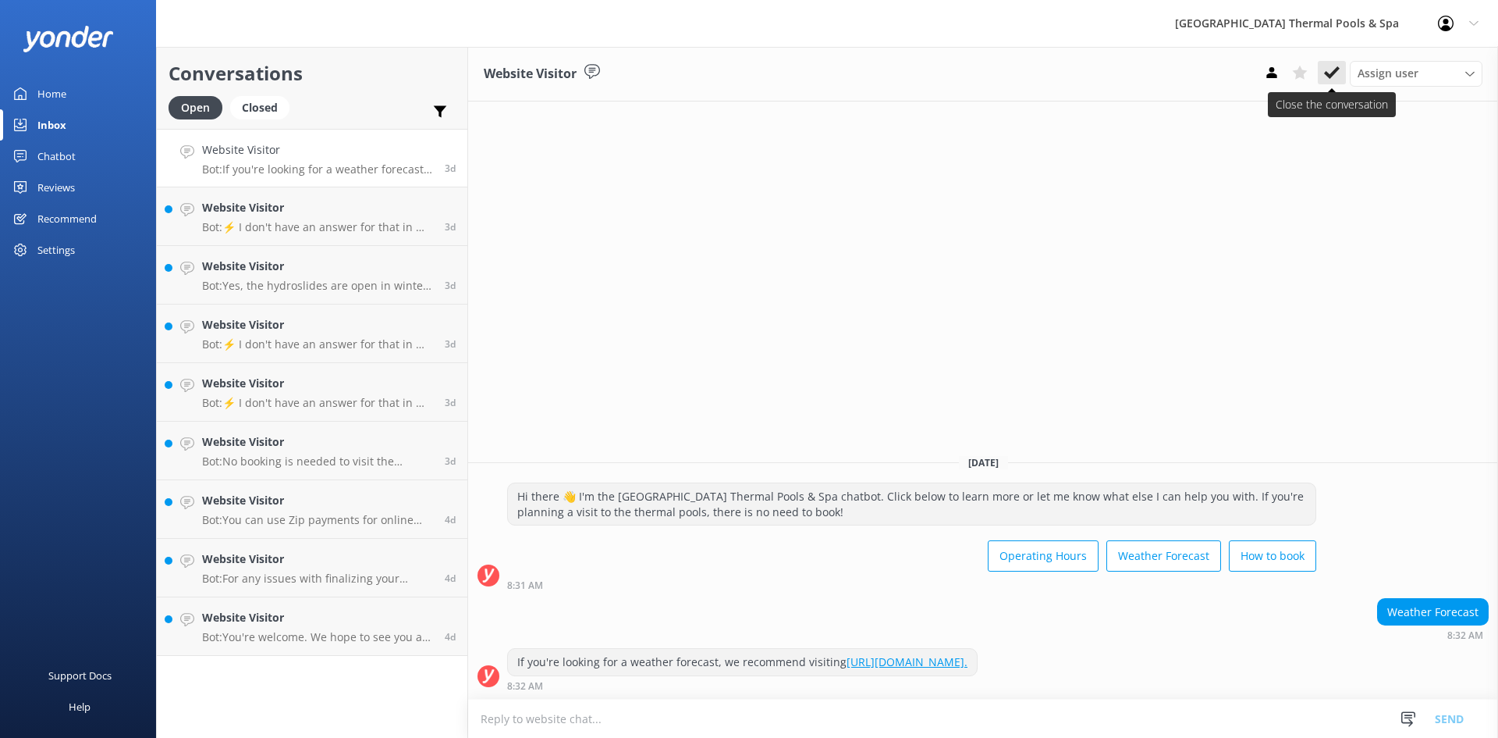
click at [1329, 66] on icon at bounding box center [1332, 73] width 16 height 16
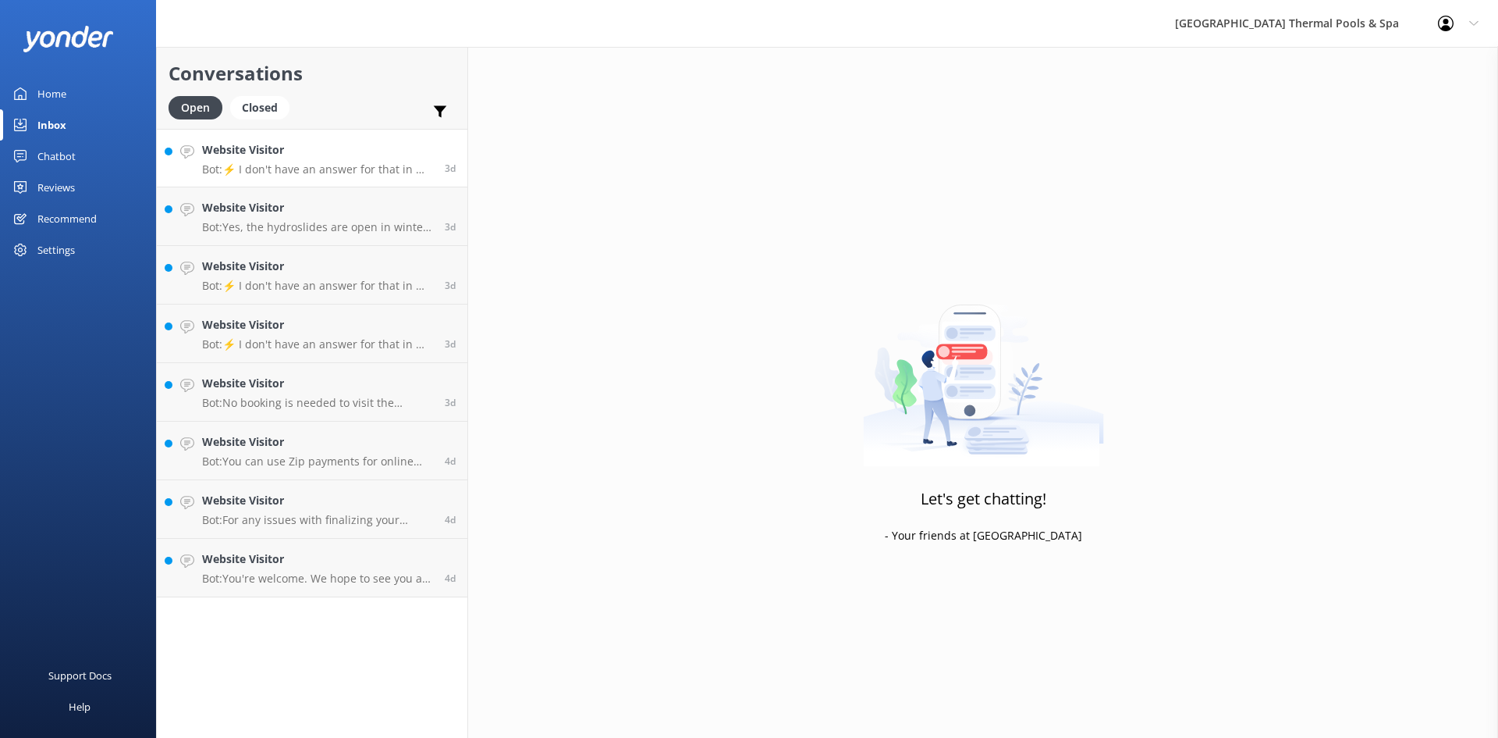
click at [283, 147] on h4 "Website Visitor" at bounding box center [317, 149] width 231 height 17
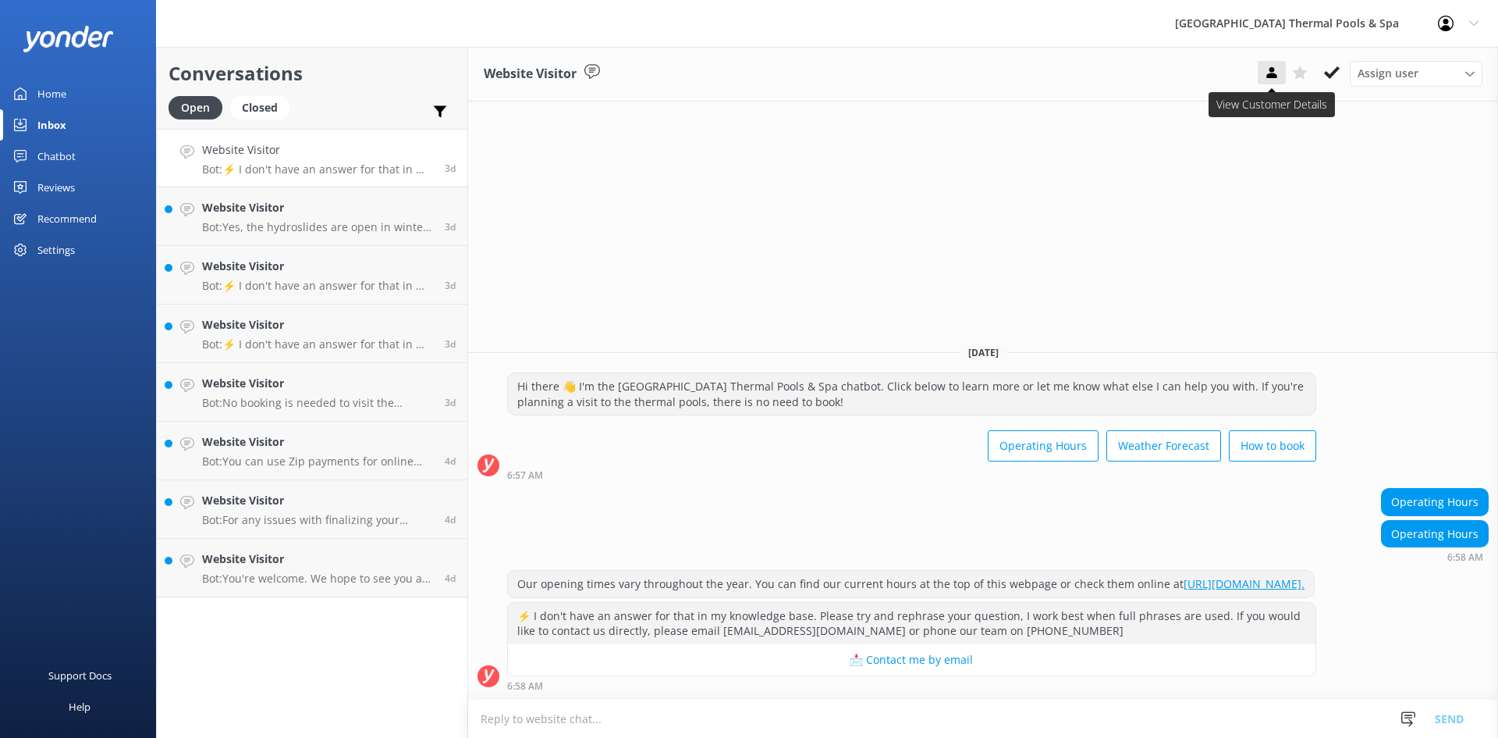
click at [1331, 71] on icon at bounding box center [1332, 73] width 16 height 16
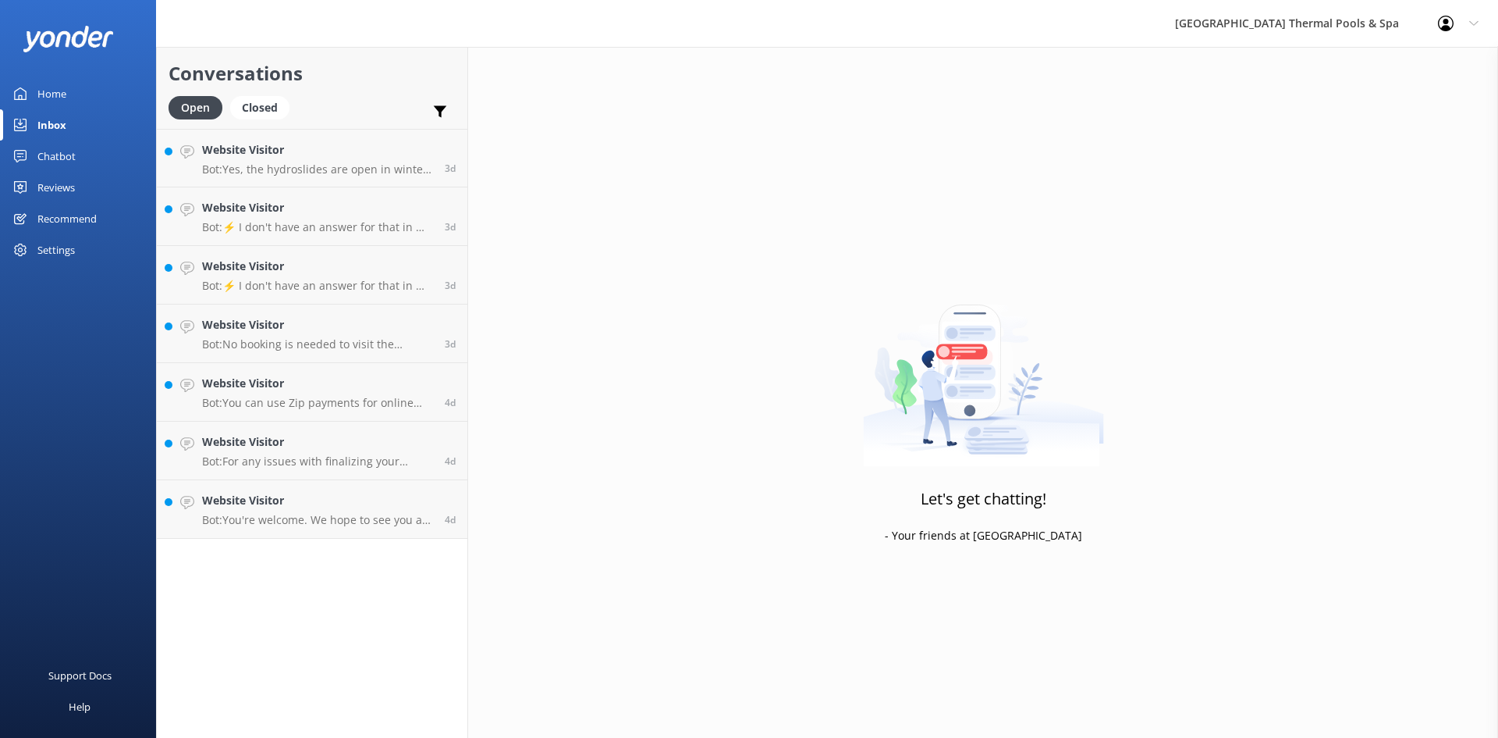
click at [294, 158] on h4 "Website Visitor" at bounding box center [317, 149] width 231 height 17
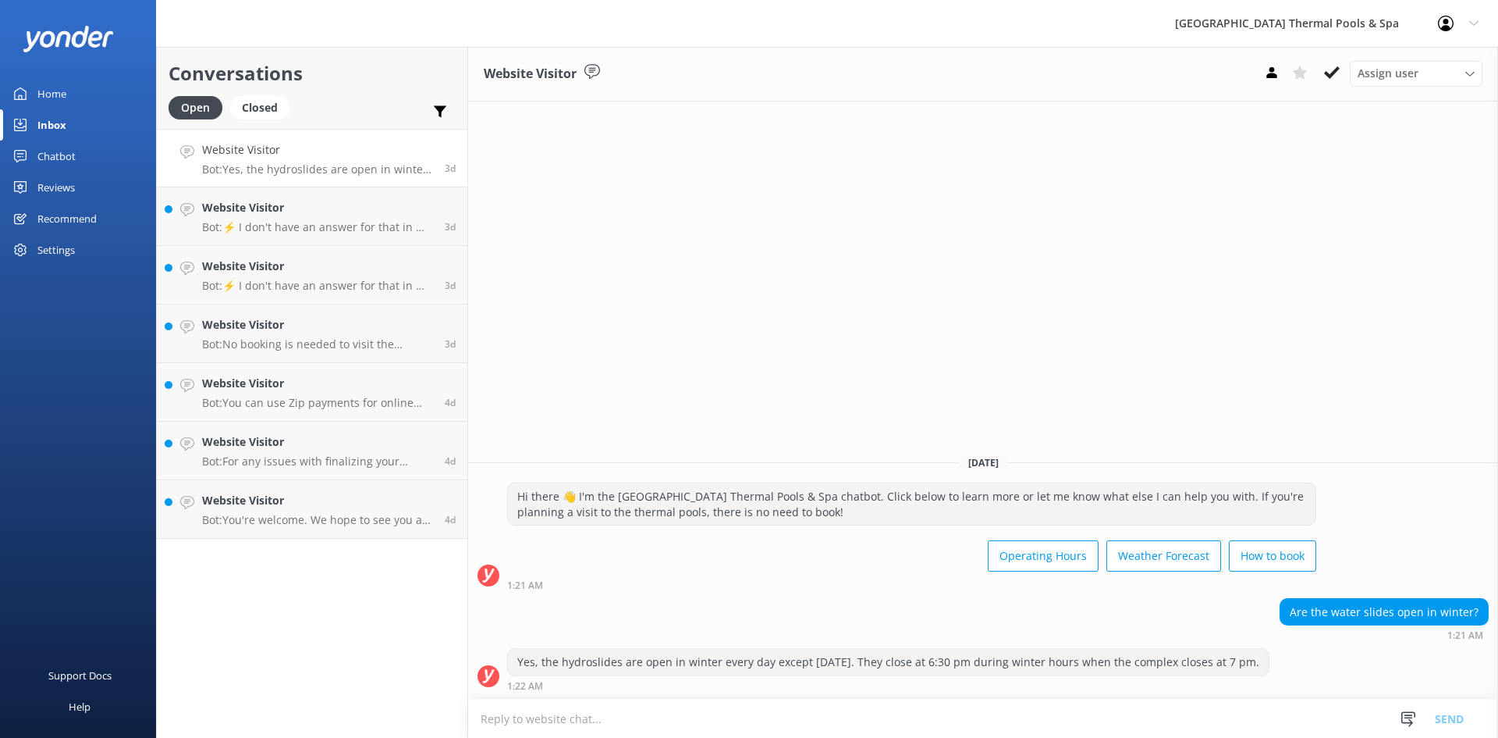
drag, startPoint x: 1324, startPoint y: 73, endPoint x: 764, endPoint y: 108, distance: 560.7
click at [1323, 73] on button at bounding box center [1332, 72] width 28 height 23
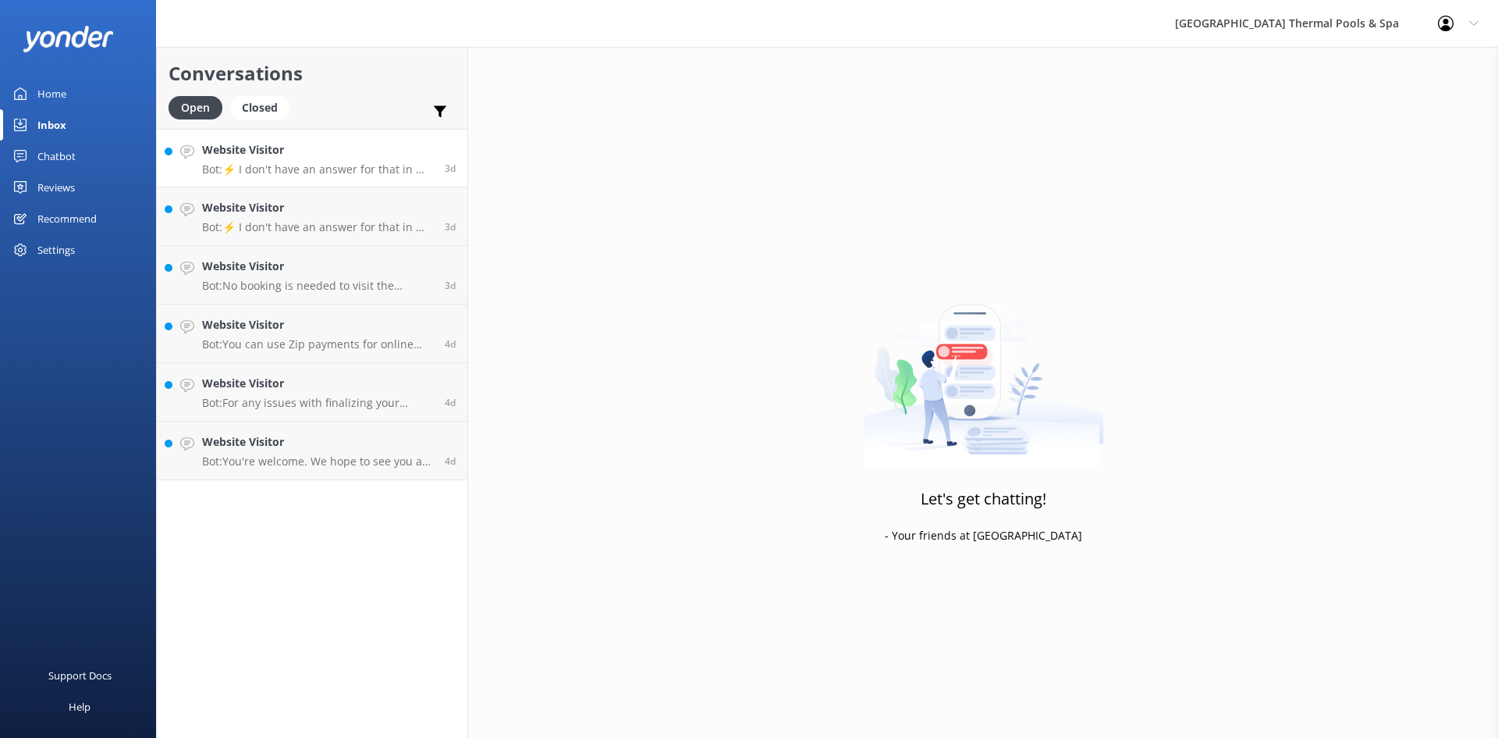
click at [363, 150] on h4 "Website Visitor" at bounding box center [317, 149] width 231 height 17
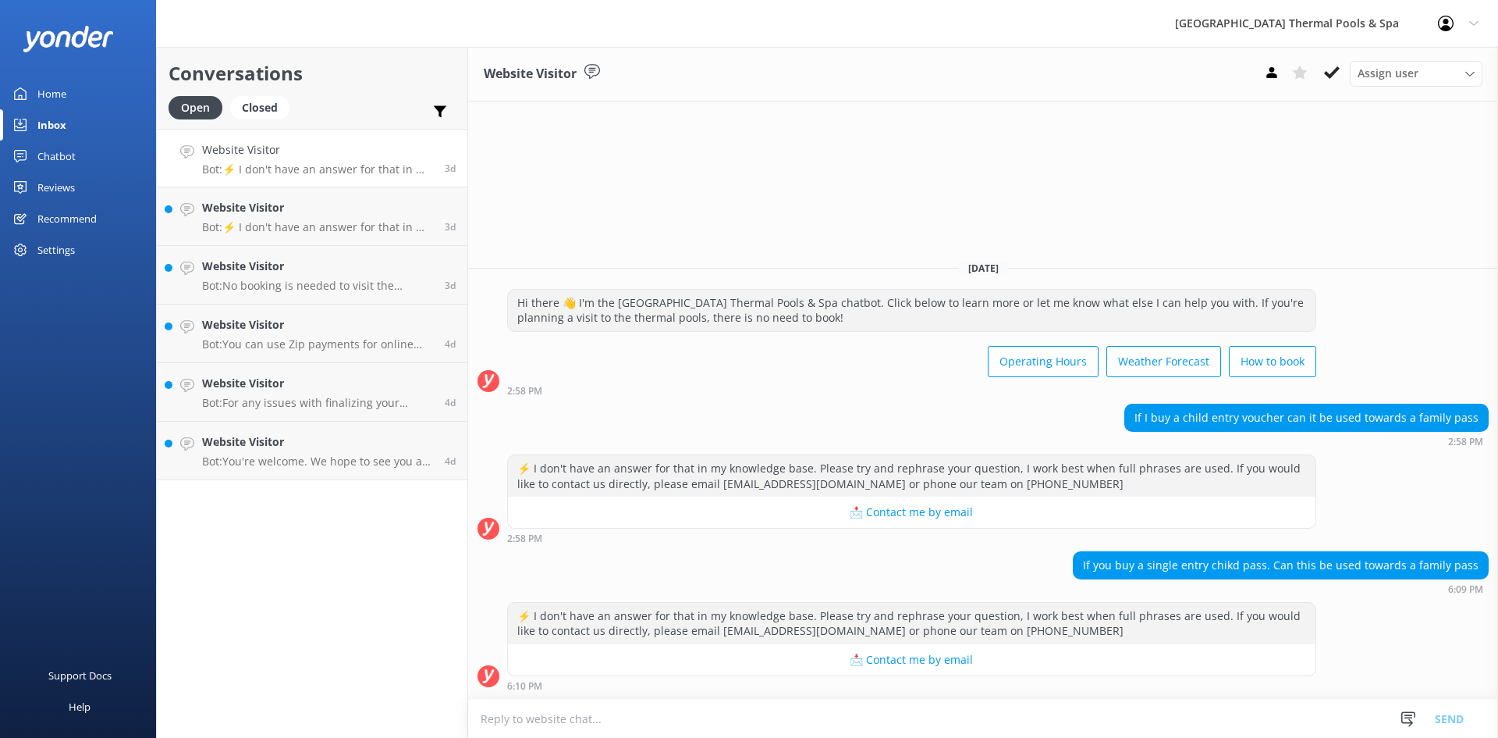
drag, startPoint x: 1331, startPoint y: 75, endPoint x: 1200, endPoint y: 98, distance: 132.4
click at [1330, 75] on use at bounding box center [1332, 72] width 16 height 12
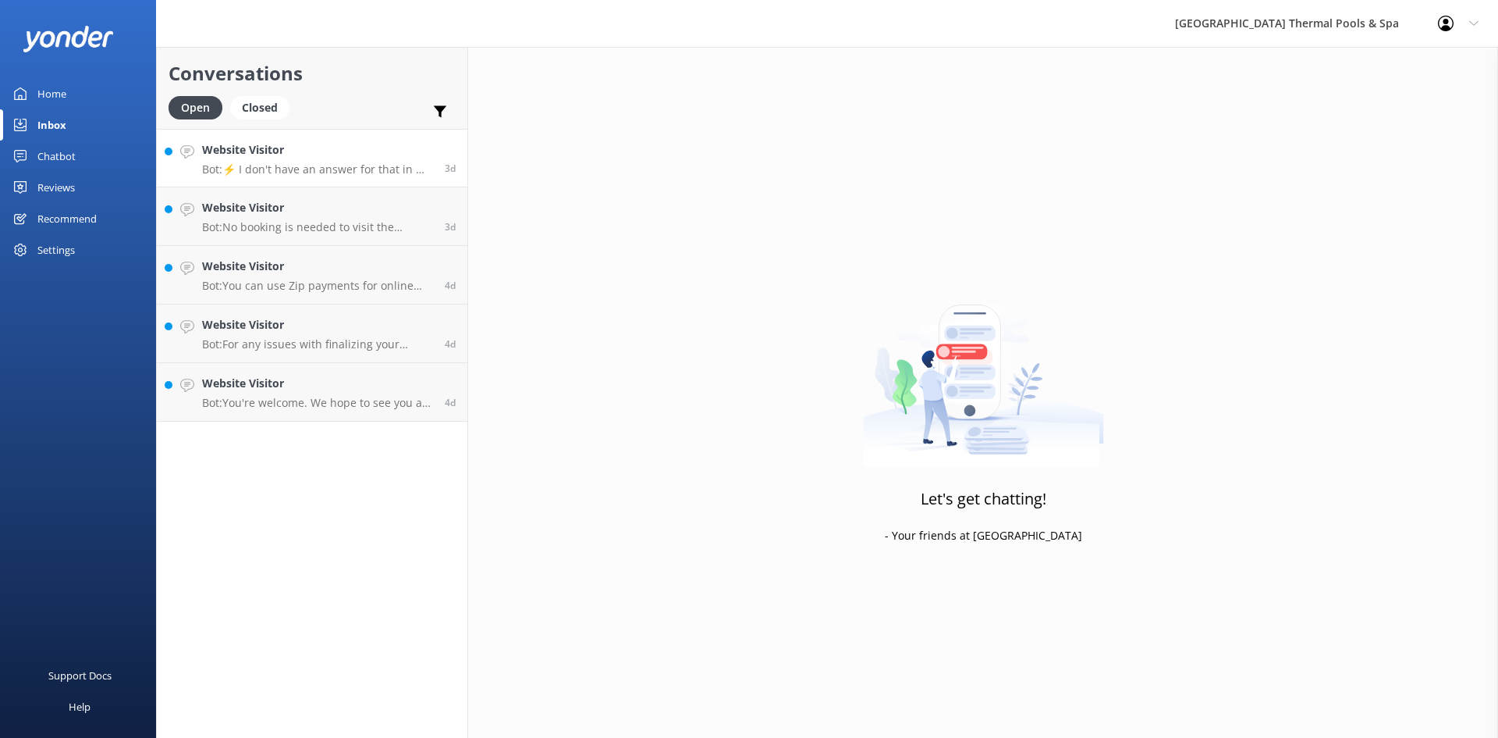
click at [395, 155] on h4 "Website Visitor" at bounding box center [317, 149] width 231 height 17
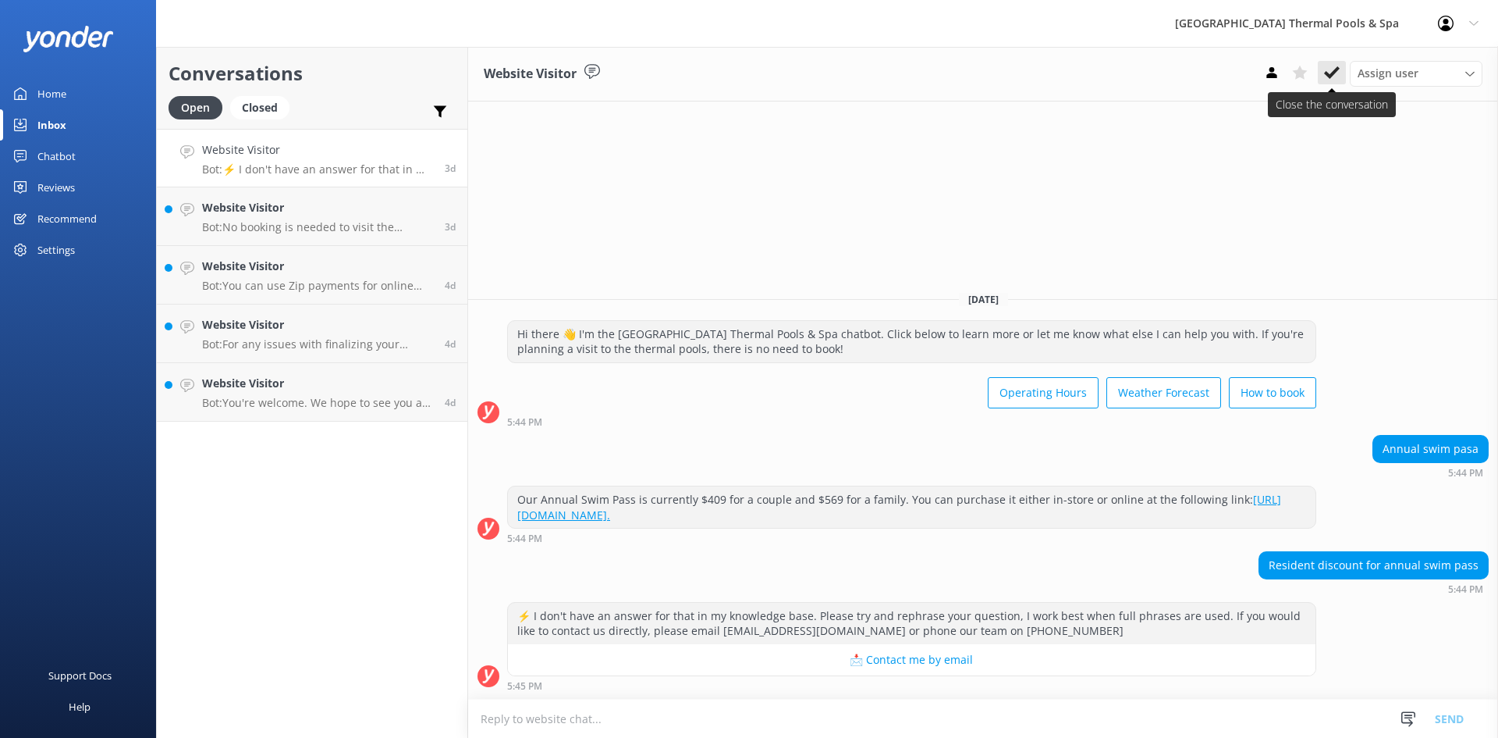
click at [1334, 76] on icon at bounding box center [1332, 73] width 16 height 16
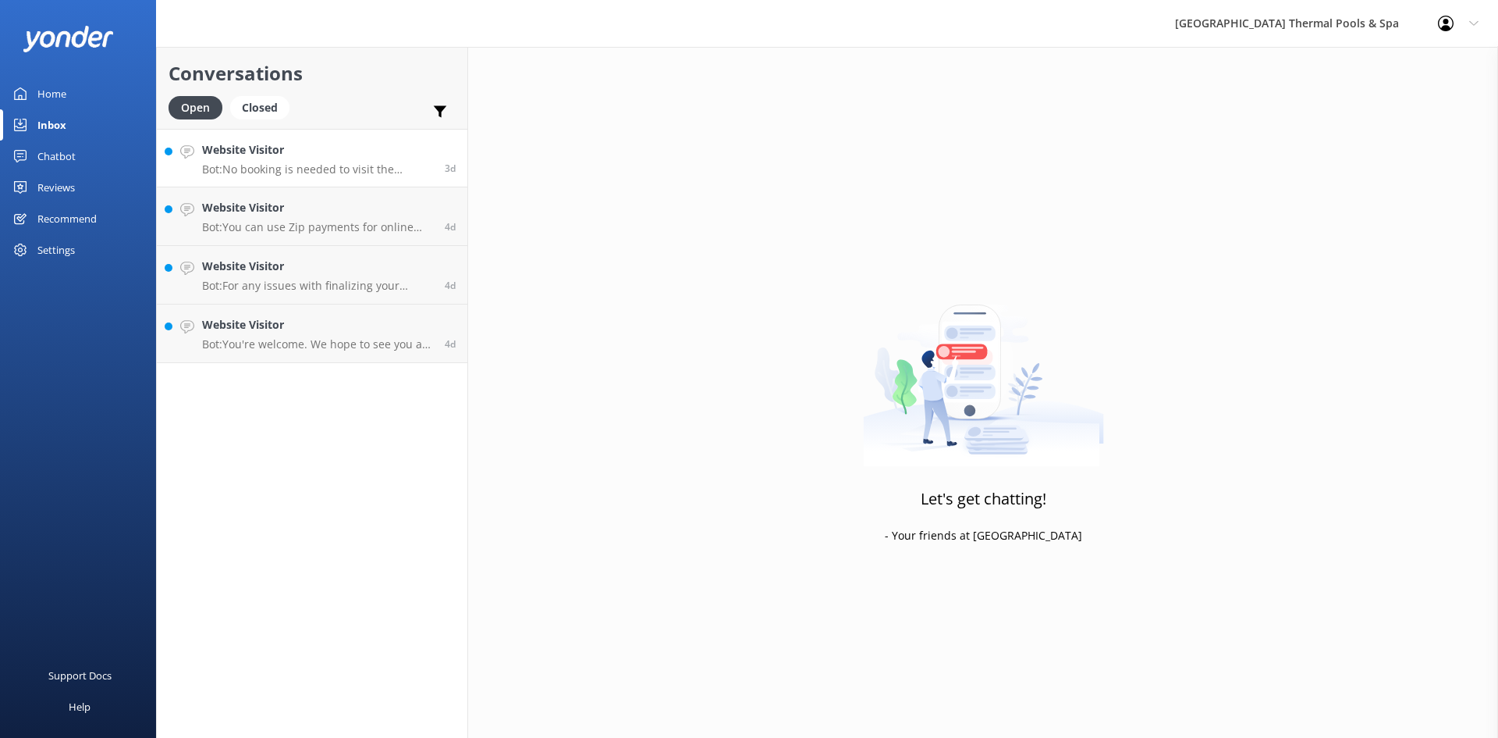
click at [323, 155] on h4 "Website Visitor" at bounding box center [317, 149] width 231 height 17
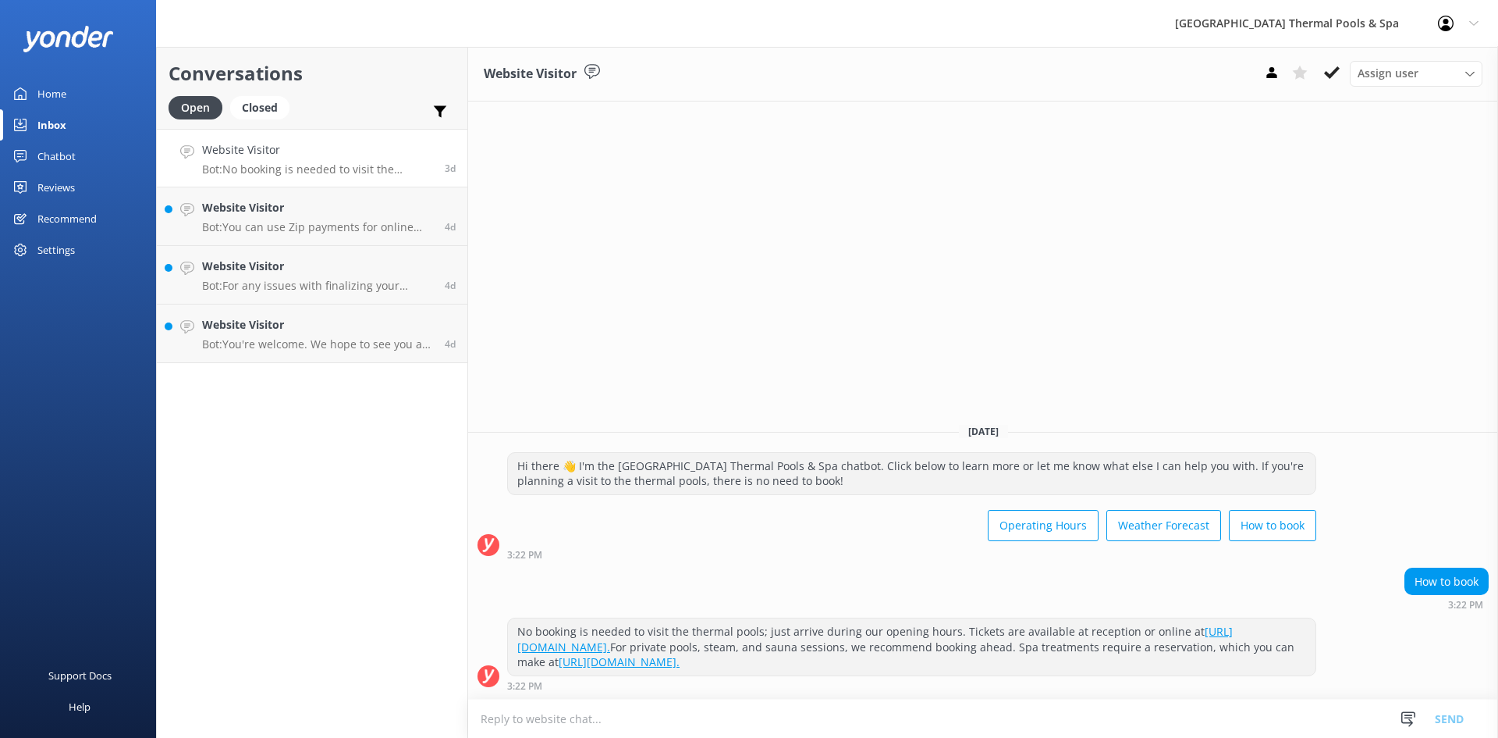
click at [1327, 80] on icon at bounding box center [1332, 73] width 16 height 16
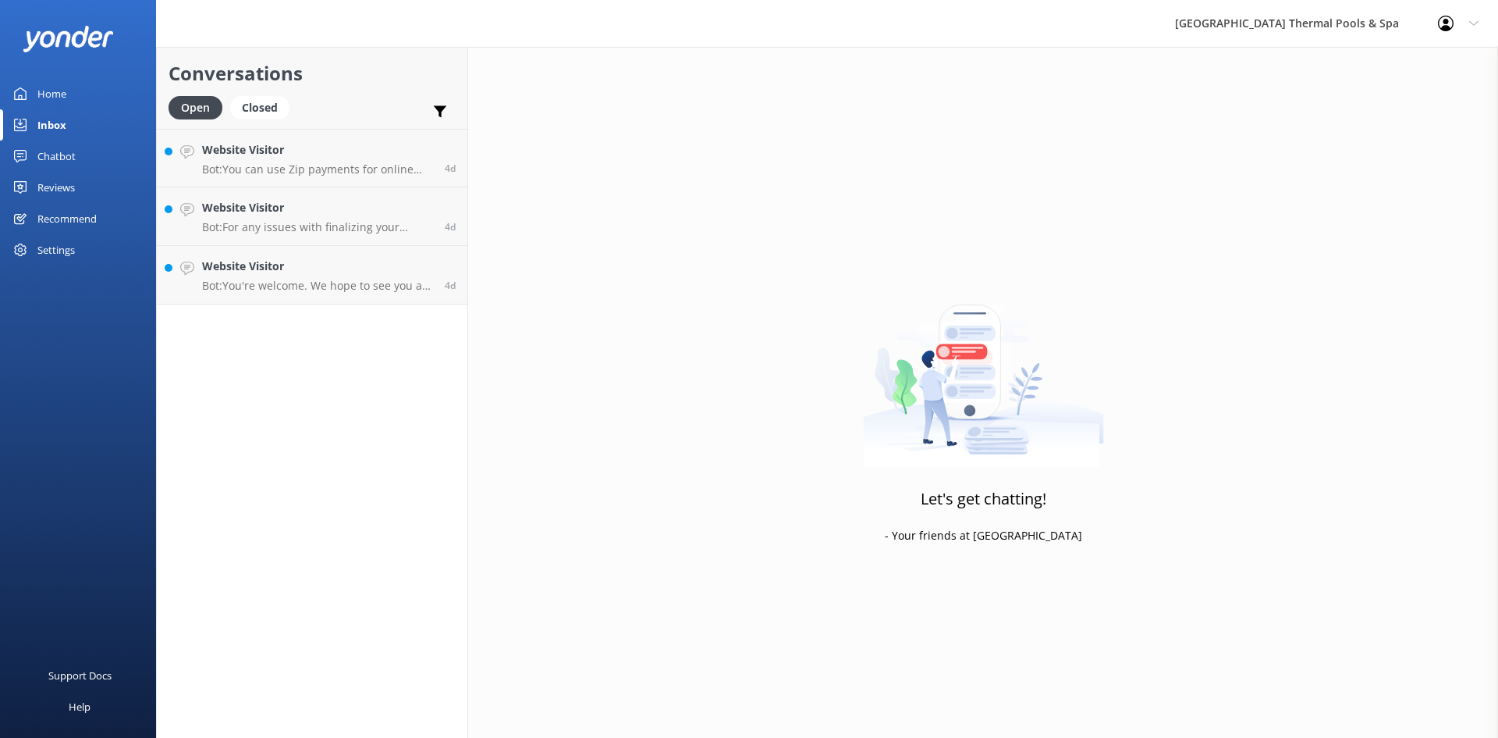
click at [344, 142] on h4 "Website Visitor" at bounding box center [317, 149] width 231 height 17
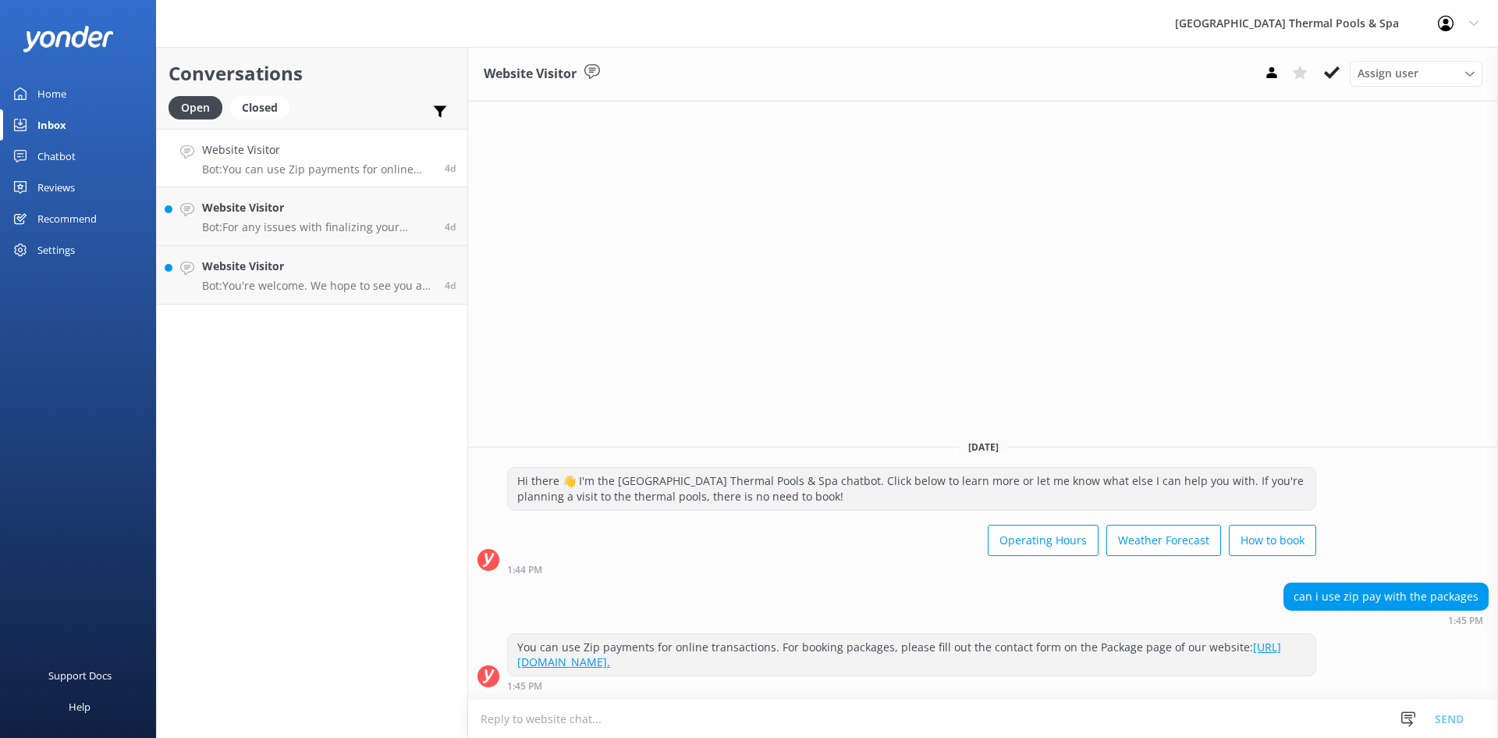
drag, startPoint x: 1328, startPoint y: 78, endPoint x: 1248, endPoint y: 105, distance: 84.9
click at [1328, 80] on icon at bounding box center [1332, 73] width 16 height 16
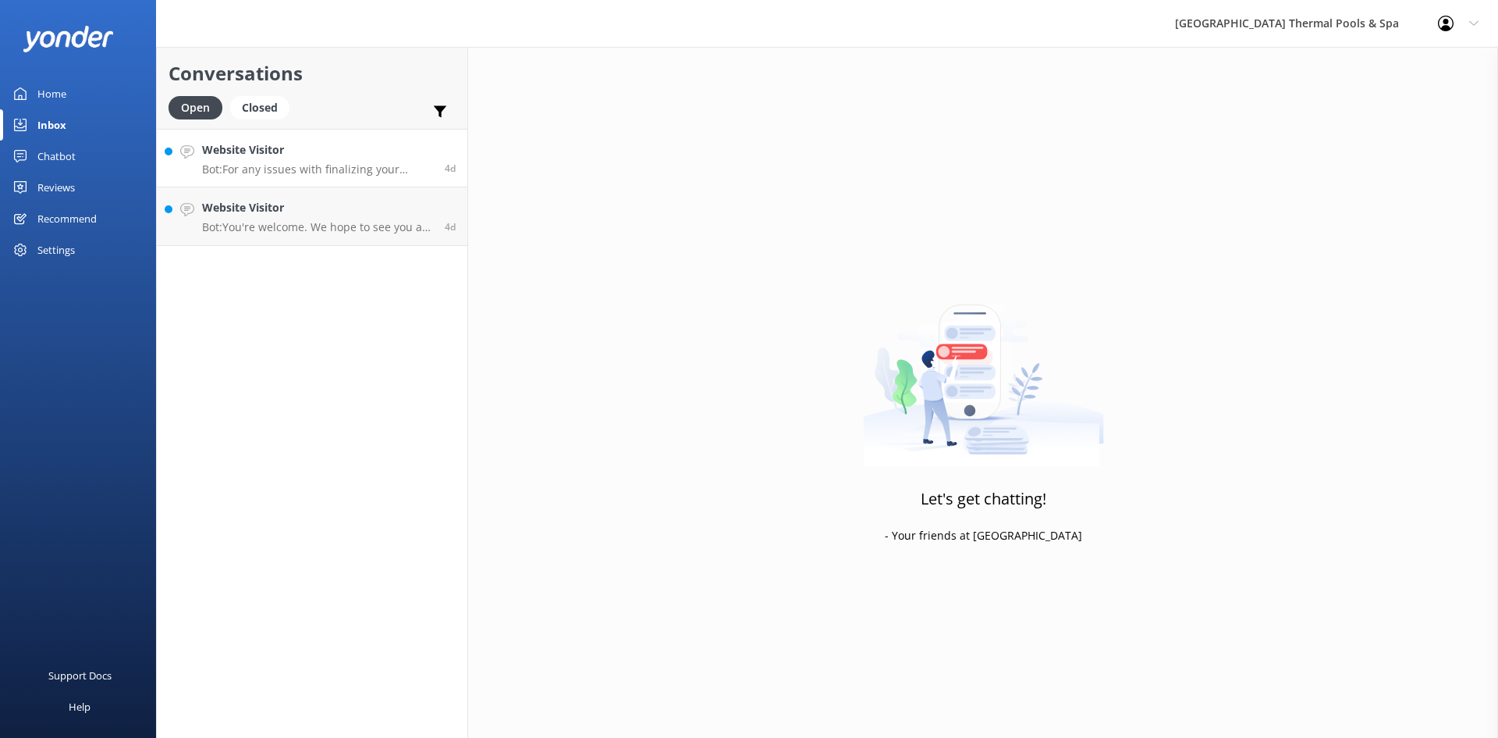
click at [394, 180] on link "Website Visitor Bot: For any issues with finalizing your PoolsPlus membership s…" at bounding box center [312, 158] width 311 height 59
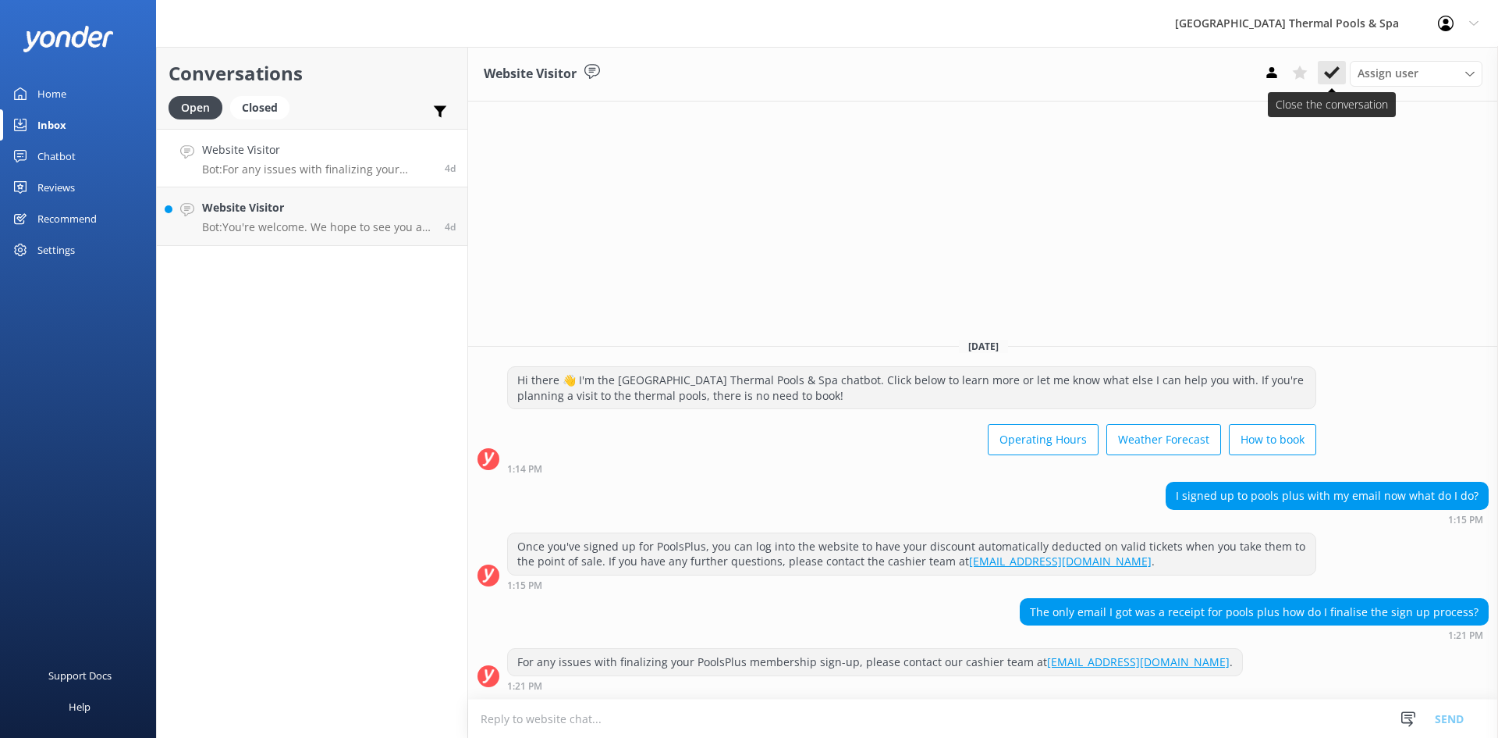
click at [1338, 82] on button at bounding box center [1332, 72] width 28 height 23
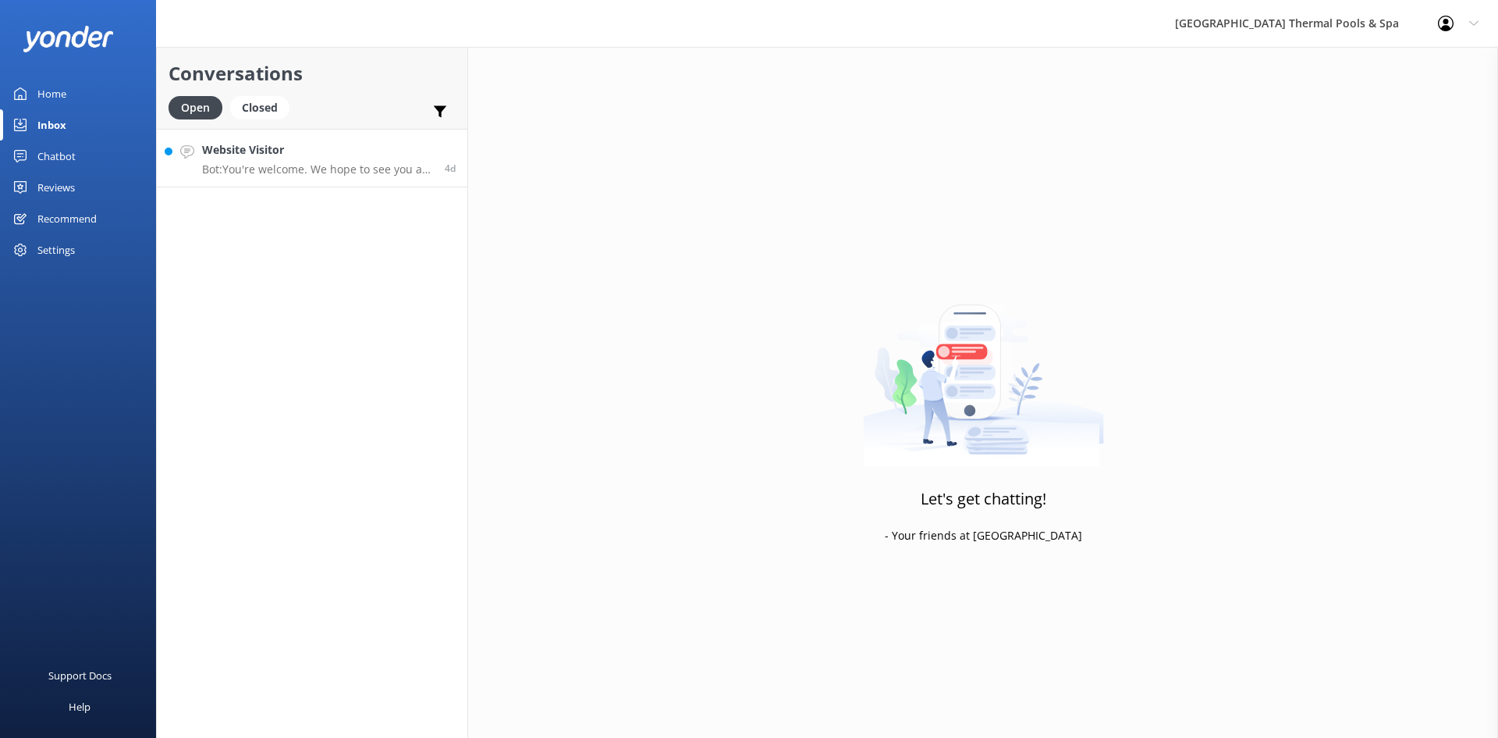
drag, startPoint x: 290, startPoint y: 169, endPoint x: 425, endPoint y: 170, distance: 134.2
click at [290, 169] on p "Bot: You're welcome. We hope to see you at [GEOGRAPHIC_DATA] Thermal Pools & Sp…" at bounding box center [317, 169] width 231 height 14
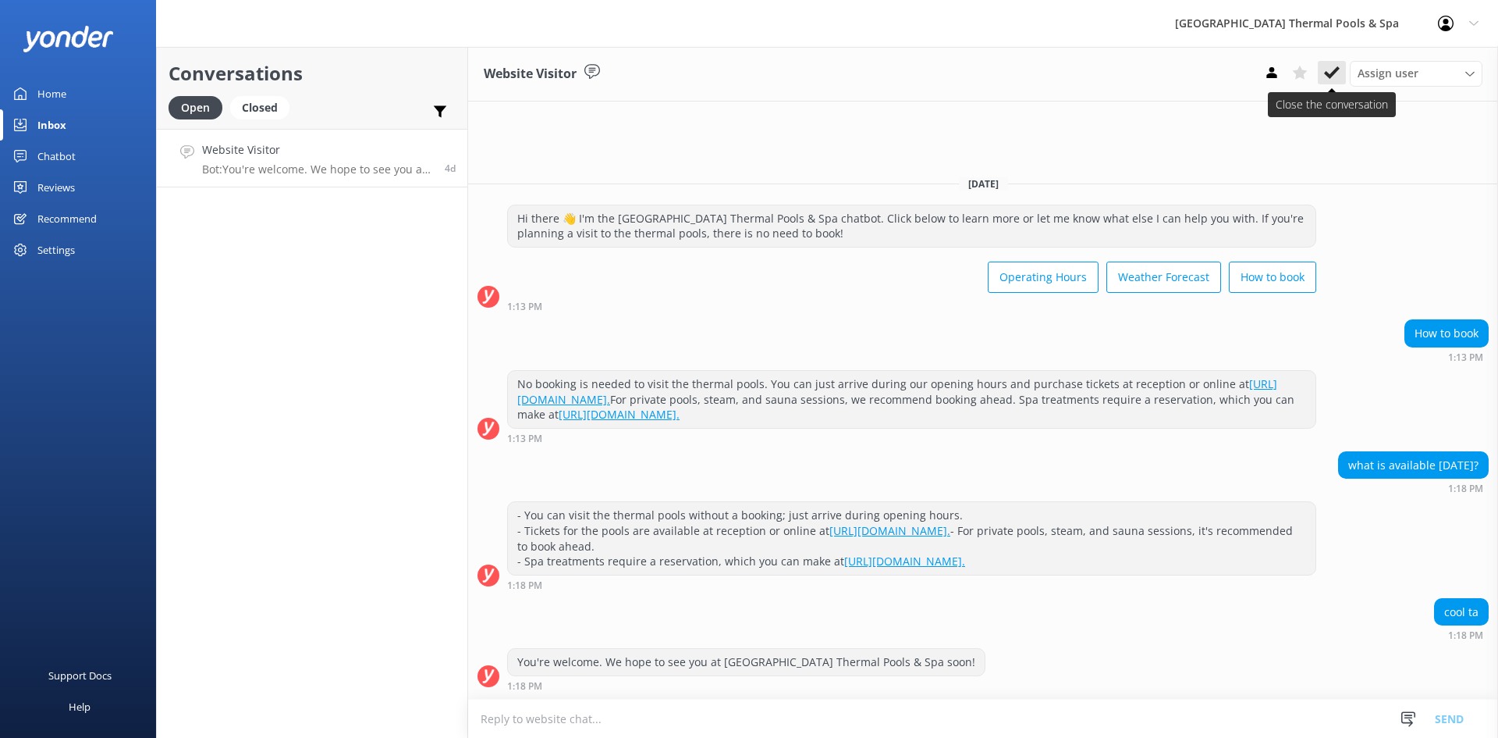
click at [1335, 80] on icon at bounding box center [1332, 73] width 16 height 16
